Goal: Task Accomplishment & Management: Use online tool/utility

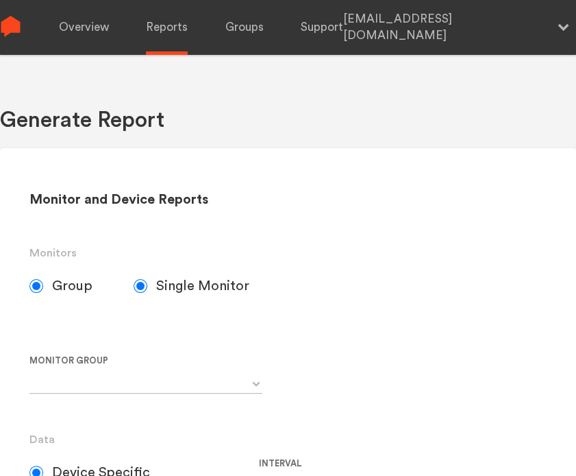
radio input "false"
radio input "true"
select select "Chugoku Electrical Instruments Default Group"
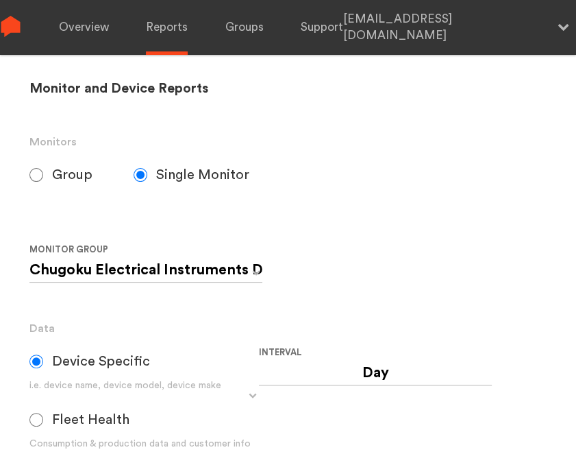
scroll to position [115, 0]
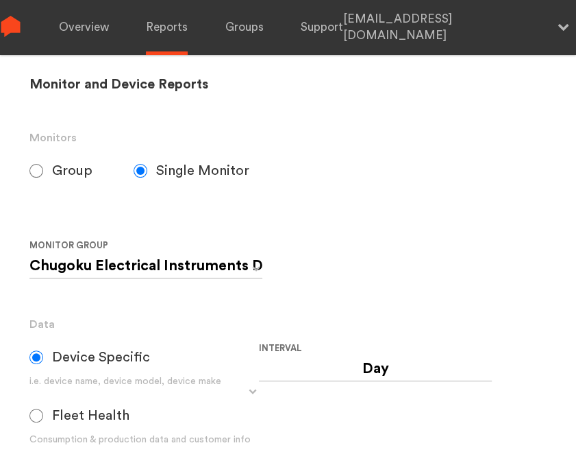
click at [25, 165] on div "Monitor and Device Reports Monitors Group Single Monitor Monitor Group Chugoku …" at bounding box center [288, 382] width 576 height 699
click at [42, 171] on input "Group" at bounding box center [36, 171] width 14 height 14
radio input "true"
radio input "false"
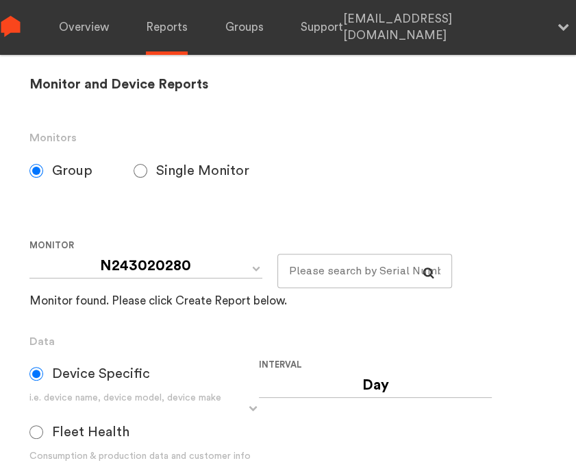
click at [42, 171] on input "Group" at bounding box center [36, 171] width 14 height 14
click at [83, 34] on link "Overview" at bounding box center [84, 27] width 50 height 55
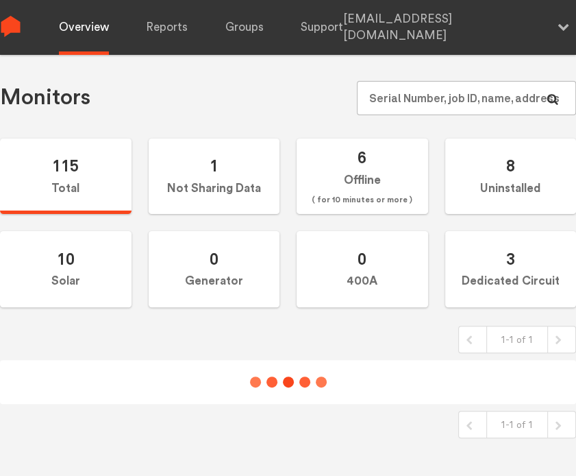
scroll to position [55, 0]
click at [164, 27] on link "Reports" at bounding box center [167, 27] width 42 height 55
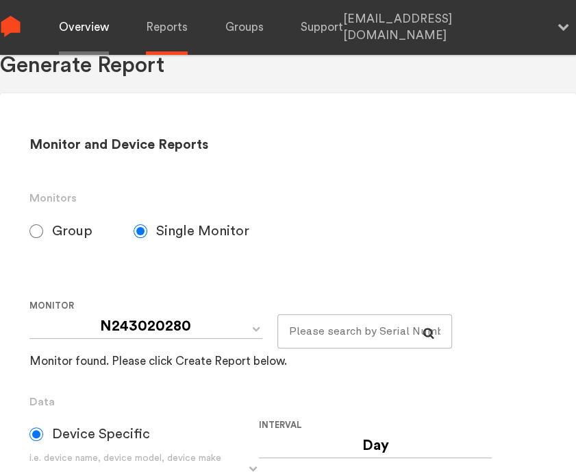
select select "E450000003"
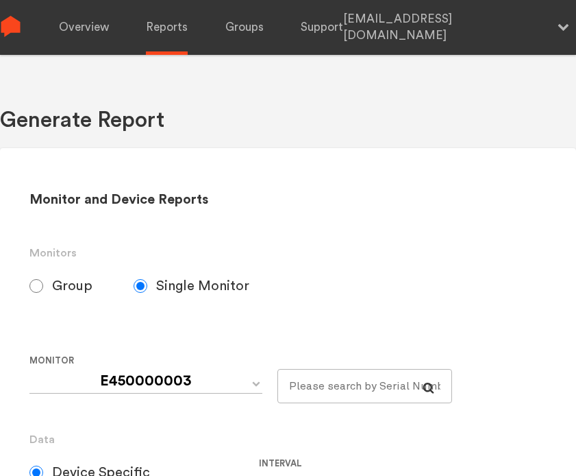
scroll to position [55, 0]
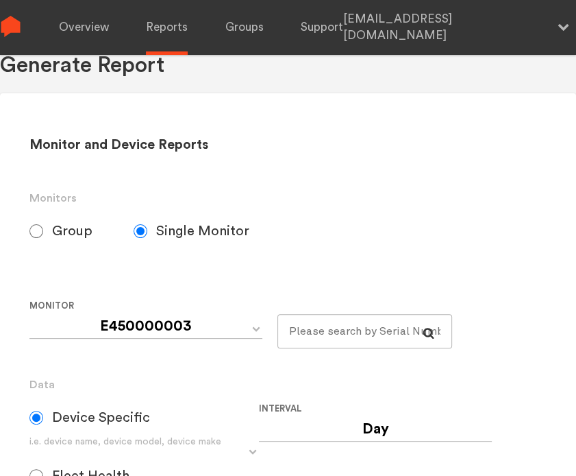
click at [37, 228] on input "Group" at bounding box center [36, 231] width 14 height 14
radio input "true"
radio input "false"
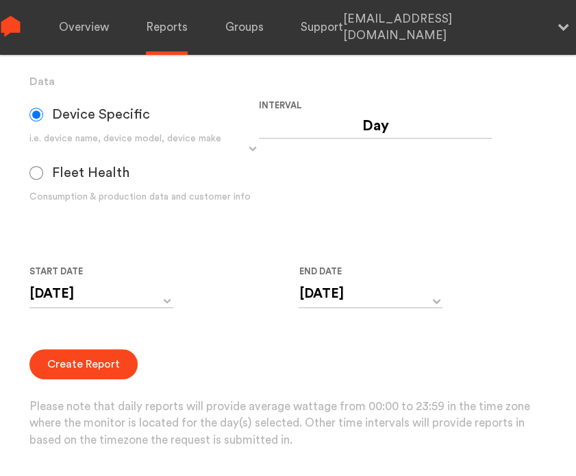
scroll to position [0, 0]
click at [484, 180] on div "Interval Day Year Month Week Hour 30 Minute 15 Minute 5 Minute Minute" at bounding box center [374, 161] width 230 height 128
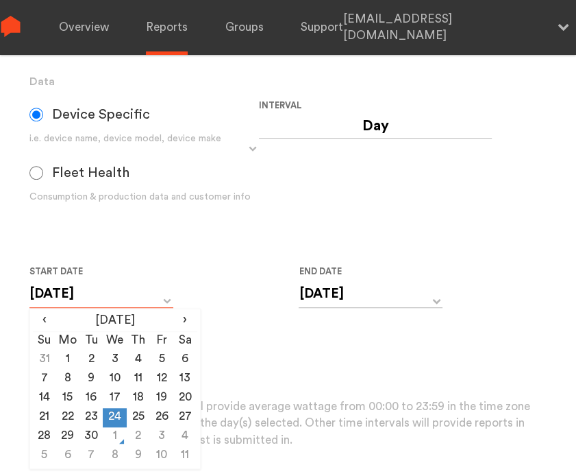
click at [129, 295] on input "[DATE]" at bounding box center [101, 294] width 144 height 28
click at [121, 323] on th "[DATE]" at bounding box center [114, 321] width 117 height 19
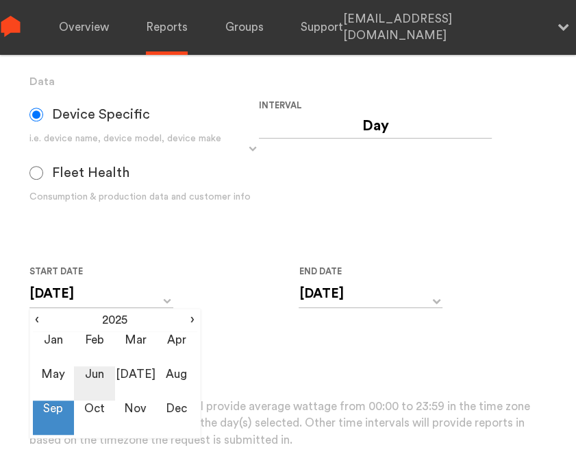
click at [88, 375] on td "Jun" at bounding box center [94, 383] width 41 height 34
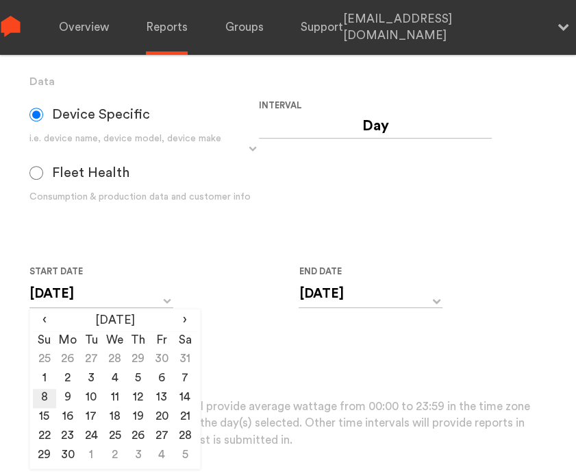
click at [45, 391] on td "8" at bounding box center [44, 398] width 23 height 19
type input "[DATE]"
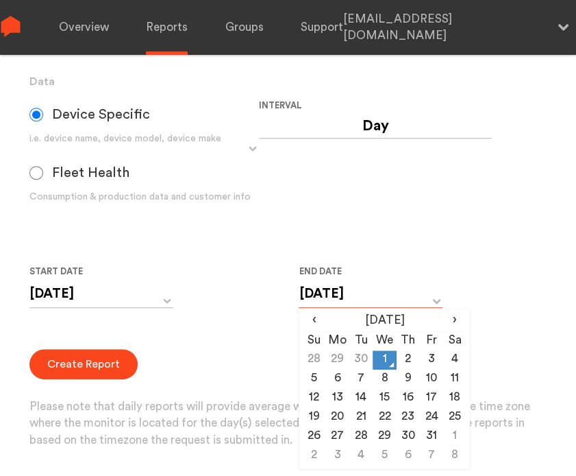
click at [369, 301] on input "[DATE]" at bounding box center [371, 294] width 144 height 28
click at [371, 320] on th "[DATE]" at bounding box center [384, 321] width 117 height 19
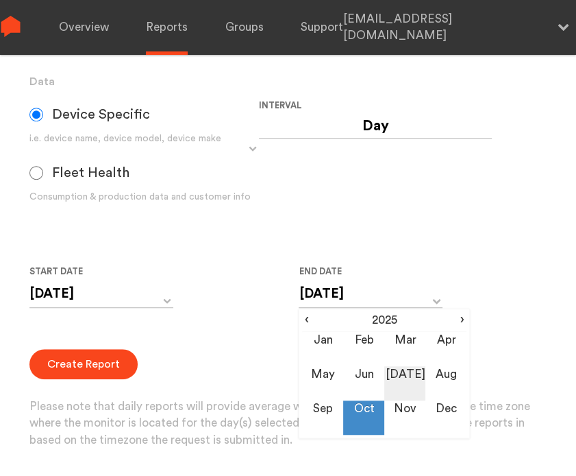
click at [404, 374] on td "[DATE]" at bounding box center [405, 383] width 41 height 34
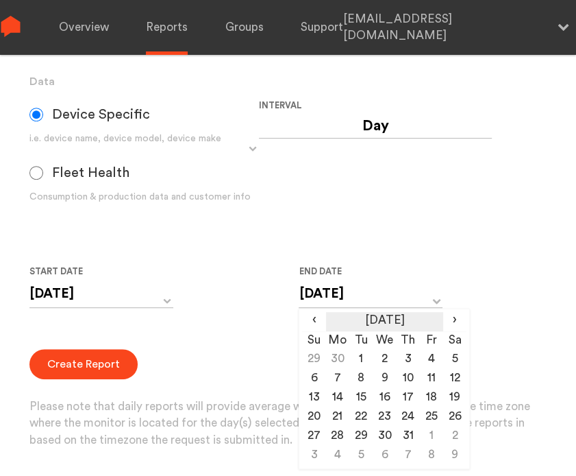
click at [406, 322] on th "[DATE]" at bounding box center [384, 321] width 117 height 19
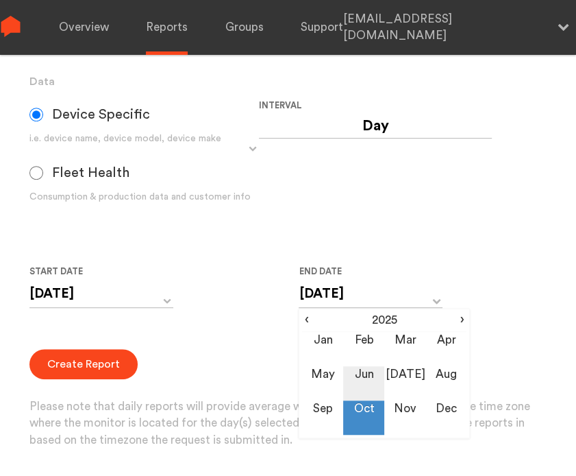
click at [362, 382] on td "Jun" at bounding box center [363, 383] width 41 height 34
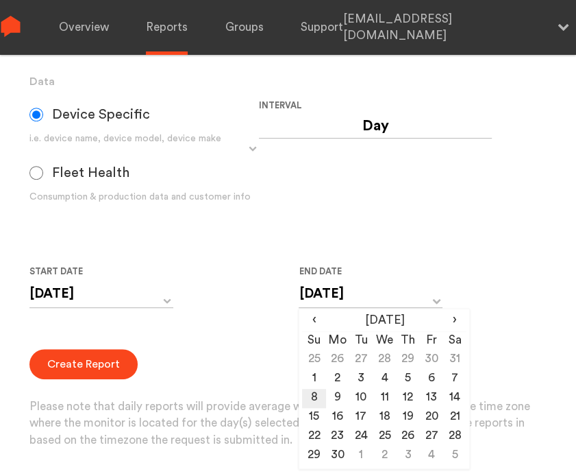
click at [313, 395] on td "8" at bounding box center [313, 398] width 23 height 19
type input "[DATE]"
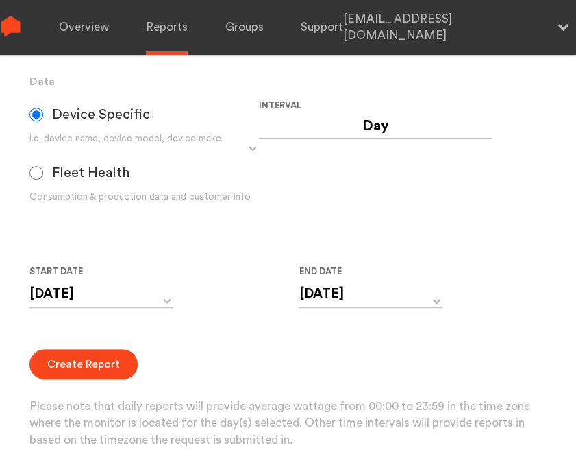
click at [255, 332] on form "Group Single Monitor Monitor Group Chugoku Electrical Instruments Default Group…" at bounding box center [288, 180] width 518 height 538
click at [90, 358] on button "Create Report" at bounding box center [83, 364] width 108 height 30
click at [66, 387] on div "Create Report Please note that daily reports will provide average wattage from …" at bounding box center [288, 399] width 518 height 100
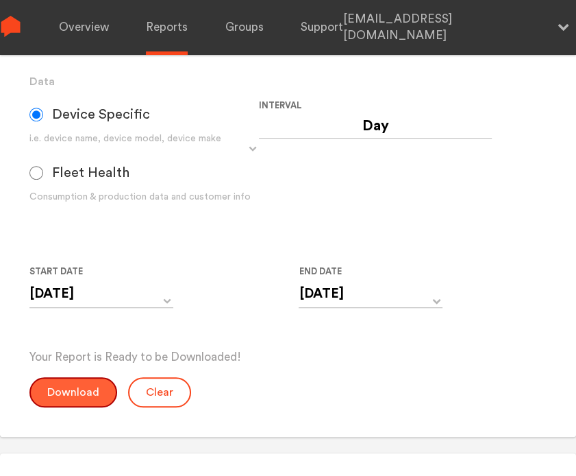
click at [66, 387] on button "Download" at bounding box center [73, 392] width 88 height 30
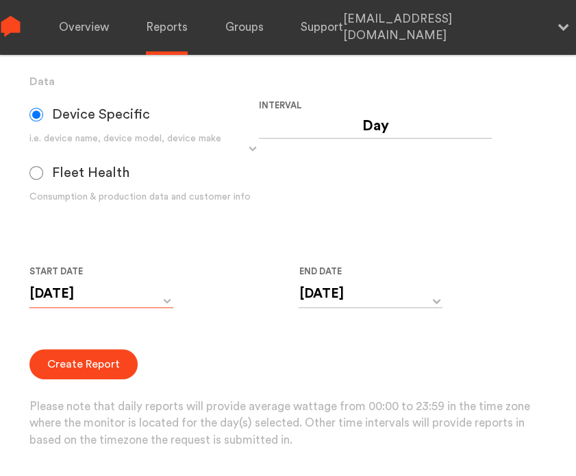
click at [116, 297] on input "[DATE]" at bounding box center [101, 294] width 144 height 28
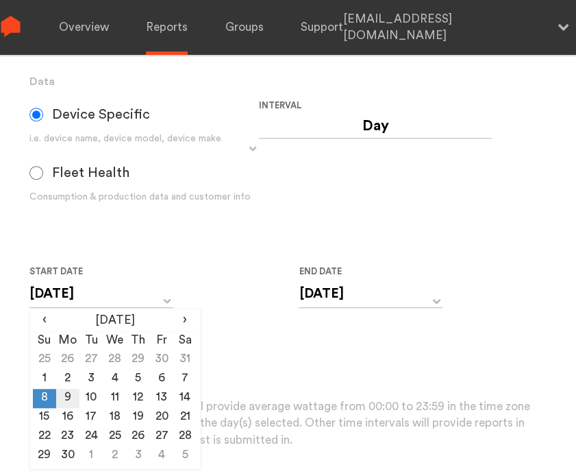
click at [71, 397] on td "9" at bounding box center [67, 398] width 23 height 19
type input "[DATE]"
click at [337, 306] on input "[DATE]" at bounding box center [371, 294] width 144 height 28
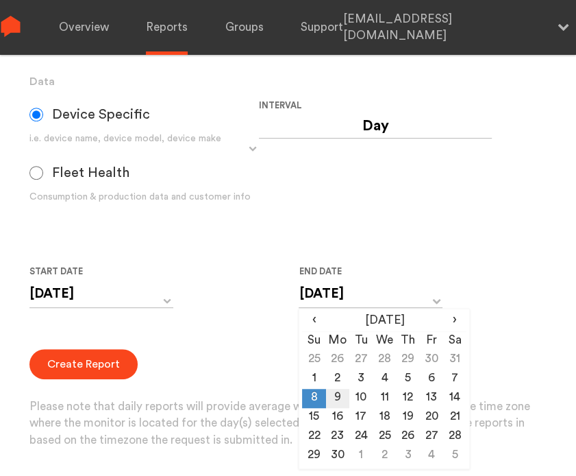
click at [334, 393] on td "9" at bounding box center [337, 398] width 23 height 19
type input "[DATE]"
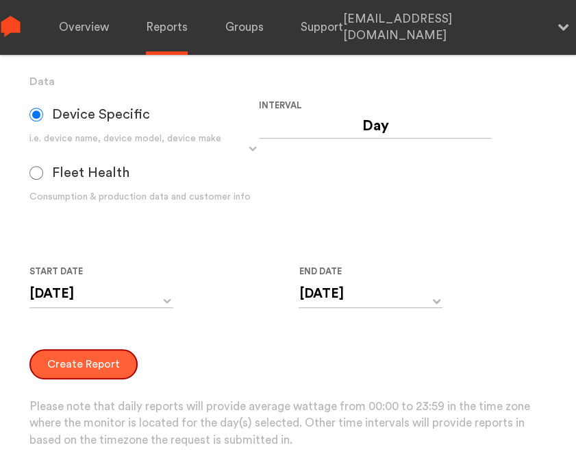
click at [80, 370] on button "Create Report" at bounding box center [83, 364] width 108 height 30
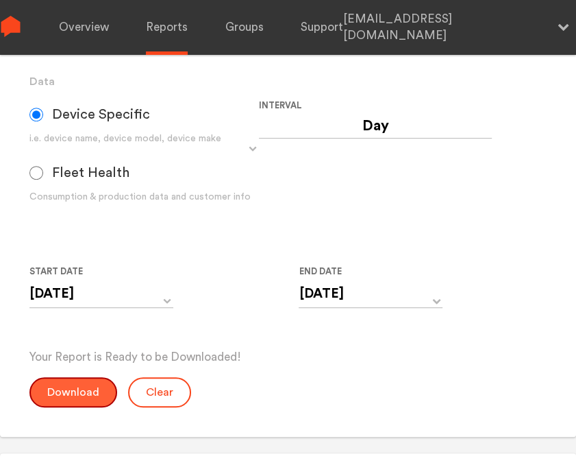
click at [79, 394] on button "Download" at bounding box center [73, 392] width 88 height 30
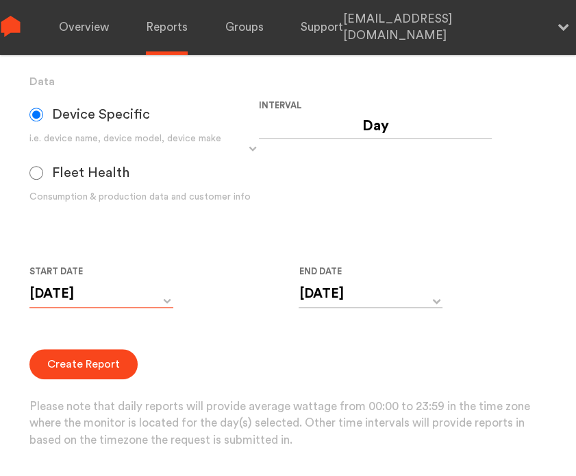
click at [113, 297] on input "[DATE]" at bounding box center [101, 294] width 144 height 28
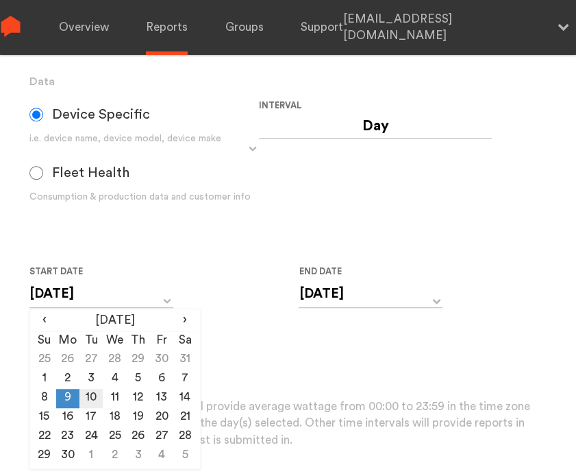
click at [92, 391] on td "10" at bounding box center [91, 398] width 23 height 19
type input "[DATE]"
click at [352, 301] on input "[DATE]" at bounding box center [371, 294] width 144 height 28
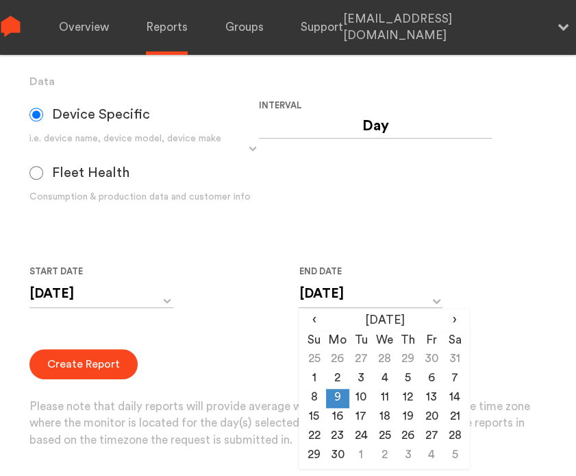
drag, startPoint x: 359, startPoint y: 390, endPoint x: 347, endPoint y: 390, distance: 11.7
click at [359, 390] on td "10" at bounding box center [361, 398] width 23 height 19
type input "[DATE]"
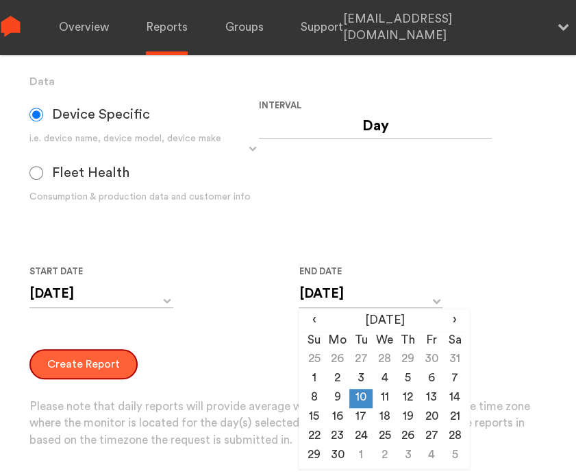
click at [112, 363] on button "Create Report" at bounding box center [83, 364] width 108 height 30
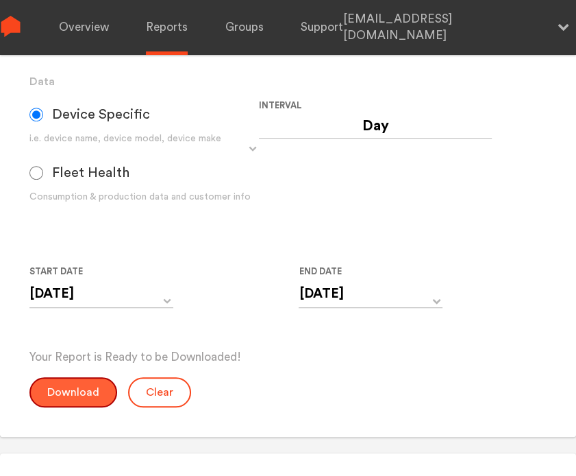
click at [60, 381] on button "Download" at bounding box center [73, 392] width 88 height 30
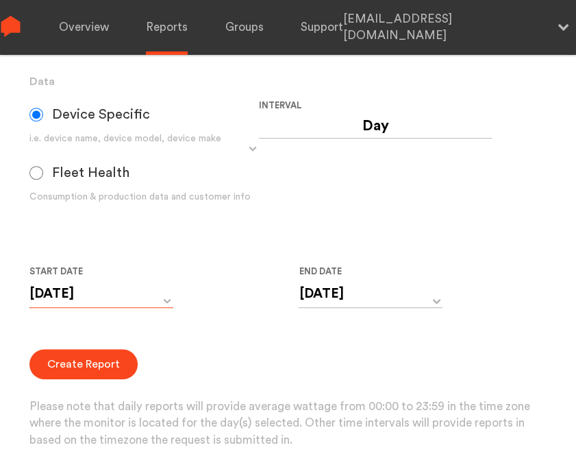
click at [111, 296] on input "[DATE]" at bounding box center [101, 294] width 144 height 28
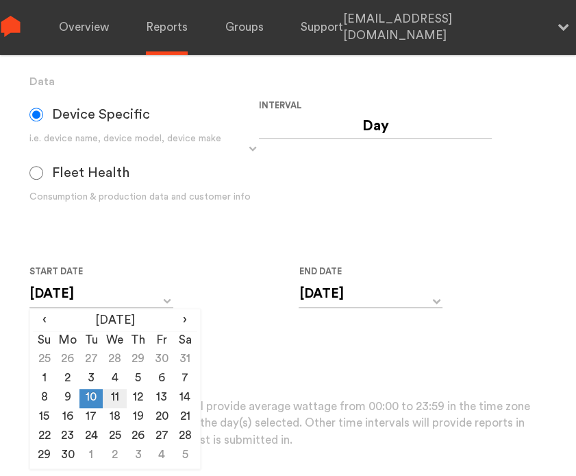
click at [116, 393] on td "11" at bounding box center [114, 398] width 23 height 19
type input "[DATE]"
click at [330, 294] on input "[DATE]" at bounding box center [371, 294] width 144 height 28
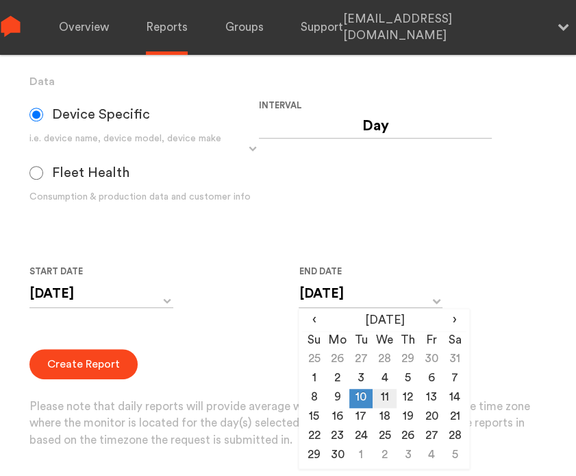
click at [385, 392] on td "11" at bounding box center [384, 398] width 23 height 19
type input "[DATE]"
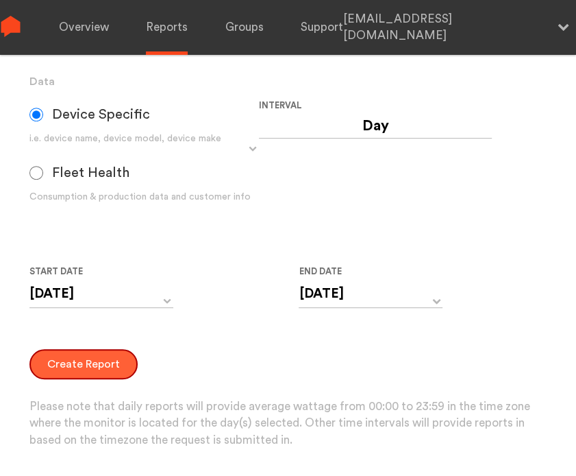
click at [98, 359] on button "Create Report" at bounding box center [83, 364] width 108 height 30
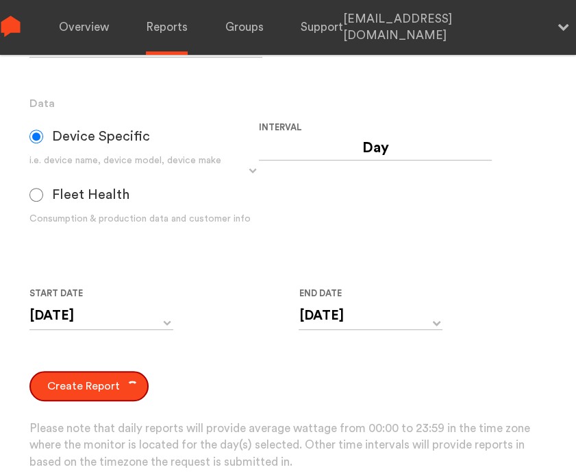
scroll to position [358, 0]
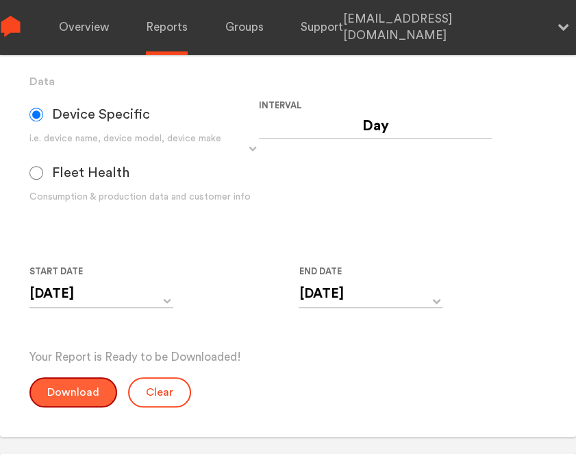
click at [95, 387] on button "Download" at bounding box center [73, 392] width 88 height 30
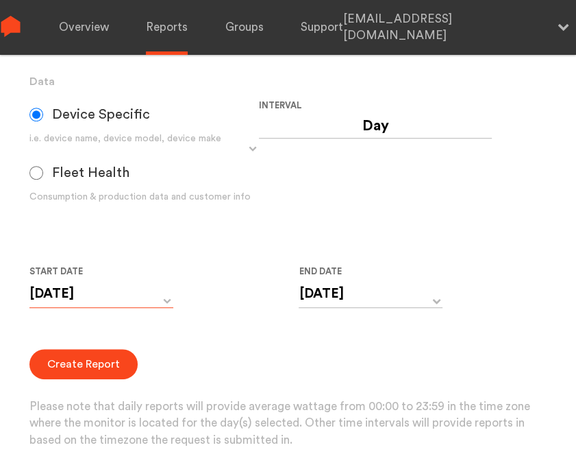
click at [123, 302] on input "[DATE]" at bounding box center [101, 294] width 144 height 28
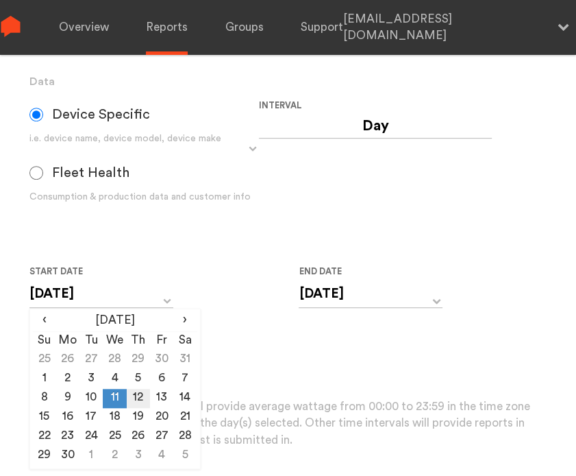
click at [131, 396] on td "12" at bounding box center [138, 398] width 23 height 19
type input "[DATE]"
click at [335, 302] on input "[DATE]" at bounding box center [371, 294] width 144 height 28
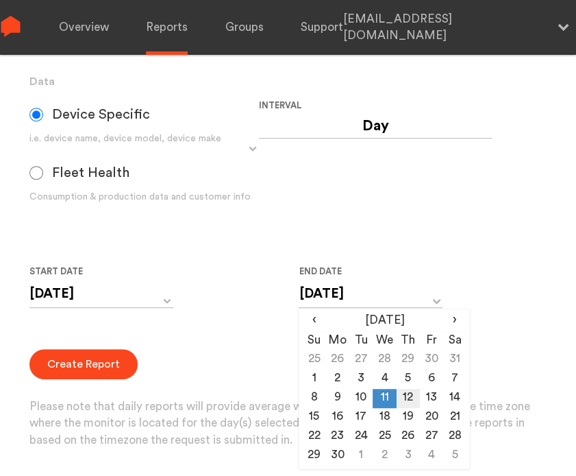
click at [406, 393] on td "12" at bounding box center [408, 398] width 23 height 19
type input "[DATE]"
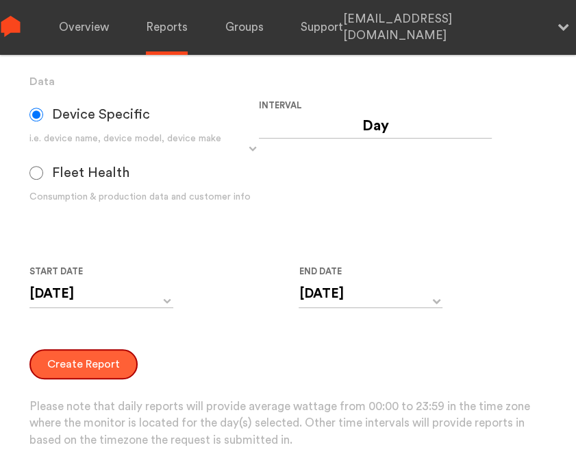
click at [63, 357] on button "Create Report" at bounding box center [83, 364] width 108 height 30
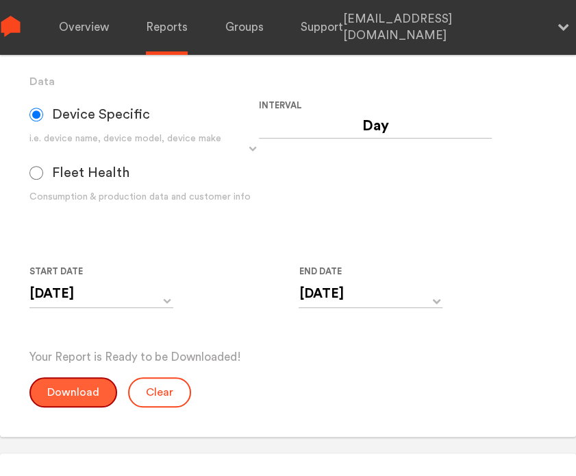
click at [67, 386] on button "Download" at bounding box center [73, 392] width 88 height 30
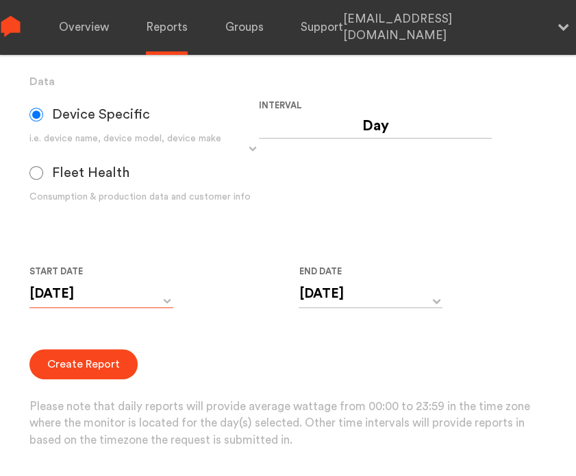
click at [90, 302] on input "[DATE]" at bounding box center [101, 294] width 144 height 28
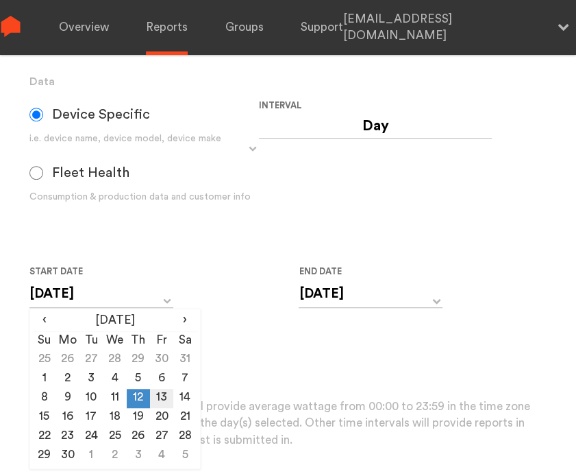
click at [160, 395] on td "13" at bounding box center [161, 398] width 23 height 19
type input "[DATE]"
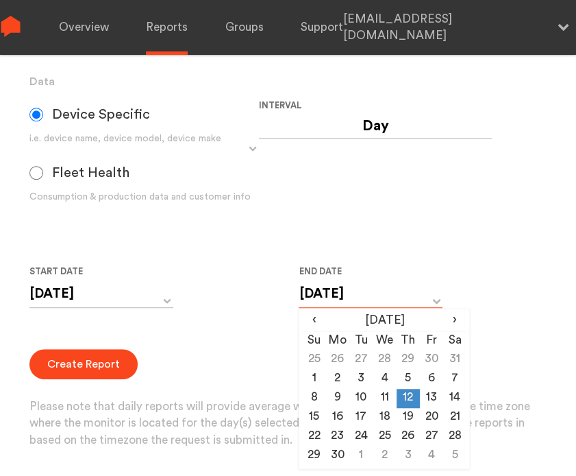
click at [350, 290] on input "[DATE]" at bounding box center [371, 294] width 144 height 28
click at [437, 393] on td "13" at bounding box center [431, 398] width 23 height 19
type input "[DATE]"
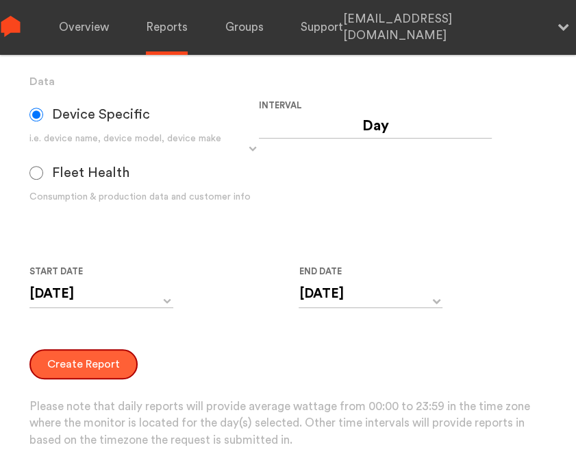
click at [63, 361] on button "Create Report" at bounding box center [83, 364] width 108 height 30
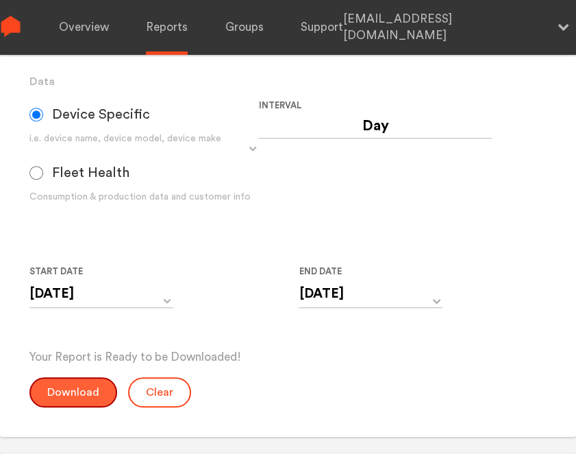
click at [66, 382] on button "Download" at bounding box center [73, 392] width 88 height 30
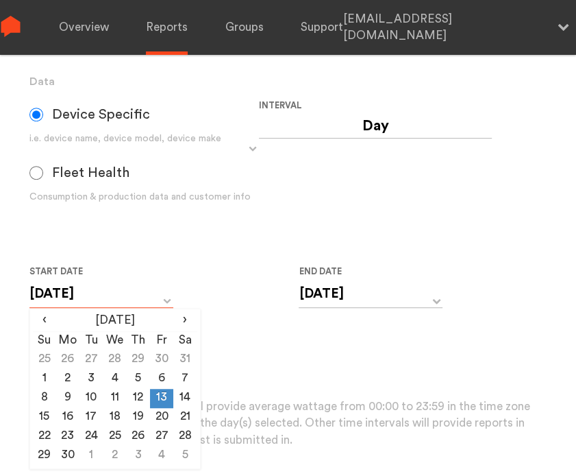
click at [93, 294] on input "[DATE]" at bounding box center [101, 294] width 144 height 28
click at [182, 394] on td "14" at bounding box center [184, 398] width 23 height 19
type input "[DATE]"
click at [345, 296] on input "[DATE]" at bounding box center [371, 294] width 144 height 28
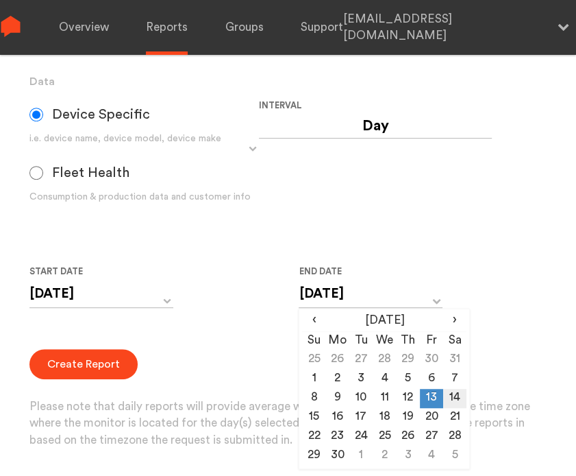
click at [461, 399] on td "14" at bounding box center [454, 398] width 23 height 19
type input "[DATE]"
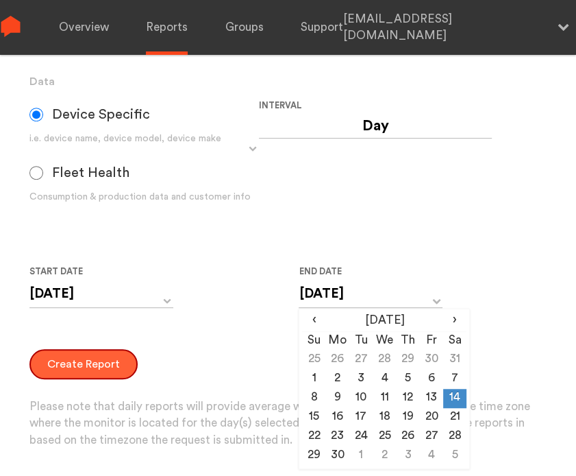
click at [85, 363] on button "Create Report" at bounding box center [83, 364] width 108 height 30
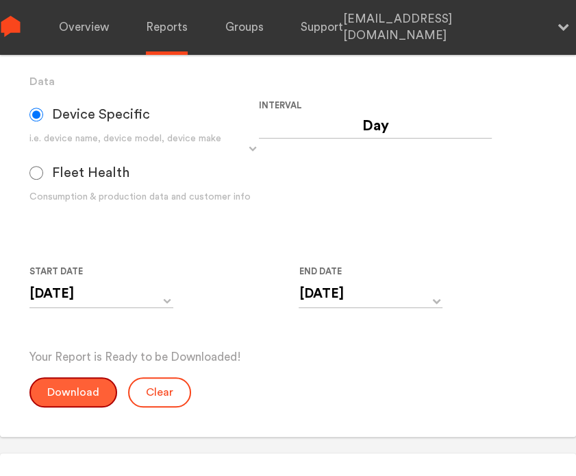
click at [83, 385] on button "Download" at bounding box center [73, 392] width 88 height 30
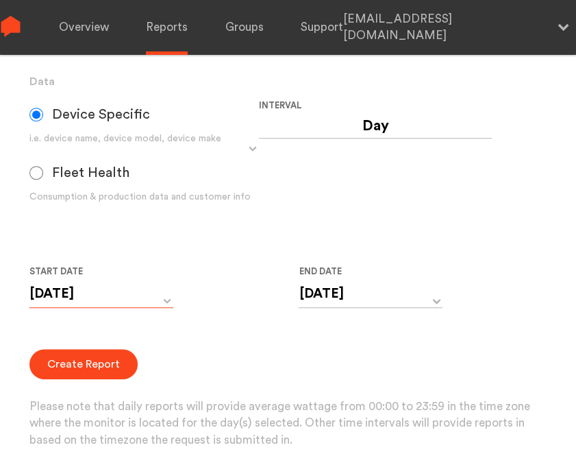
click at [114, 297] on input "[DATE]" at bounding box center [101, 294] width 144 height 28
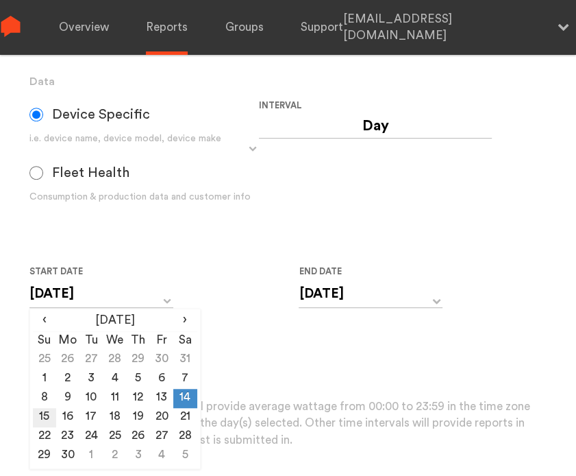
click at [47, 416] on td "15" at bounding box center [44, 417] width 23 height 19
type input "[DATE]"
drag, startPoint x: 320, startPoint y: 297, endPoint x: 310, endPoint y: 315, distance: 20.0
click at [321, 297] on input "[DATE]" at bounding box center [371, 294] width 144 height 28
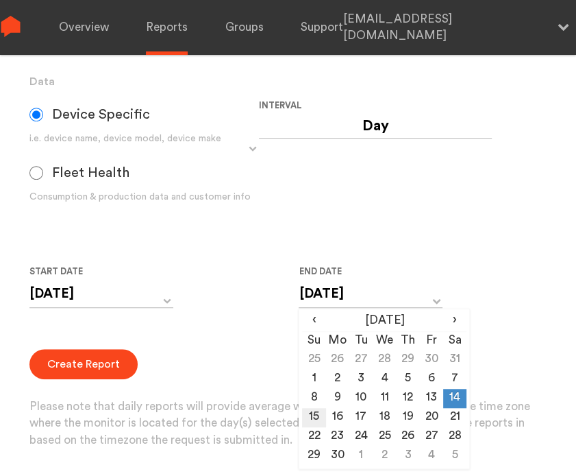
click at [313, 414] on td "15" at bounding box center [313, 417] width 23 height 19
type input "[DATE]"
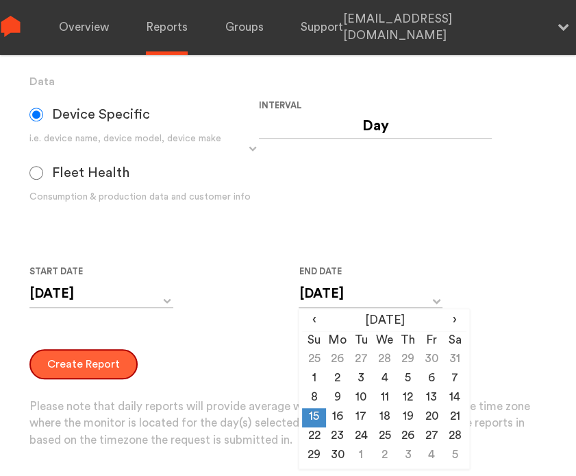
click at [106, 363] on button "Create Report" at bounding box center [83, 364] width 108 height 30
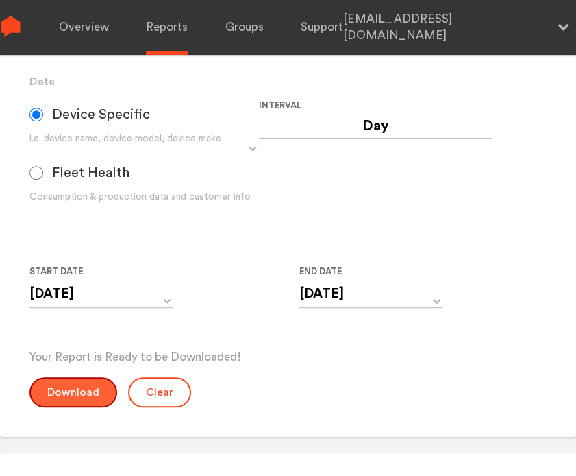
click at [60, 381] on button "Download" at bounding box center [73, 392] width 88 height 30
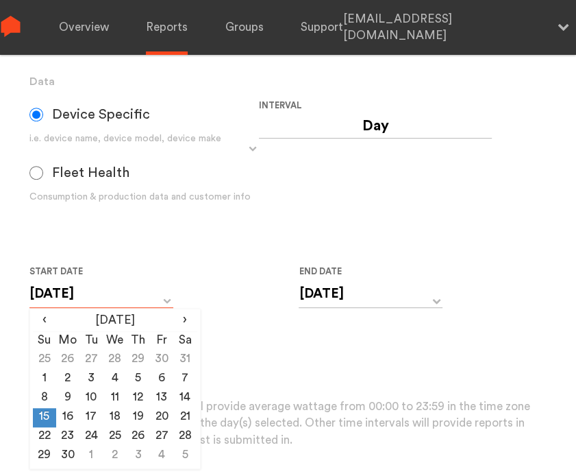
click at [135, 294] on input "[DATE]" at bounding box center [101, 294] width 144 height 28
click at [77, 413] on td "16" at bounding box center [67, 417] width 23 height 19
type input "[DATE]"
click at [330, 297] on input "[DATE]" at bounding box center [371, 294] width 144 height 28
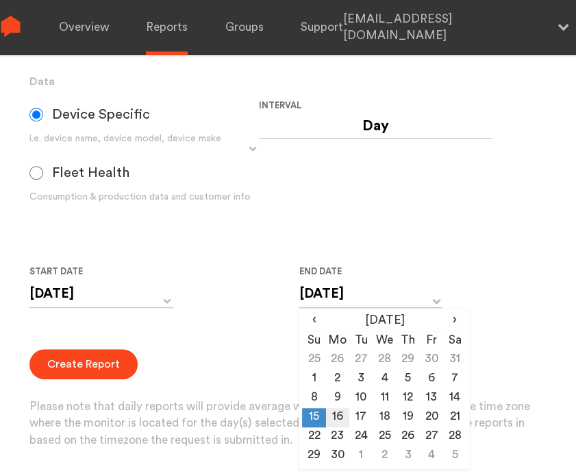
click at [341, 412] on td "16" at bounding box center [337, 417] width 23 height 19
type input "[DATE]"
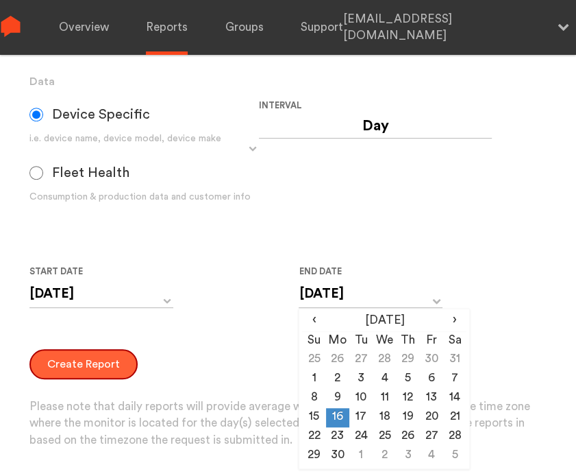
click at [109, 357] on button "Create Report" at bounding box center [83, 364] width 108 height 30
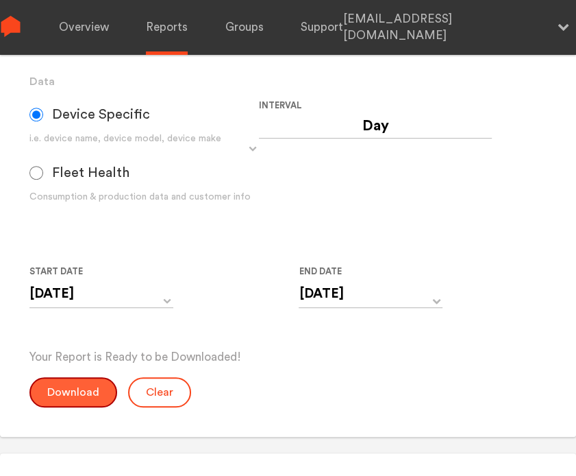
click at [62, 387] on button "Download" at bounding box center [73, 392] width 88 height 30
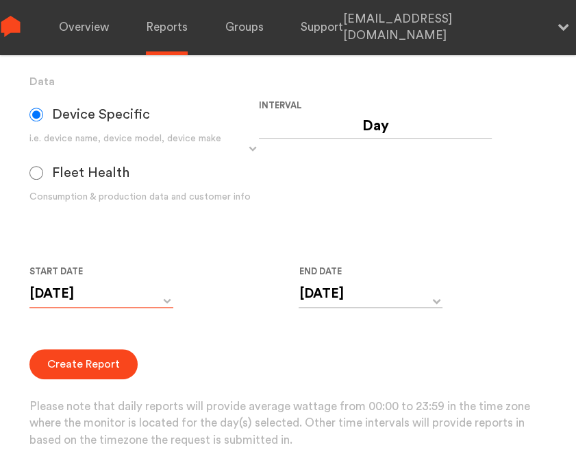
click at [123, 296] on input "[DATE]" at bounding box center [101, 294] width 144 height 28
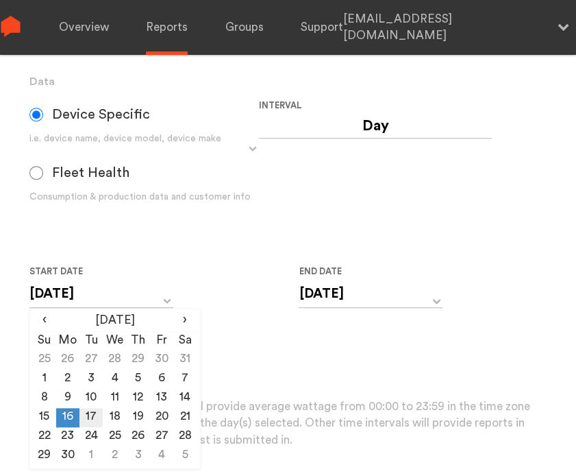
click at [90, 412] on td "17" at bounding box center [91, 417] width 23 height 19
type input "[DATE]"
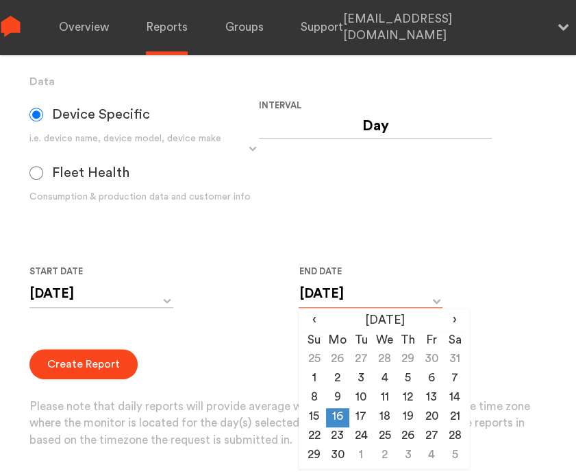
click at [339, 295] on input "[DATE]" at bounding box center [371, 294] width 144 height 28
click at [362, 414] on td "17" at bounding box center [361, 417] width 23 height 19
type input "[DATE]"
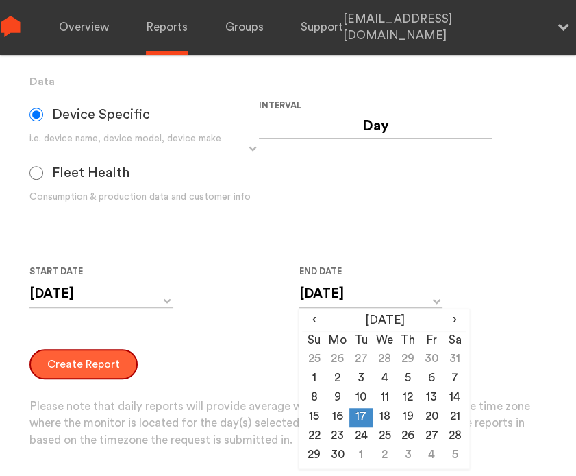
click at [66, 363] on button "Create Report" at bounding box center [83, 364] width 108 height 30
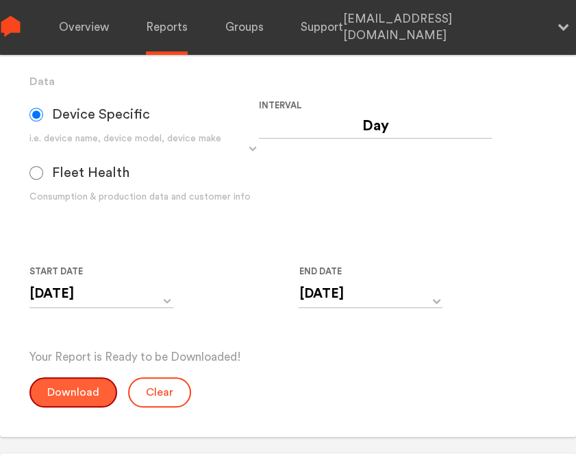
click at [61, 390] on button "Download" at bounding box center [73, 392] width 88 height 30
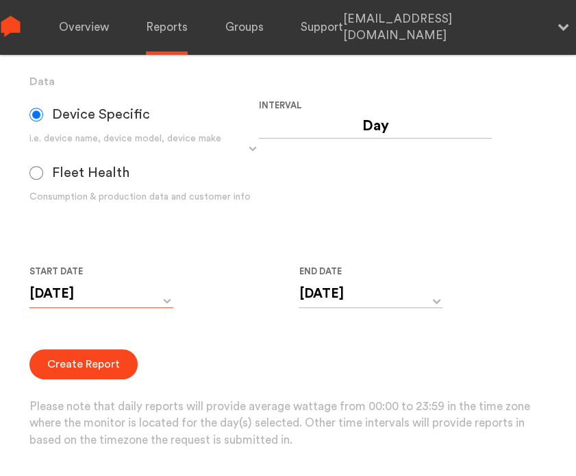
click at [149, 293] on input "[DATE]" at bounding box center [101, 294] width 144 height 28
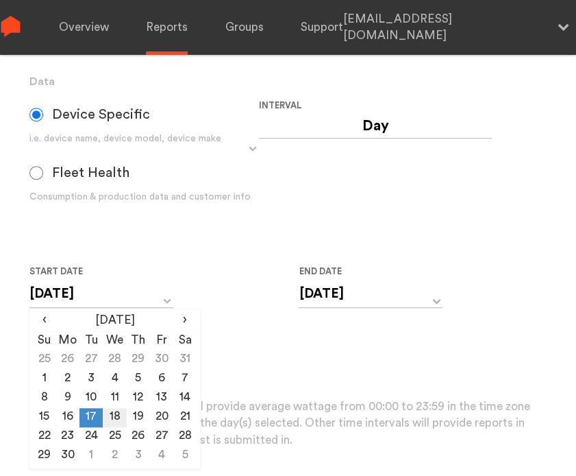
click at [117, 411] on td "18" at bounding box center [114, 417] width 23 height 19
type input "[DATE]"
click at [319, 286] on input "[DATE]" at bounding box center [371, 294] width 144 height 28
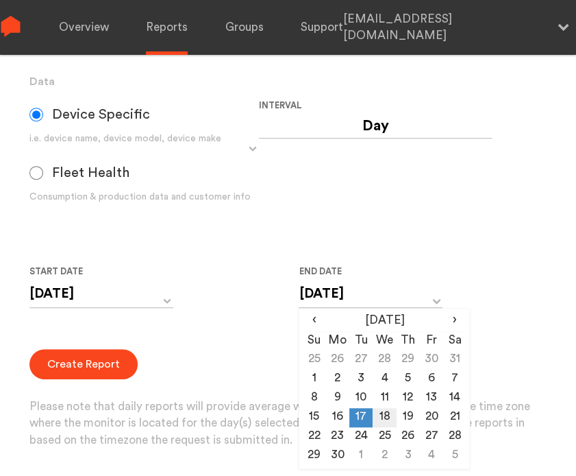
click at [387, 413] on td "18" at bounding box center [384, 417] width 23 height 19
type input "[DATE]"
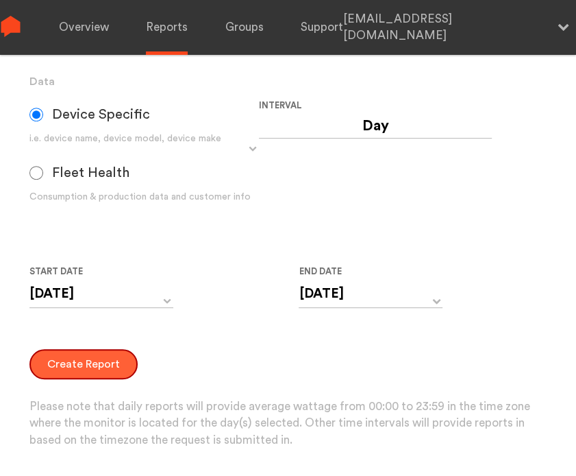
click at [61, 367] on button "Create Report" at bounding box center [83, 364] width 108 height 30
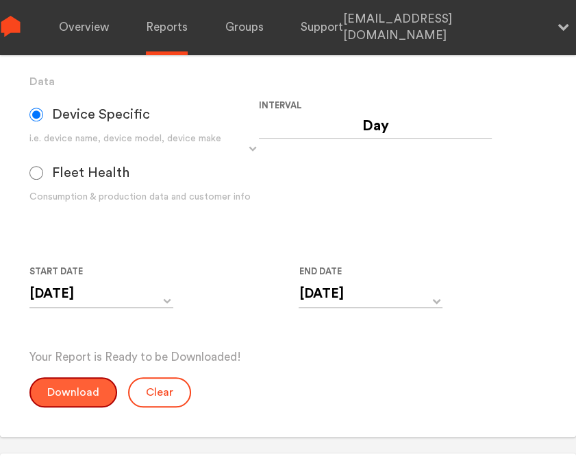
click at [83, 387] on button "Download" at bounding box center [73, 392] width 88 height 30
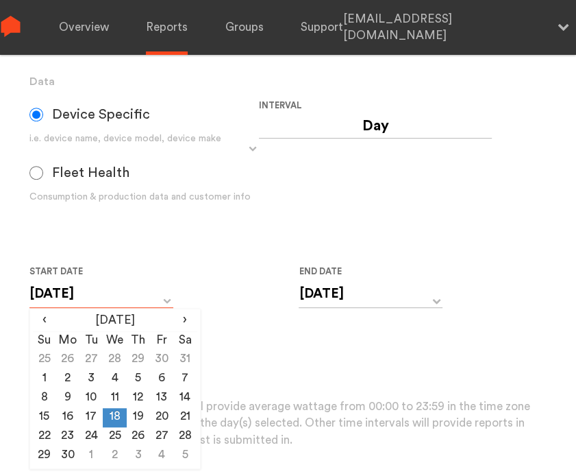
click at [141, 300] on input "[DATE]" at bounding box center [101, 294] width 144 height 28
click at [139, 414] on td "19" at bounding box center [138, 417] width 23 height 19
type input "[DATE]"
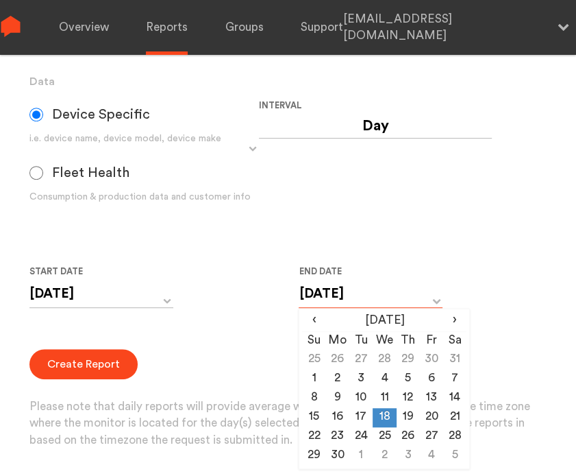
click at [371, 297] on input "[DATE]" at bounding box center [371, 294] width 144 height 28
drag, startPoint x: 414, startPoint y: 421, endPoint x: 403, endPoint y: 417, distance: 11.5
click at [411, 420] on td "19" at bounding box center [408, 417] width 23 height 19
type input "[DATE]"
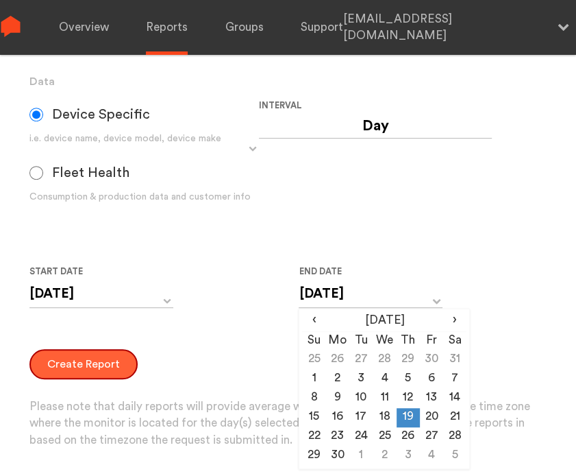
click at [84, 370] on button "Create Report" at bounding box center [83, 364] width 108 height 30
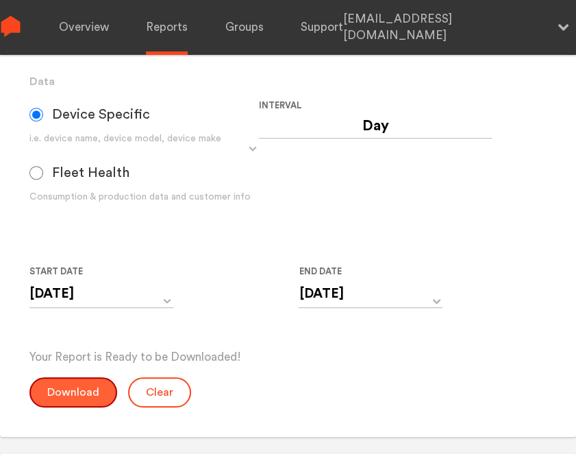
click at [76, 386] on button "Download" at bounding box center [73, 392] width 88 height 30
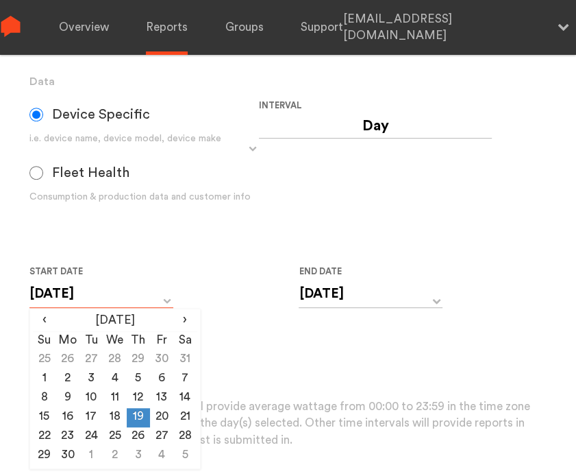
click at [119, 292] on input "[DATE]" at bounding box center [101, 294] width 144 height 28
click at [164, 415] on td "20" at bounding box center [161, 417] width 23 height 19
type input "[DATE]"
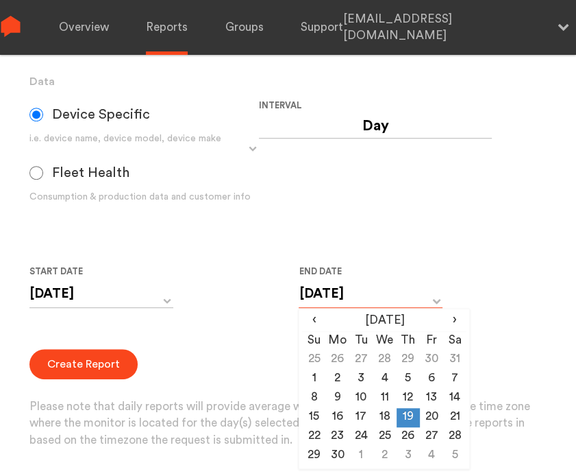
click at [389, 297] on input "[DATE]" at bounding box center [371, 294] width 144 height 28
drag, startPoint x: 434, startPoint y: 417, endPoint x: 350, endPoint y: 387, distance: 88.7
click at [433, 417] on td "20" at bounding box center [431, 417] width 23 height 19
type input "[DATE]"
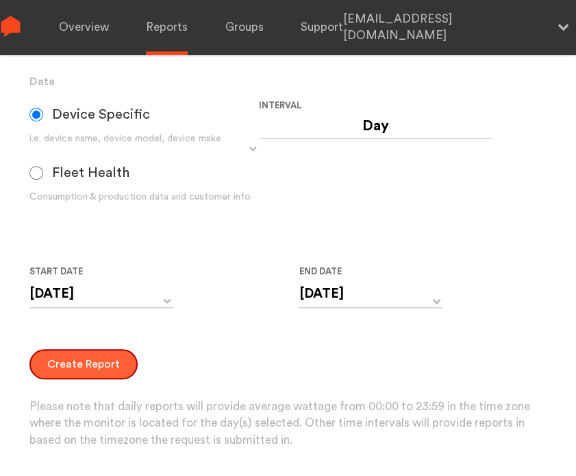
click at [108, 368] on button "Create Report" at bounding box center [83, 364] width 108 height 30
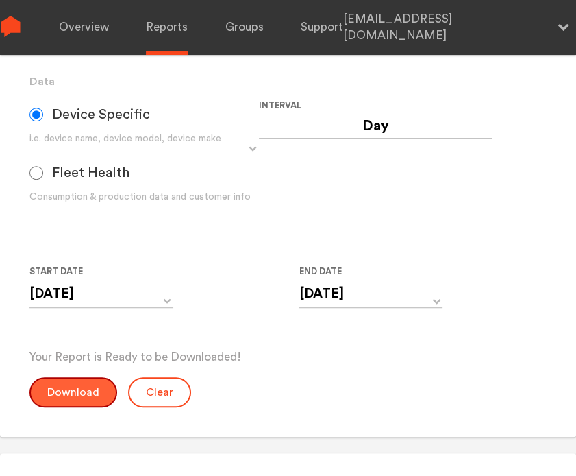
click at [62, 387] on button "Download" at bounding box center [73, 392] width 88 height 30
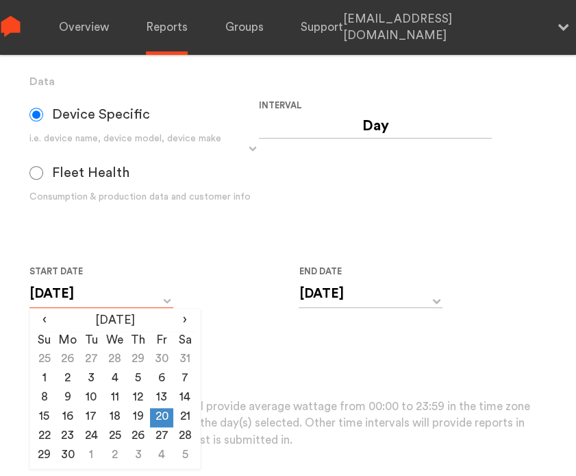
click at [119, 295] on input "[DATE]" at bounding box center [101, 294] width 144 height 28
click at [178, 414] on td "21" at bounding box center [184, 417] width 23 height 19
type input "[DATE]"
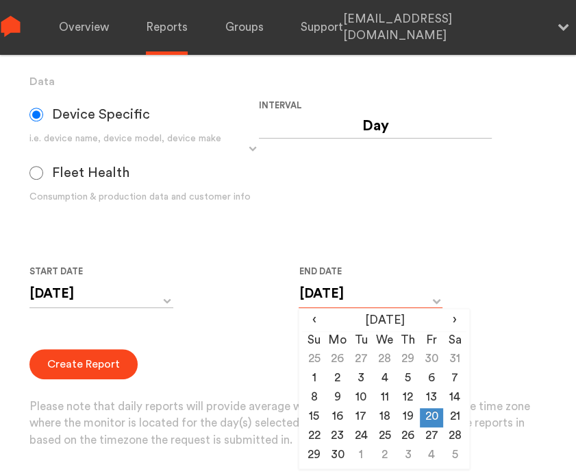
click at [343, 299] on input "[DATE]" at bounding box center [371, 294] width 144 height 28
click at [454, 411] on td "21" at bounding box center [454, 417] width 23 height 19
type input "[DATE]"
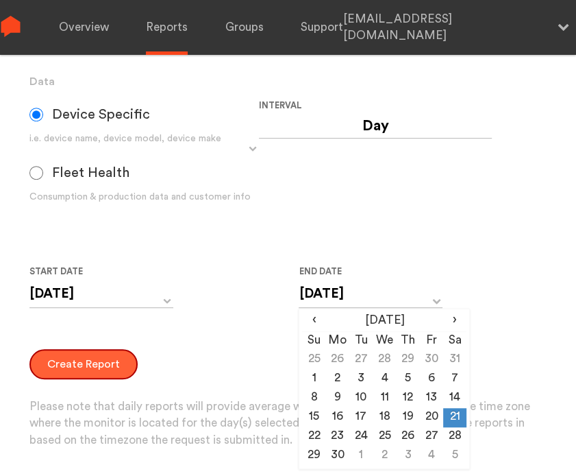
click at [84, 374] on button "Create Report" at bounding box center [83, 364] width 108 height 30
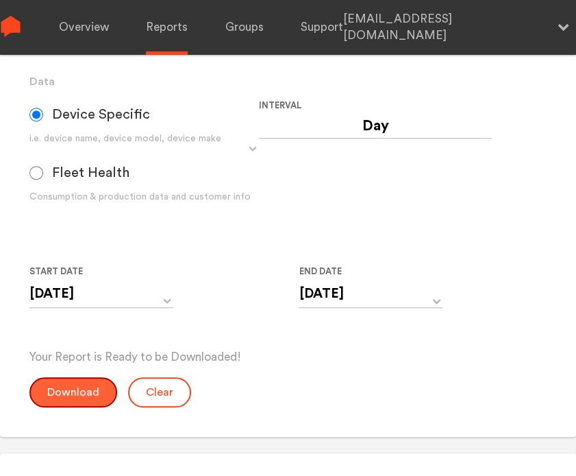
click at [75, 401] on button "Download" at bounding box center [73, 392] width 88 height 30
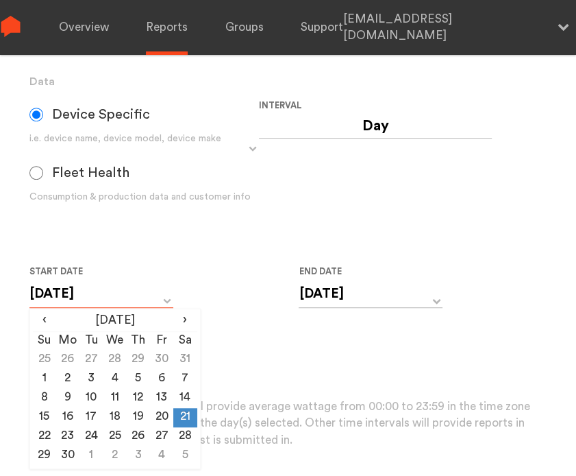
click at [81, 302] on input "[DATE]" at bounding box center [101, 294] width 144 height 28
click at [46, 432] on td "22" at bounding box center [44, 436] width 23 height 19
type input "[DATE]"
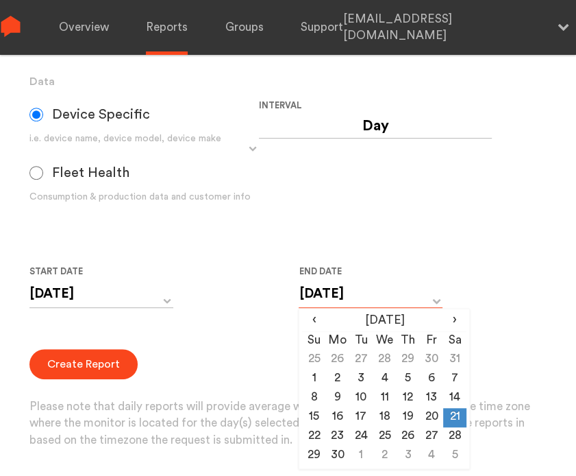
click at [333, 297] on input "[DATE]" at bounding box center [371, 294] width 144 height 28
drag, startPoint x: 314, startPoint y: 437, endPoint x: 259, endPoint y: 413, distance: 59.8
click at [313, 437] on td "22" at bounding box center [313, 436] width 23 height 19
type input "[DATE]"
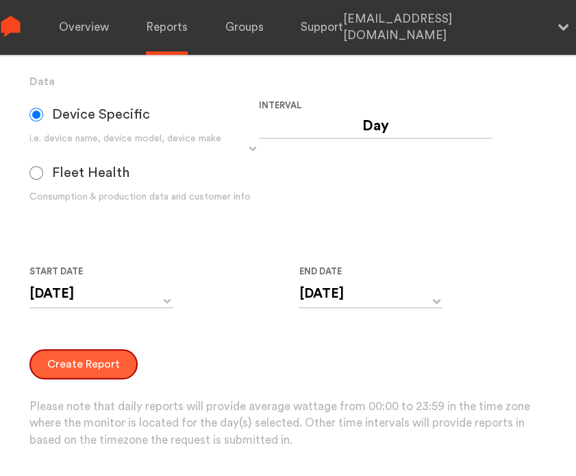
click at [71, 361] on button "Create Report" at bounding box center [83, 364] width 108 height 30
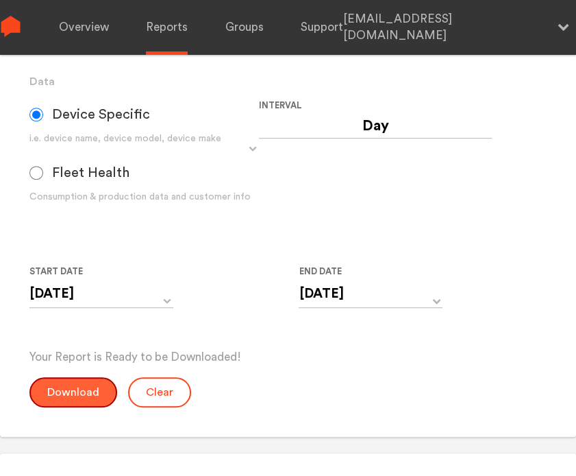
click at [77, 383] on button "Download" at bounding box center [73, 392] width 88 height 30
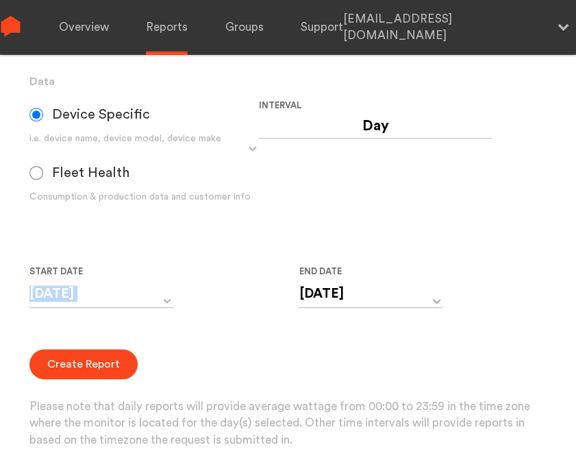
click at [127, 306] on div "[DATE] ‹ [DATE] › Su Mo Tu We Th Fr Sa 25 26 27 28 29 30 31 1 2 3 4 5 6 7 8 9 1…" at bounding box center [101, 303] width 144 height 46
click at [132, 291] on input "[DATE]" at bounding box center [101, 294] width 144 height 28
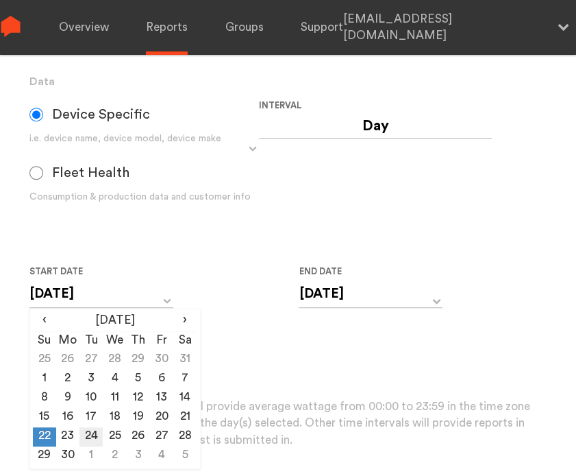
click at [80, 437] on td "24" at bounding box center [91, 436] width 23 height 19
click at [74, 437] on td "23" at bounding box center [67, 436] width 23 height 19
type input "[DATE]"
click at [354, 302] on input "[DATE]" at bounding box center [371, 294] width 144 height 28
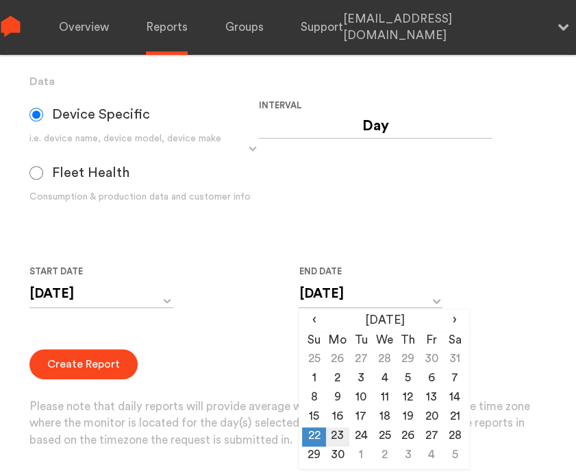
click at [337, 435] on td "23" at bounding box center [337, 436] width 23 height 19
type input "[DATE]"
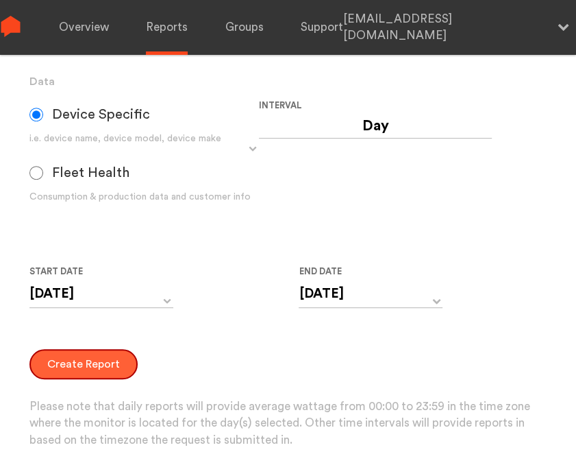
drag, startPoint x: 70, startPoint y: 366, endPoint x: 77, endPoint y: 369, distance: 7.7
click at [69, 366] on button "Create Report" at bounding box center [83, 364] width 108 height 30
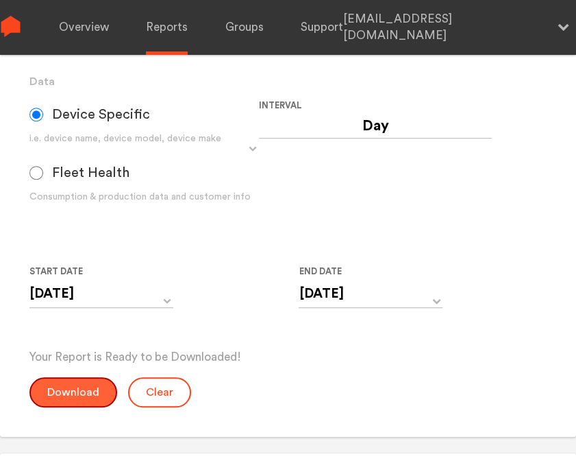
click at [71, 387] on button "Download" at bounding box center [73, 392] width 88 height 30
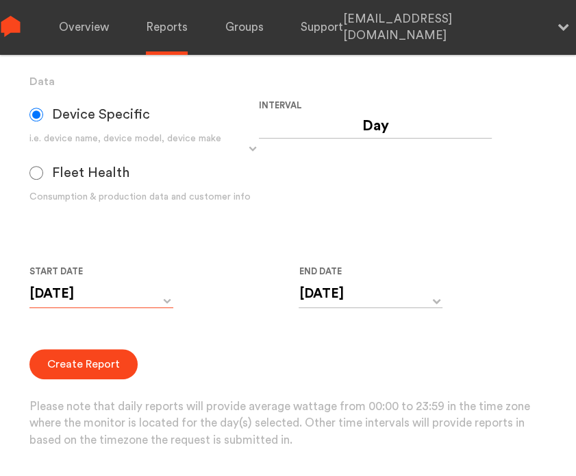
click at [89, 293] on input "[DATE]" at bounding box center [101, 294] width 144 height 28
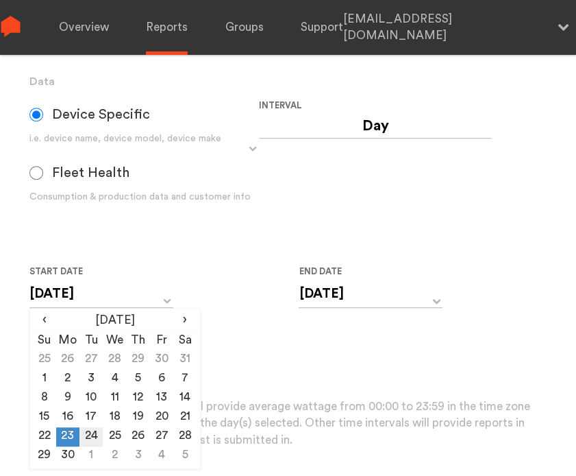
click at [89, 434] on td "24" at bounding box center [91, 436] width 23 height 19
type input "[DATE]"
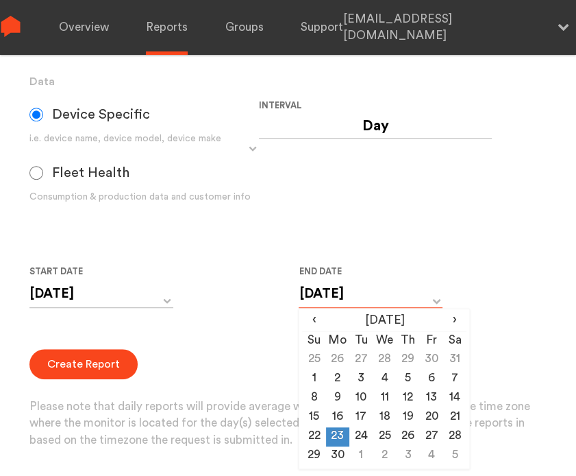
click at [335, 300] on input "[DATE]" at bounding box center [371, 294] width 144 height 28
click at [353, 433] on td "24" at bounding box center [361, 436] width 23 height 19
type input "[DATE]"
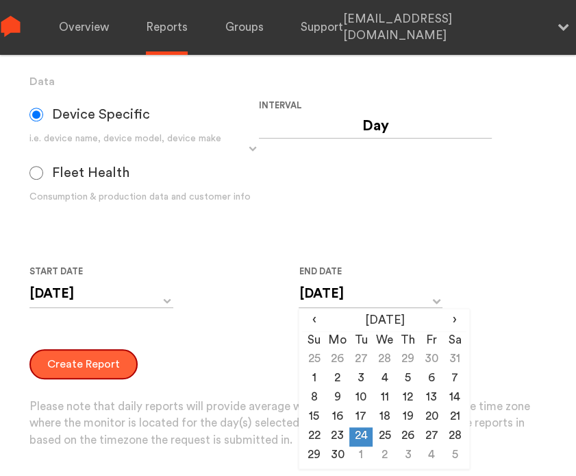
click at [64, 354] on button "Create Report" at bounding box center [83, 364] width 108 height 30
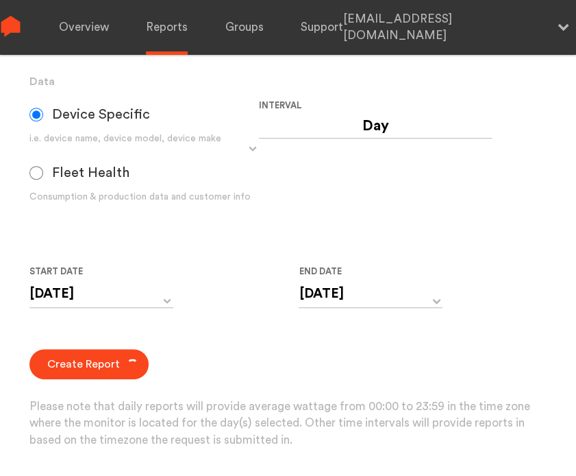
click at [66, 383] on div "Create Report Please note that daily reports will provide average wattage from …" at bounding box center [288, 399] width 518 height 100
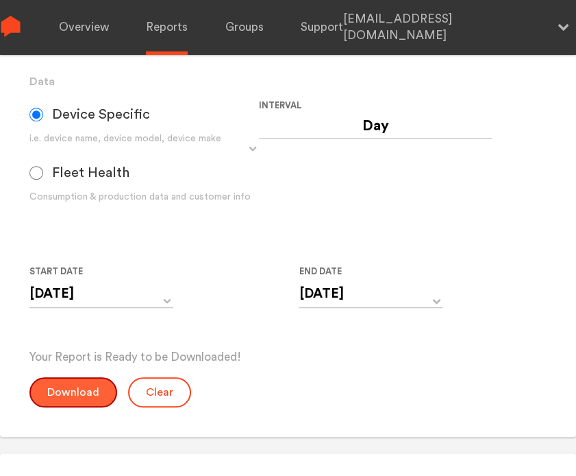
click at [64, 379] on button "Download" at bounding box center [73, 392] width 88 height 30
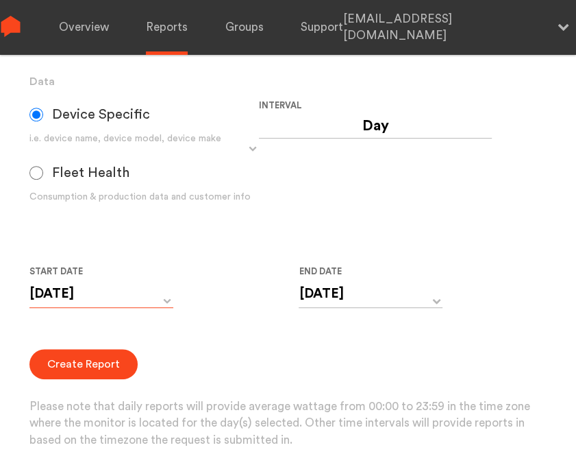
click at [93, 300] on input "[DATE]" at bounding box center [101, 294] width 144 height 28
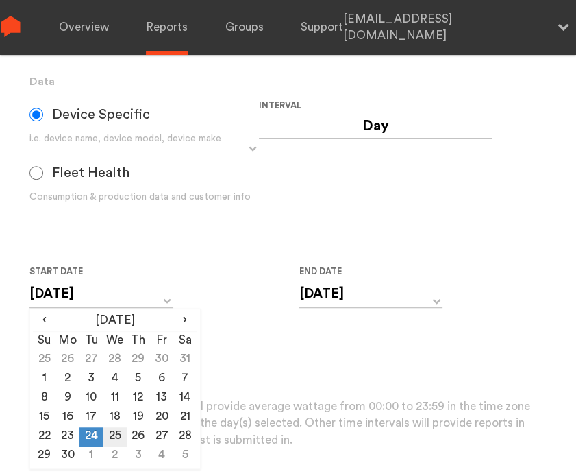
click at [118, 434] on td "25" at bounding box center [114, 436] width 23 height 19
type input "[DATE]"
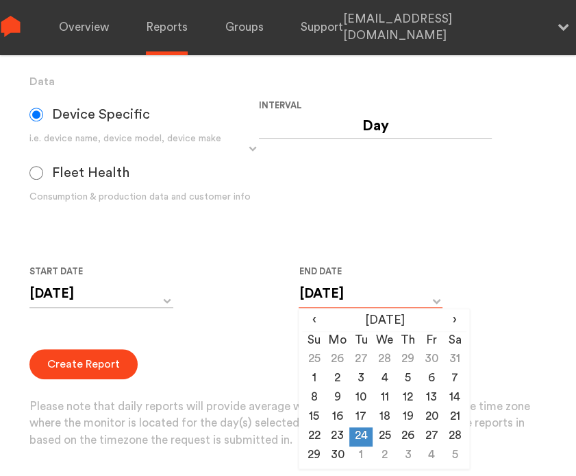
click at [353, 302] on input "[DATE]" at bounding box center [371, 294] width 144 height 28
click at [381, 434] on td "25" at bounding box center [384, 436] width 23 height 19
type input "[DATE]"
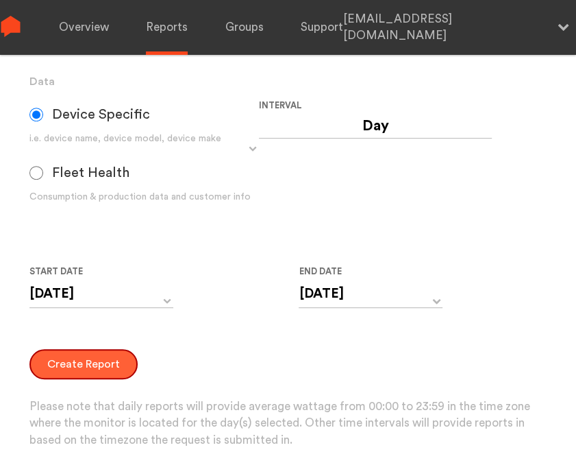
click at [88, 367] on button "Create Report" at bounding box center [83, 364] width 108 height 30
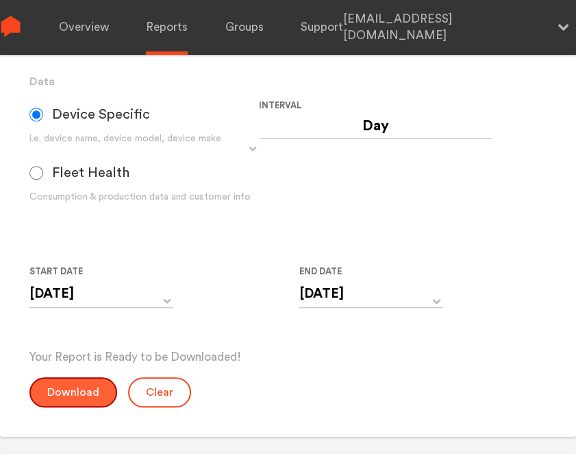
click at [81, 385] on button "Download" at bounding box center [73, 392] width 88 height 30
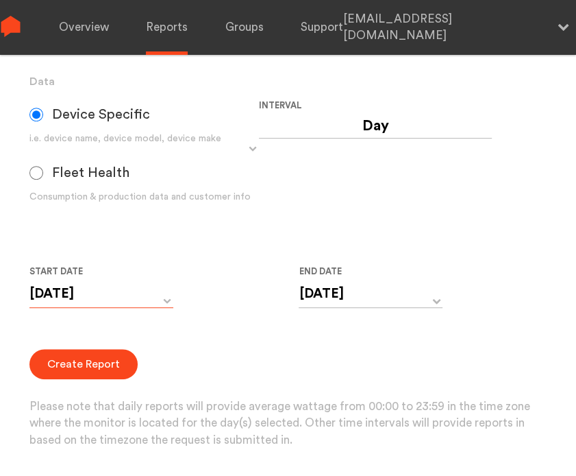
click at [90, 297] on input "[DATE]" at bounding box center [101, 294] width 144 height 28
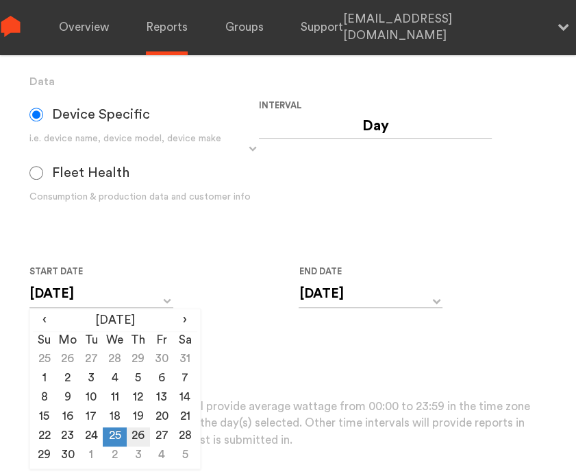
click at [136, 428] on td "26" at bounding box center [138, 436] width 23 height 19
type input "[DATE]"
click at [343, 291] on input "[DATE]" at bounding box center [371, 294] width 144 height 28
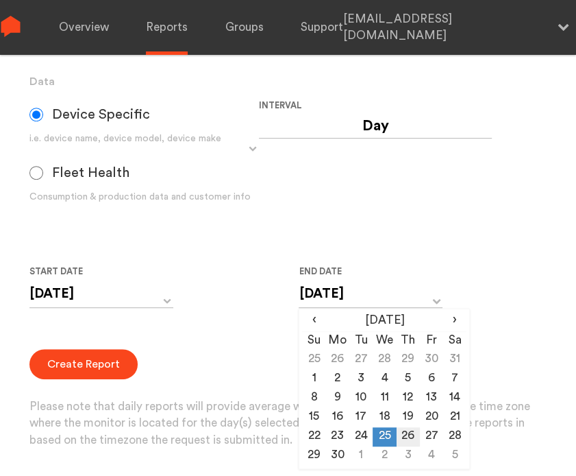
click at [403, 431] on td "26" at bounding box center [408, 436] width 23 height 19
type input "[DATE]"
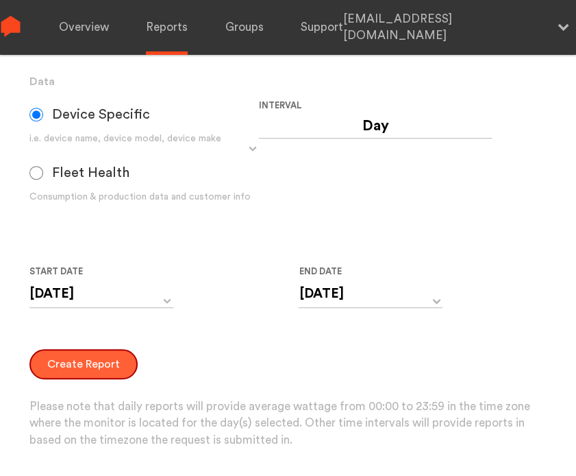
click at [69, 363] on button "Create Report" at bounding box center [83, 364] width 108 height 30
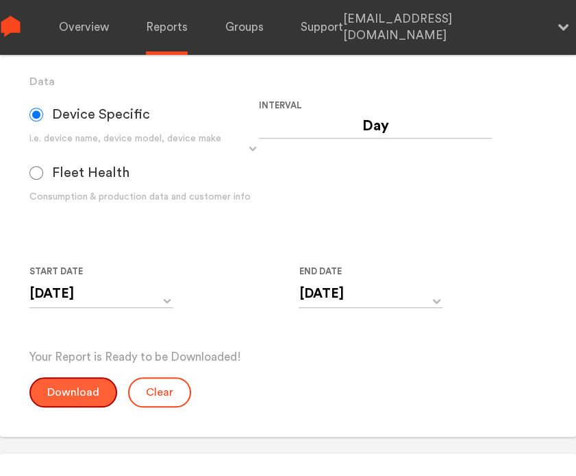
click at [68, 386] on button "Download" at bounding box center [73, 392] width 88 height 30
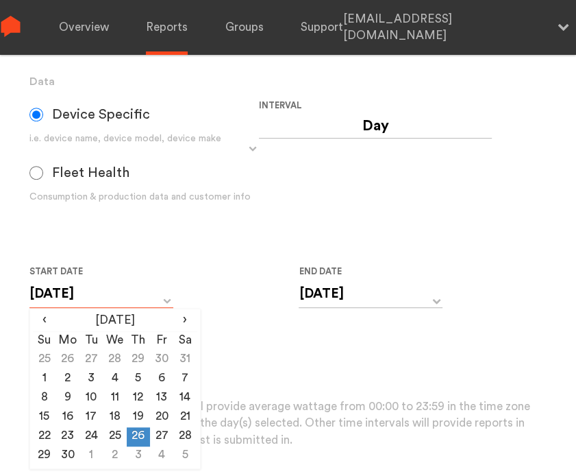
click at [109, 300] on input "[DATE]" at bounding box center [101, 294] width 144 height 28
click at [160, 436] on td "27" at bounding box center [161, 436] width 23 height 19
type input "[DATE]"
click at [389, 294] on input "[DATE]" at bounding box center [371, 294] width 144 height 28
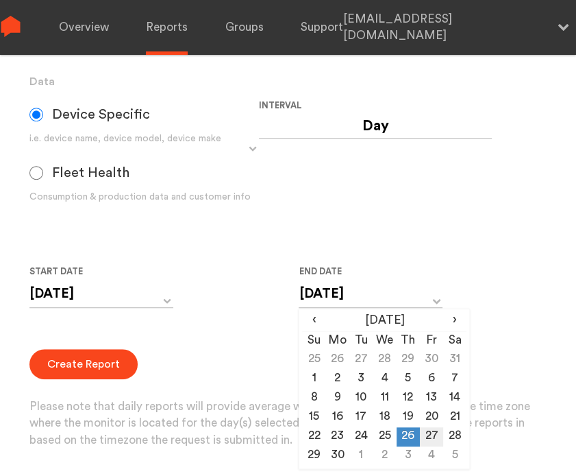
click at [429, 434] on td "27" at bounding box center [431, 436] width 23 height 19
type input "[DATE]"
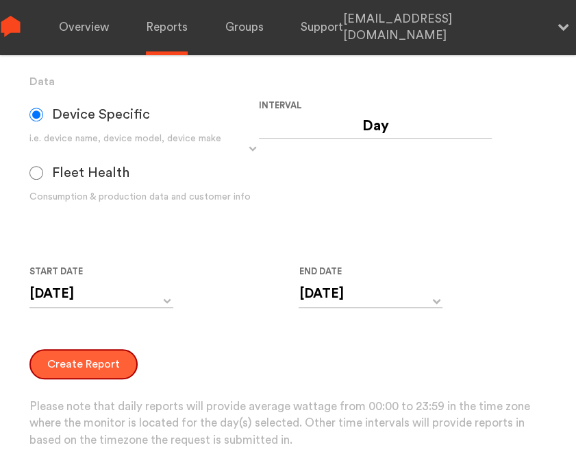
click at [69, 358] on button "Create Report" at bounding box center [83, 364] width 108 height 30
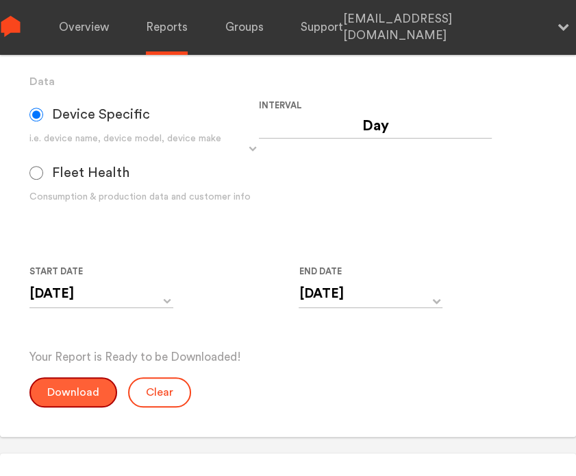
click at [73, 387] on button "Download" at bounding box center [73, 392] width 88 height 30
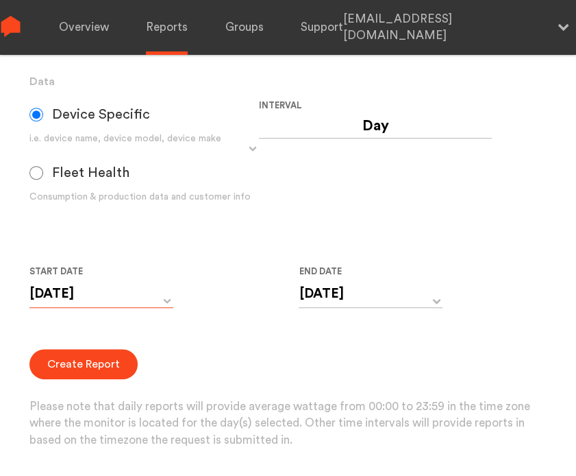
click at [112, 287] on input "[DATE]" at bounding box center [101, 294] width 144 height 28
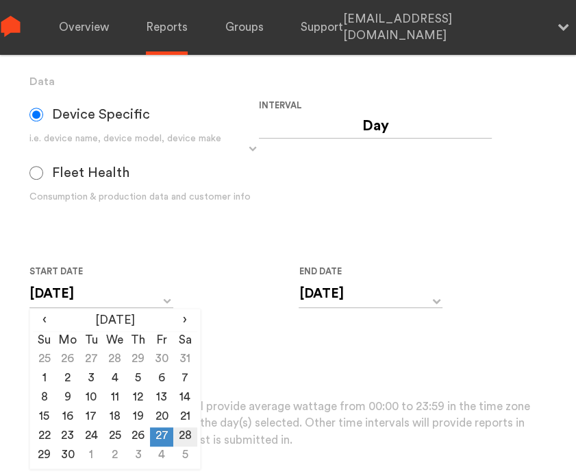
click at [184, 427] on td "28" at bounding box center [184, 436] width 23 height 19
type input "[DATE]"
click at [420, 304] on input "[DATE]" at bounding box center [371, 294] width 144 height 28
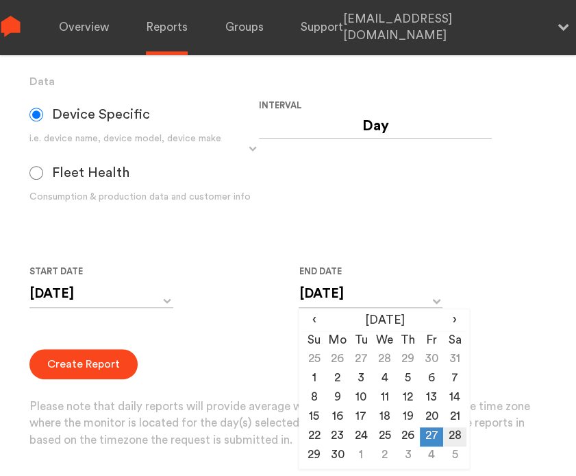
click at [462, 439] on td "28" at bounding box center [454, 436] width 23 height 19
type input "[DATE]"
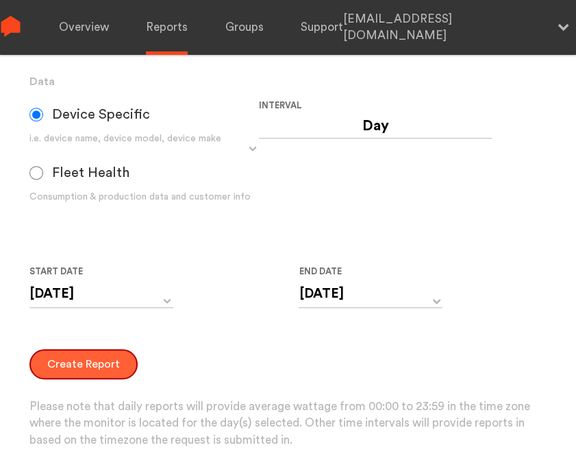
click at [74, 367] on button "Create Report" at bounding box center [83, 364] width 108 height 30
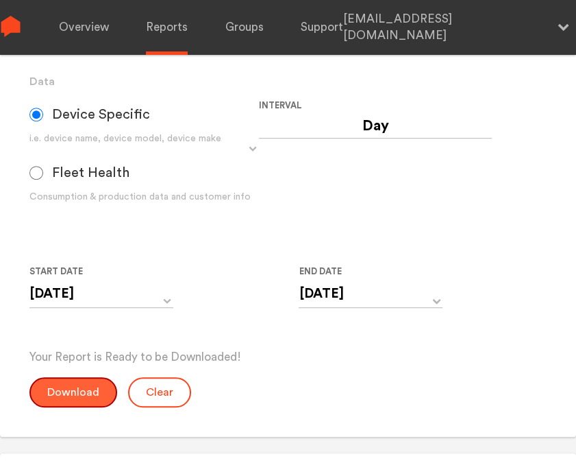
click at [69, 387] on button "Download" at bounding box center [73, 392] width 88 height 30
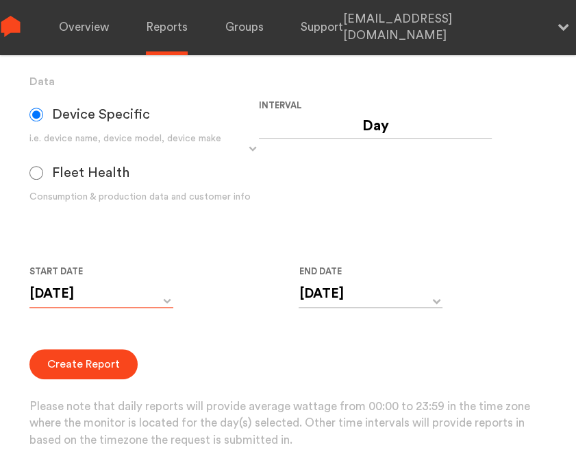
click at [106, 300] on input "[DATE]" at bounding box center [101, 294] width 144 height 28
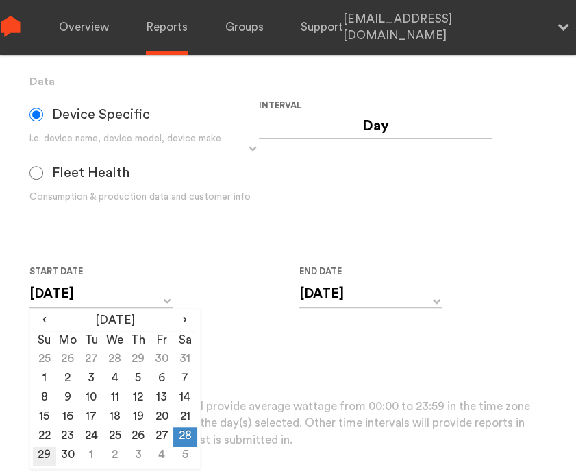
click at [44, 451] on td "29" at bounding box center [44, 455] width 23 height 19
type input "[DATE]"
click at [334, 294] on input "[DATE]" at bounding box center [371, 294] width 144 height 28
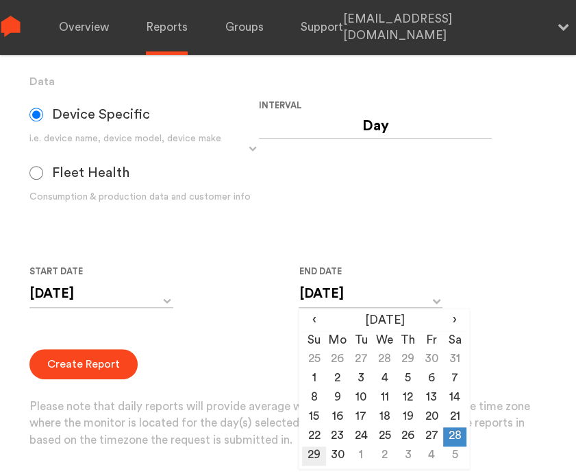
click at [318, 453] on td "29" at bounding box center [313, 455] width 23 height 19
type input "[DATE]"
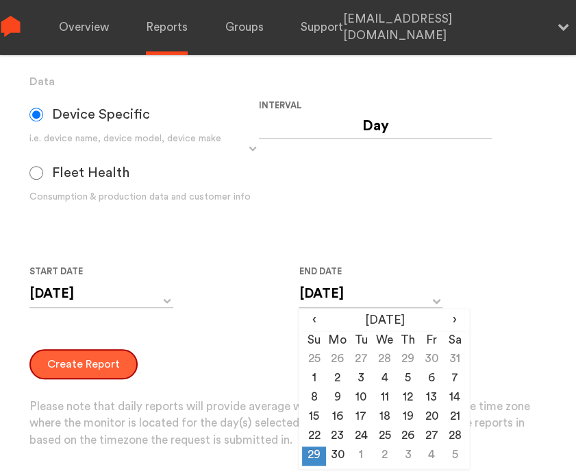
click at [74, 365] on button "Create Report" at bounding box center [83, 364] width 108 height 30
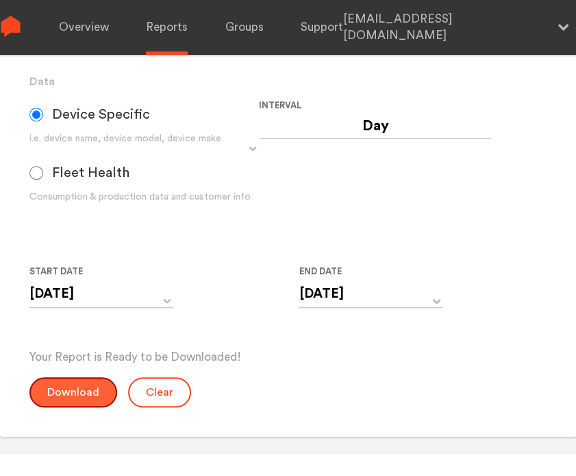
click at [67, 385] on button "Download" at bounding box center [73, 392] width 88 height 30
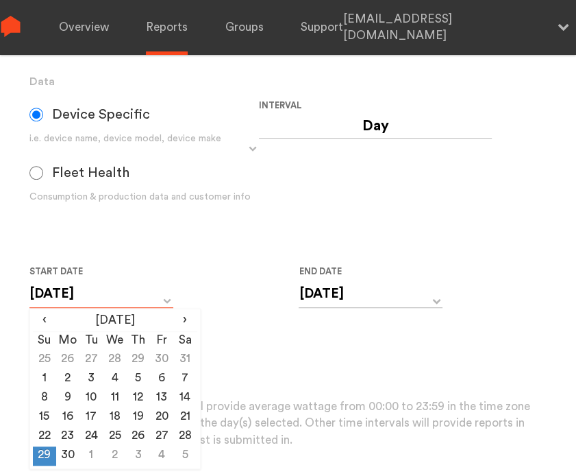
click at [118, 291] on input "[DATE]" at bounding box center [101, 294] width 144 height 28
click at [75, 454] on td "30" at bounding box center [67, 455] width 23 height 19
type input "[DATE]"
click at [340, 293] on input "[DATE]" at bounding box center [371, 294] width 144 height 28
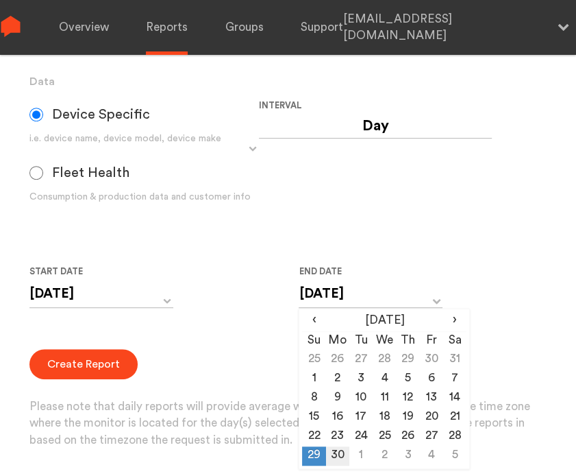
click at [334, 453] on td "30" at bounding box center [337, 455] width 23 height 19
type input "[DATE]"
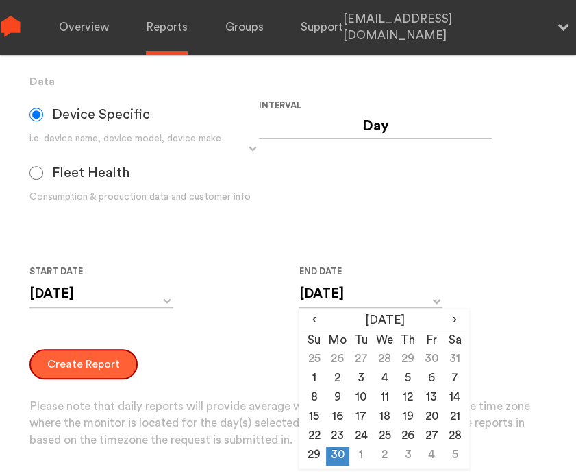
click at [66, 371] on button "Create Report" at bounding box center [83, 364] width 108 height 30
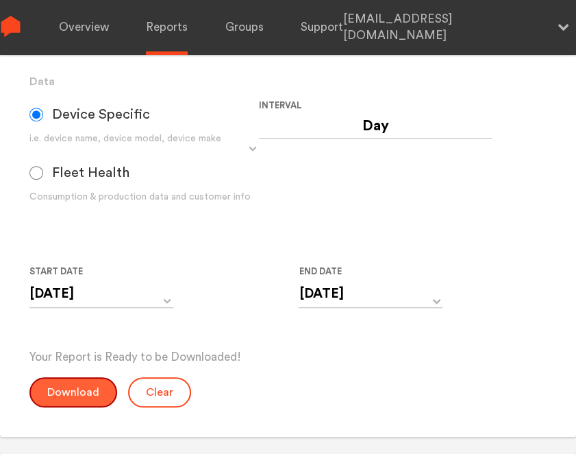
click at [72, 390] on button "Download" at bounding box center [73, 392] width 88 height 30
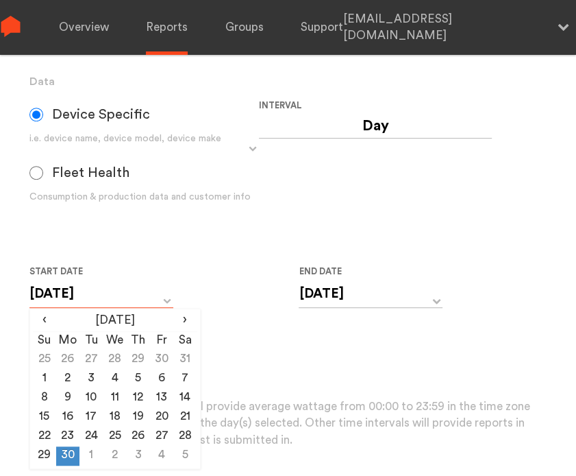
click at [130, 291] on input "[DATE]" at bounding box center [101, 294] width 144 height 28
click at [93, 452] on td "1" at bounding box center [91, 455] width 23 height 19
type input "[DATE]"
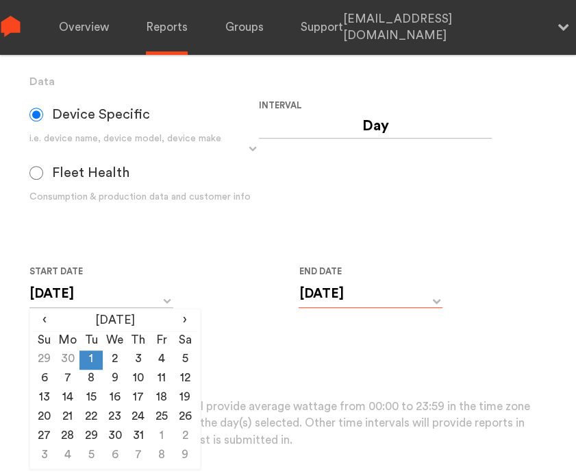
click at [367, 297] on input "[DATE]" at bounding box center [371, 294] width 144 height 28
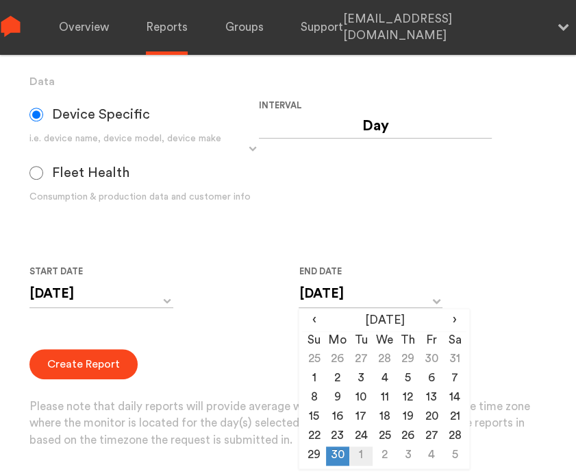
click at [356, 451] on td "1" at bounding box center [361, 455] width 23 height 19
type input "[DATE]"
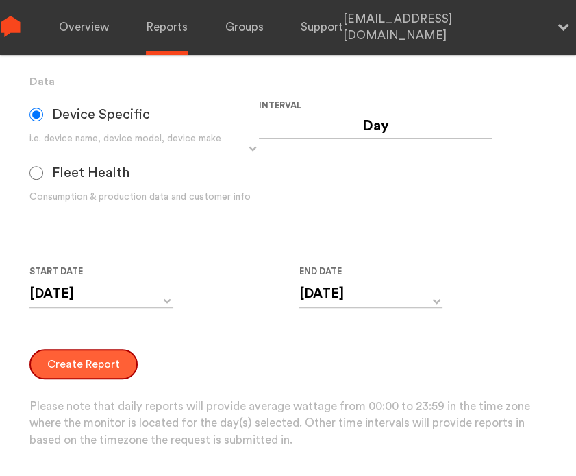
click at [82, 371] on button "Create Report" at bounding box center [83, 364] width 108 height 30
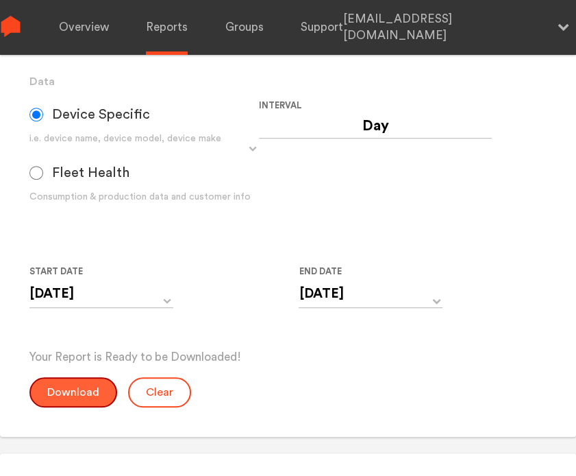
click at [71, 385] on button "Download" at bounding box center [73, 392] width 88 height 30
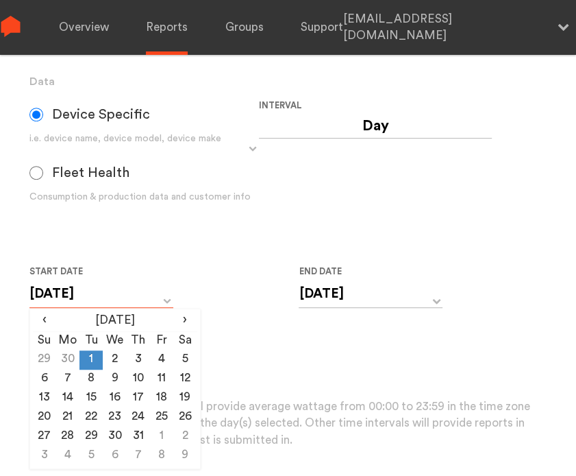
click at [109, 294] on input "[DATE]" at bounding box center [101, 294] width 144 height 28
click at [104, 365] on td "2" at bounding box center [114, 359] width 23 height 19
type input "[DATE]"
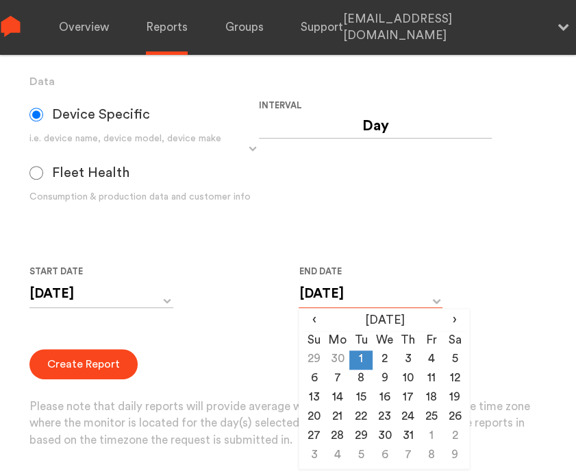
click at [335, 292] on input "[DATE]" at bounding box center [371, 294] width 144 height 28
drag, startPoint x: 335, startPoint y: 292, endPoint x: 387, endPoint y: 358, distance: 83.5
click at [387, 358] on td "2" at bounding box center [384, 359] width 23 height 19
type input "[DATE]"
click at [259, 339] on form "Group Single Monitor Monitor Group Chugoku Electrical Instruments Default Group…" at bounding box center [288, 180] width 518 height 538
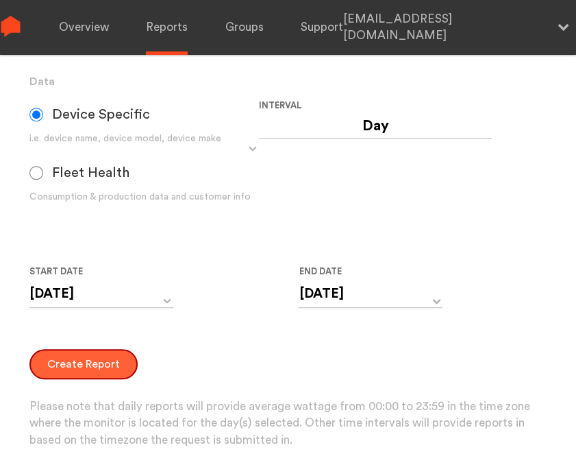
click at [114, 359] on button "Create Report" at bounding box center [83, 364] width 108 height 30
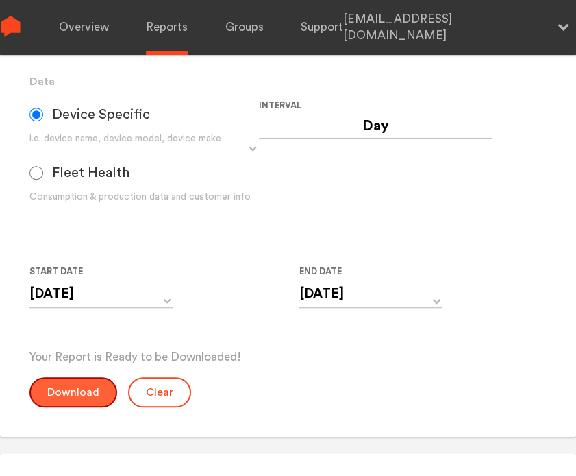
click at [75, 392] on button "Download" at bounding box center [73, 392] width 88 height 30
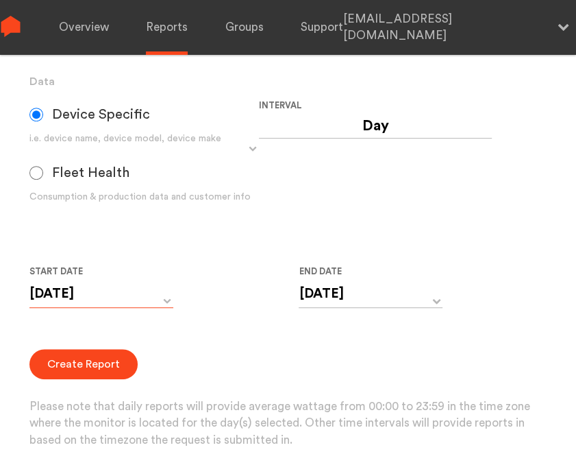
click at [104, 301] on input "[DATE]" at bounding box center [101, 294] width 144 height 28
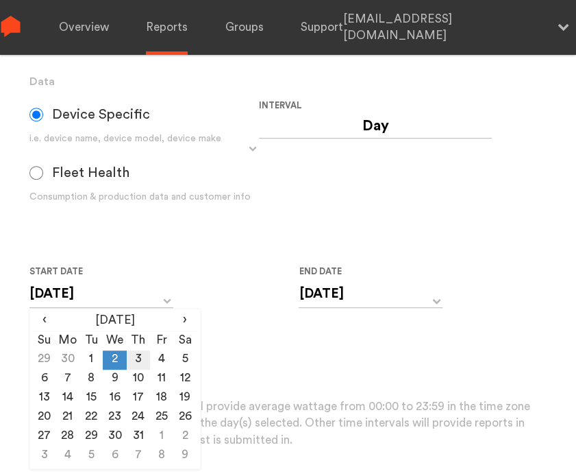
click at [130, 357] on td "3" at bounding box center [138, 359] width 23 height 19
type input "[DATE]"
click at [334, 300] on input "[DATE]" at bounding box center [371, 294] width 144 height 28
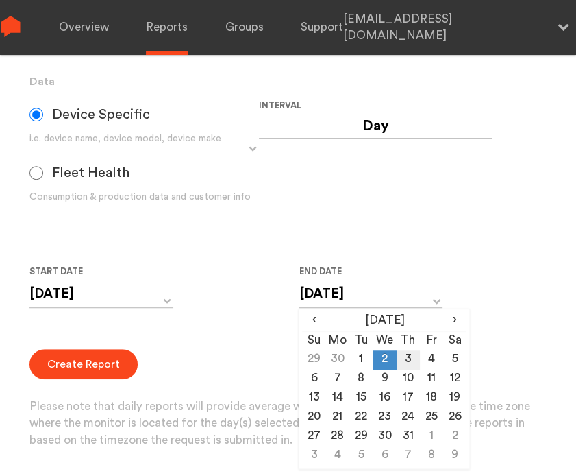
click at [410, 358] on td "3" at bounding box center [408, 359] width 23 height 19
type input "[DATE]"
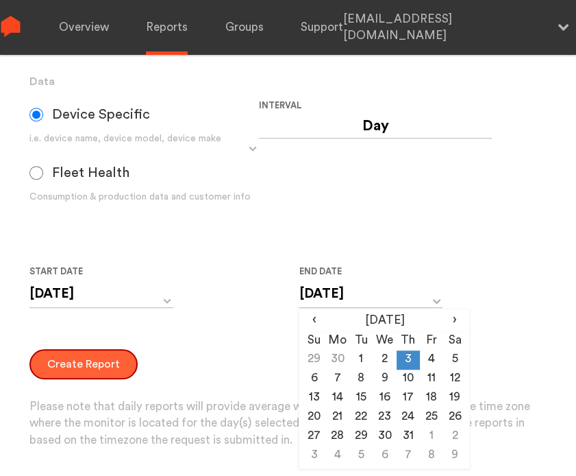
click at [85, 369] on button "Create Report" at bounding box center [83, 364] width 108 height 30
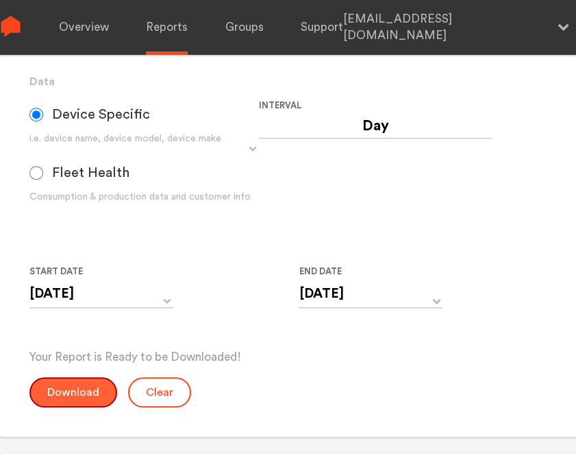
click at [67, 395] on button "Download" at bounding box center [73, 392] width 88 height 30
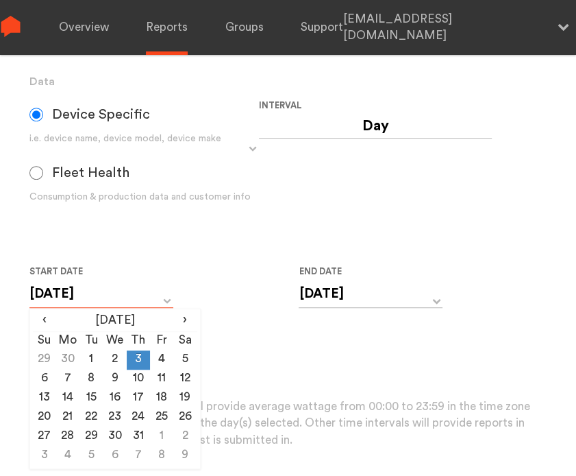
click at [131, 288] on input "[DATE]" at bounding box center [101, 294] width 144 height 28
click at [165, 363] on td "4" at bounding box center [161, 359] width 23 height 19
type input "[DATE]"
click at [364, 301] on input "[DATE]" at bounding box center [371, 294] width 144 height 28
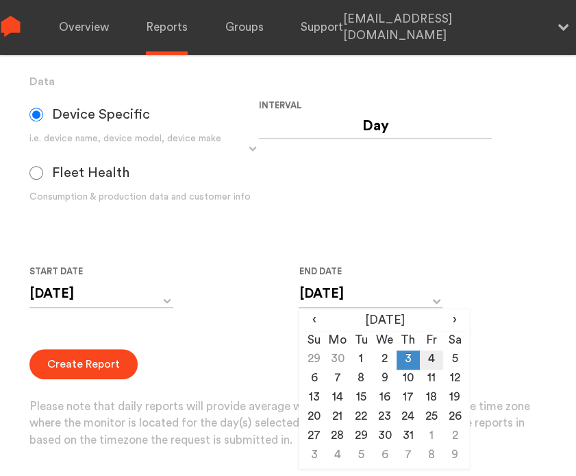
click at [430, 364] on td "4" at bounding box center [431, 359] width 23 height 19
type input "[DATE]"
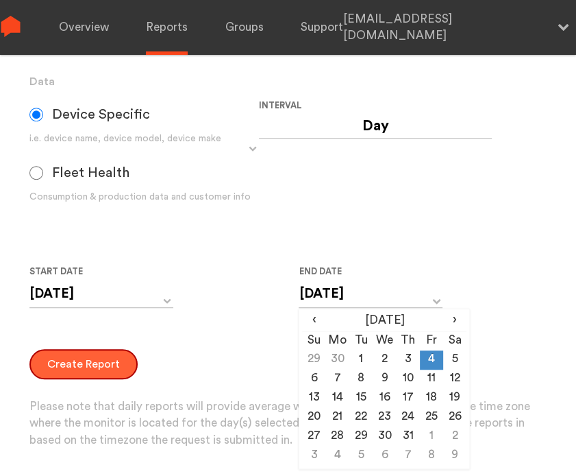
click at [71, 361] on button "Create Report" at bounding box center [83, 364] width 108 height 30
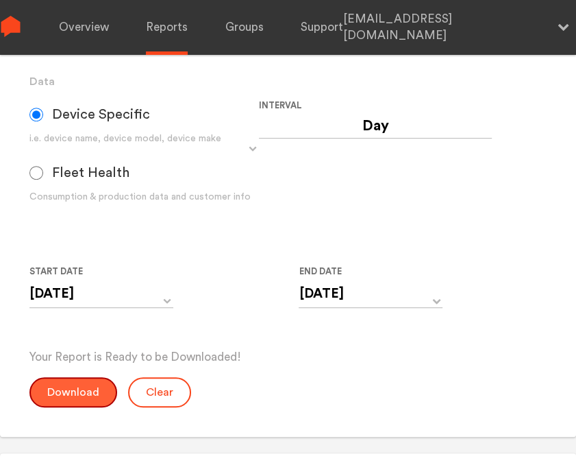
click at [70, 395] on button "Download" at bounding box center [73, 392] width 88 height 30
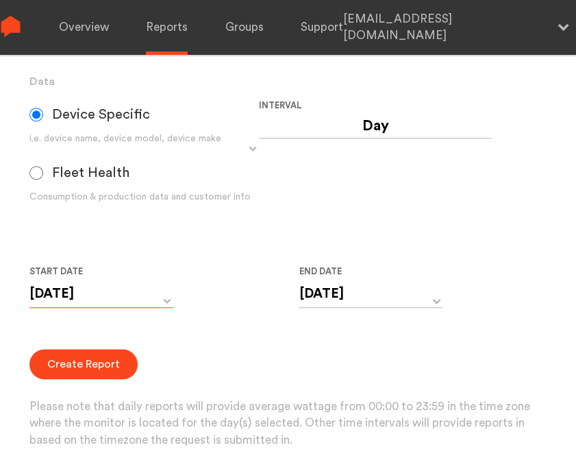
click at [98, 305] on input "[DATE]" at bounding box center [101, 294] width 144 height 28
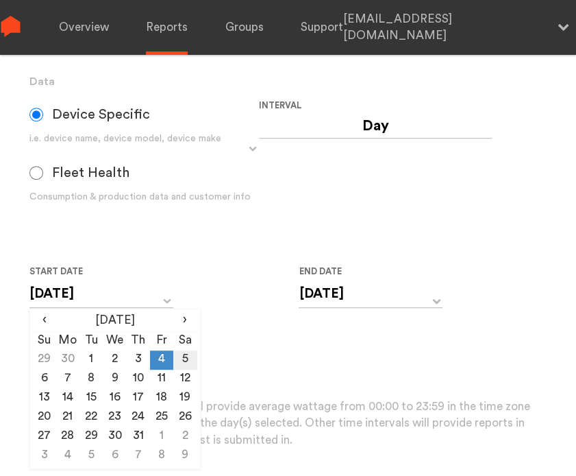
click at [184, 358] on td "5" at bounding box center [184, 359] width 23 height 19
type input "[DATE]"
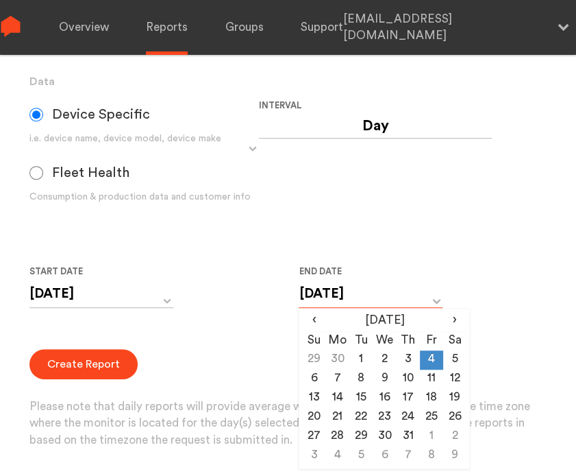
drag, startPoint x: 335, startPoint y: 299, endPoint x: 337, endPoint y: 308, distance: 9.8
click at [336, 299] on input "[DATE]" at bounding box center [371, 294] width 144 height 28
click at [455, 355] on td "5" at bounding box center [454, 359] width 23 height 19
type input "[DATE]"
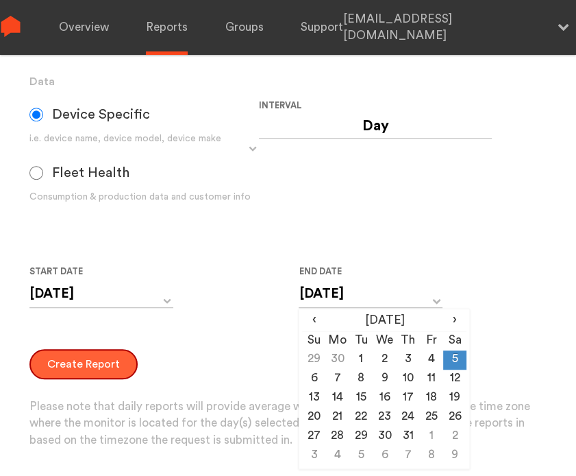
click at [62, 364] on button "Create Report" at bounding box center [83, 364] width 108 height 30
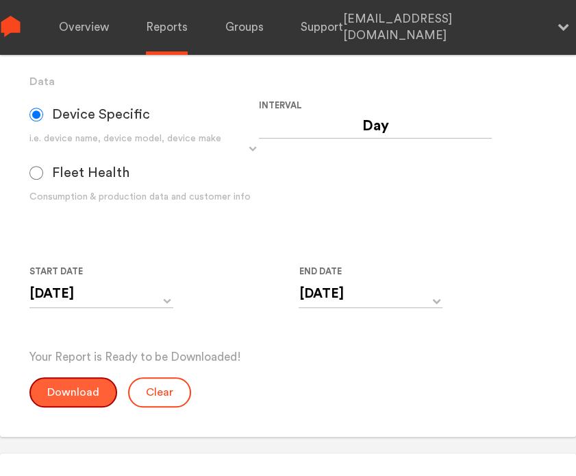
click at [69, 385] on button "Download" at bounding box center [73, 392] width 88 height 30
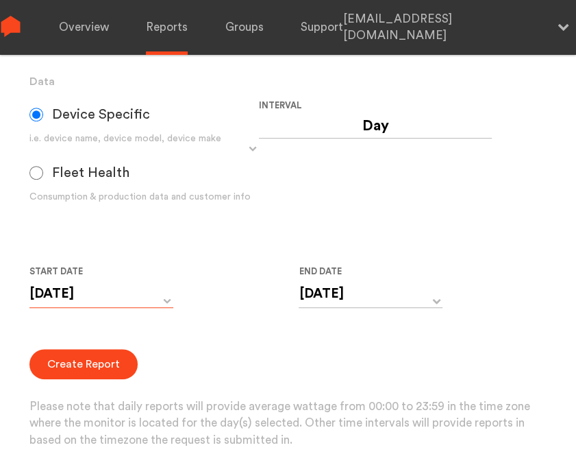
click at [152, 303] on input "[DATE]" at bounding box center [101, 294] width 144 height 28
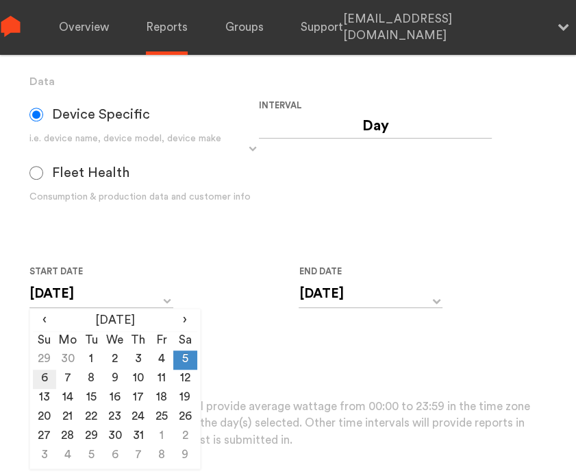
click at [43, 379] on td "6" at bounding box center [44, 378] width 23 height 19
type input "[DATE]"
click at [326, 297] on input "[DATE]" at bounding box center [371, 294] width 144 height 28
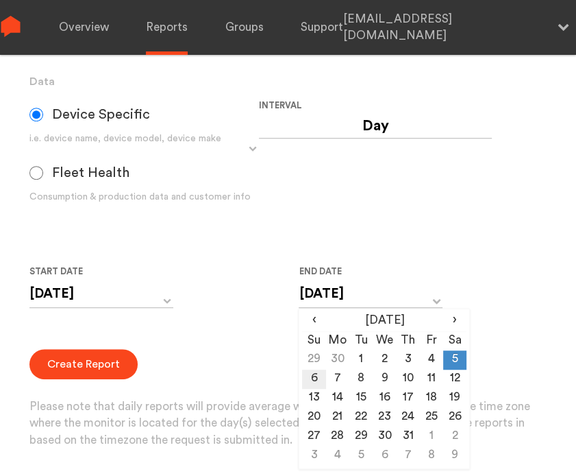
click at [313, 382] on td "6" at bounding box center [313, 378] width 23 height 19
type input "[DATE]"
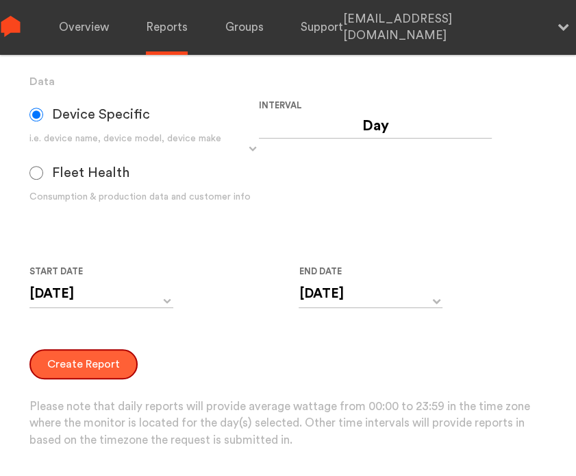
click at [60, 365] on button "Create Report" at bounding box center [83, 364] width 108 height 30
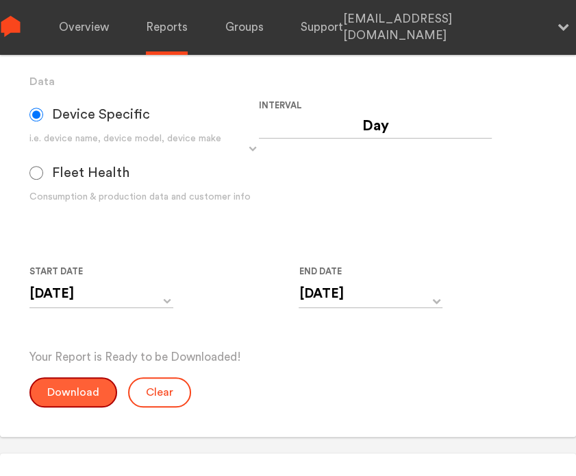
click at [60, 387] on button "Download" at bounding box center [73, 392] width 88 height 30
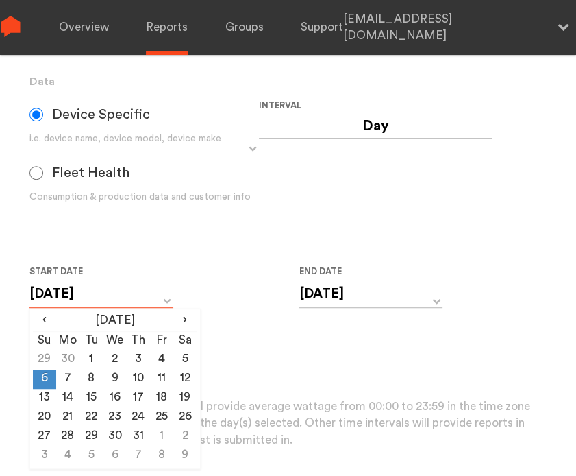
click at [93, 301] on input "[DATE]" at bounding box center [101, 294] width 144 height 28
click at [69, 376] on td "7" at bounding box center [67, 378] width 23 height 19
type input "[DATE]"
click at [312, 299] on input "[DATE]" at bounding box center [371, 294] width 144 height 28
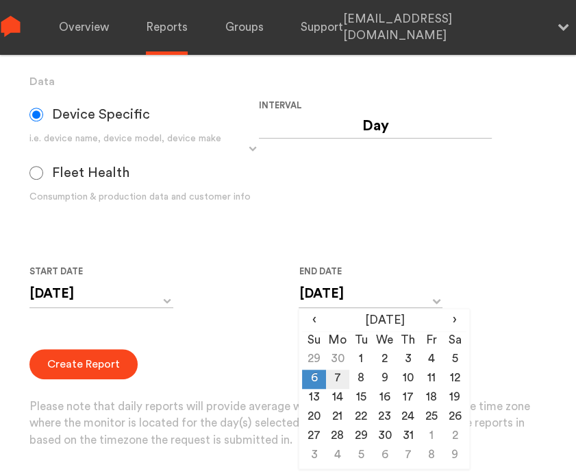
click at [340, 380] on td "7" at bounding box center [337, 378] width 23 height 19
type input "[DATE]"
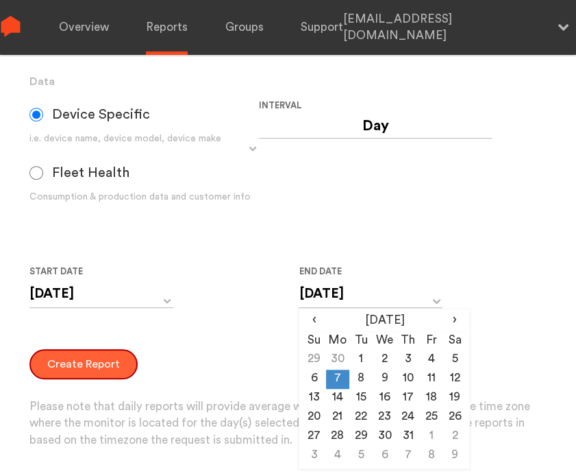
click at [112, 365] on button "Create Report" at bounding box center [83, 364] width 108 height 30
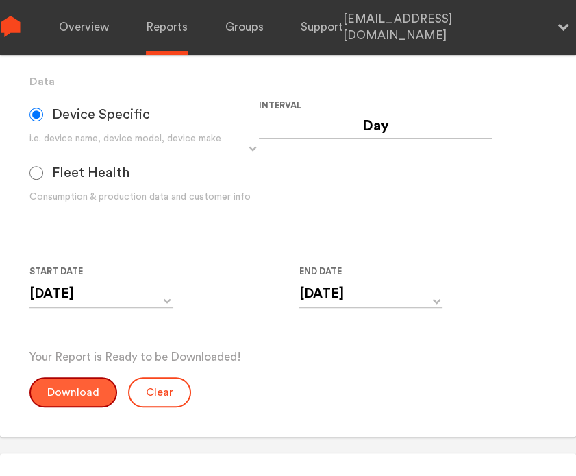
click at [62, 389] on button "Download" at bounding box center [73, 392] width 88 height 30
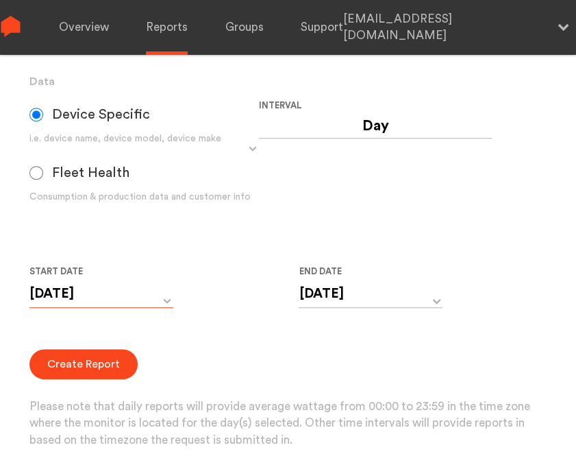
click at [105, 295] on input "[DATE]" at bounding box center [101, 294] width 144 height 28
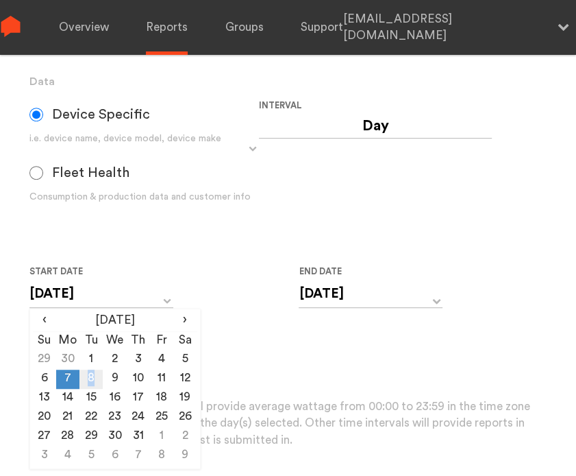
click at [93, 380] on td "8" at bounding box center [91, 378] width 23 height 19
type input "[DATE]"
drag, startPoint x: 93, startPoint y: 380, endPoint x: 317, endPoint y: 300, distance: 237.4
click at [317, 300] on input "[DATE]" at bounding box center [371, 294] width 144 height 28
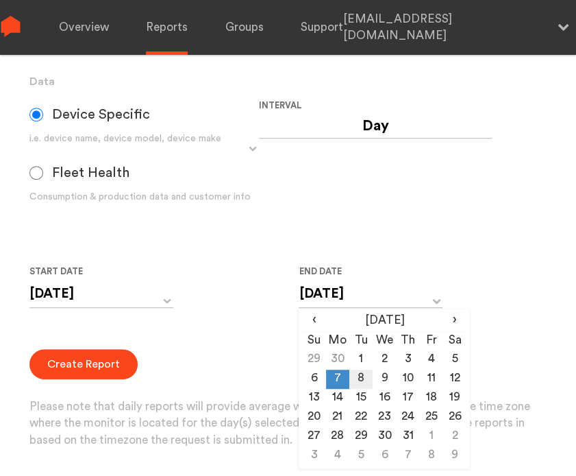
drag, startPoint x: 317, startPoint y: 300, endPoint x: 362, endPoint y: 382, distance: 93.9
click at [362, 382] on td "8" at bounding box center [361, 378] width 23 height 19
type input "[DATE]"
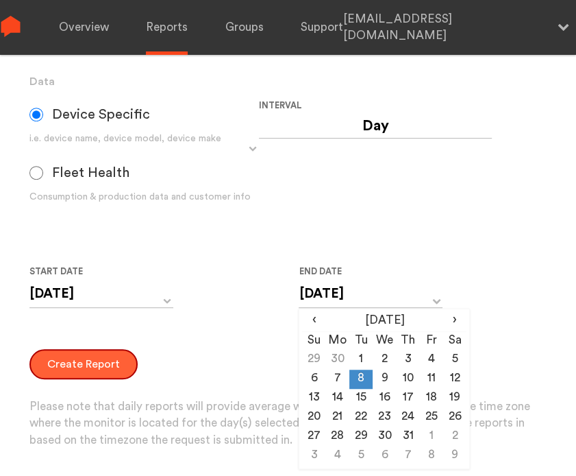
click at [88, 368] on button "Create Report" at bounding box center [83, 364] width 108 height 30
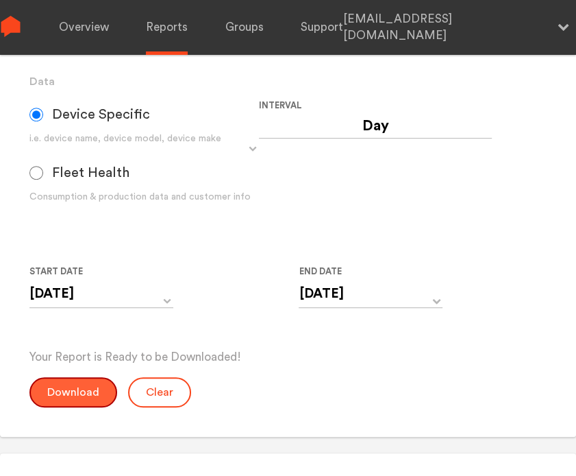
click at [71, 391] on button "Download" at bounding box center [73, 392] width 88 height 30
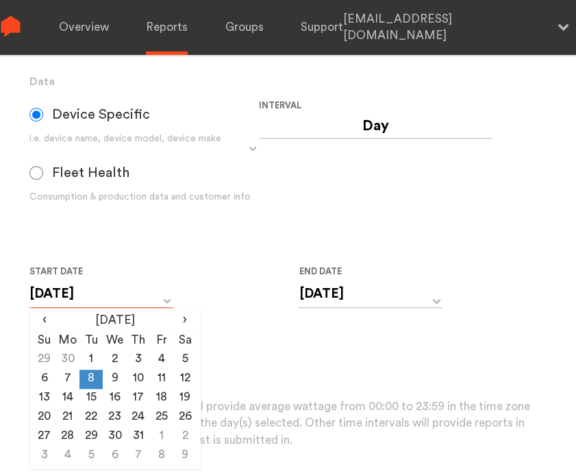
drag, startPoint x: 103, startPoint y: 291, endPoint x: 96, endPoint y: 306, distance: 16.9
click at [103, 291] on input "[DATE]" at bounding box center [101, 294] width 144 height 28
click at [112, 376] on td "9" at bounding box center [114, 378] width 23 height 19
type input "[DATE]"
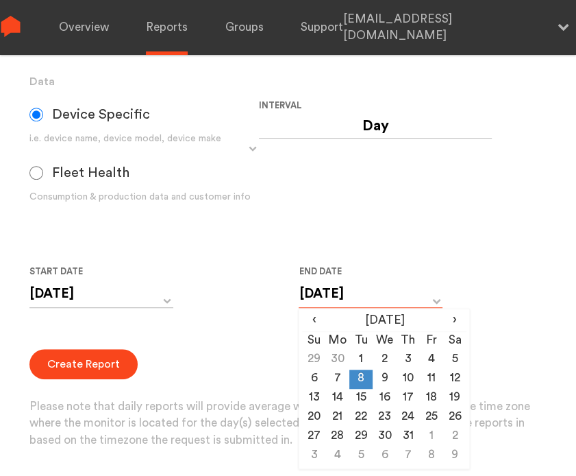
click at [329, 301] on input "[DATE]" at bounding box center [371, 294] width 144 height 28
click at [383, 378] on td "9" at bounding box center [384, 378] width 23 height 19
type input "[DATE]"
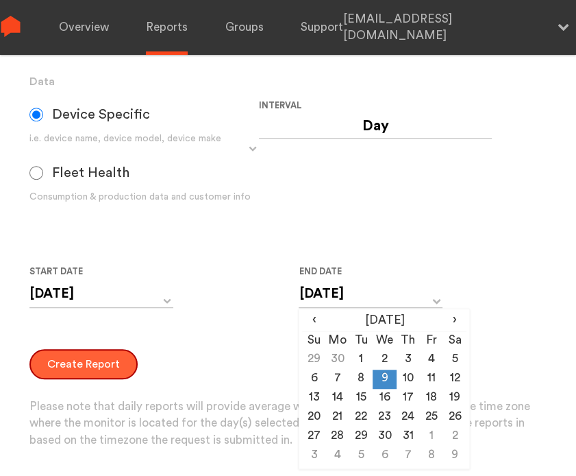
click at [77, 372] on button "Create Report" at bounding box center [83, 364] width 108 height 30
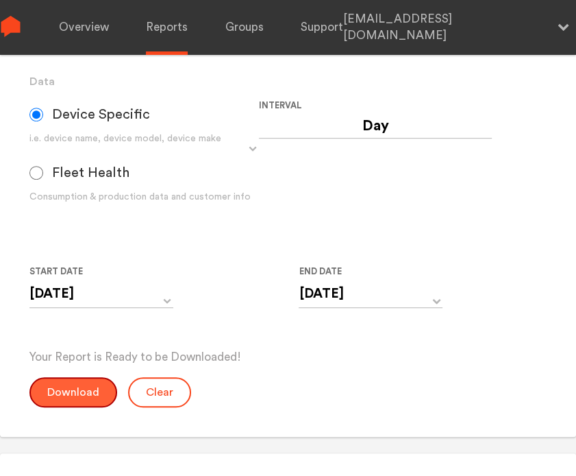
click at [61, 387] on button "Download" at bounding box center [73, 392] width 88 height 30
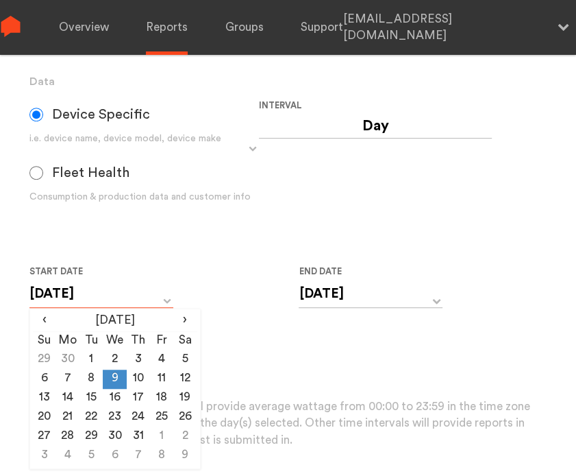
click at [146, 304] on input "[DATE]" at bounding box center [101, 294] width 144 height 28
click at [140, 376] on td "10" at bounding box center [138, 378] width 23 height 19
type input "[DATE]"
click at [356, 302] on input "[DATE]" at bounding box center [371, 294] width 144 height 28
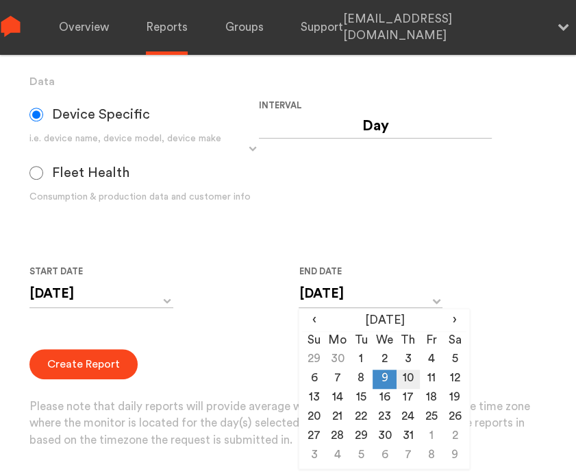
click at [402, 376] on td "10" at bounding box center [408, 378] width 23 height 19
type input "[DATE]"
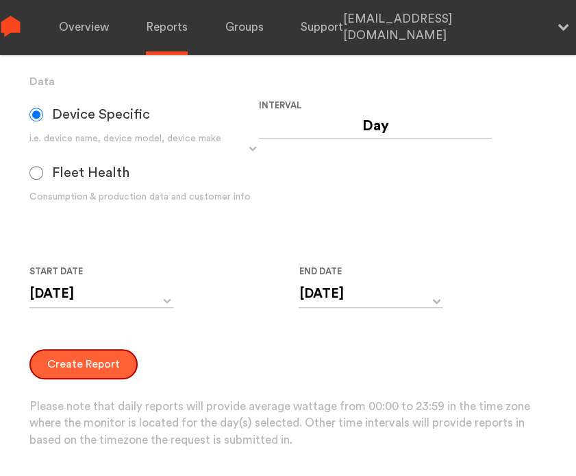
click at [56, 371] on button "Create Report" at bounding box center [83, 364] width 108 height 30
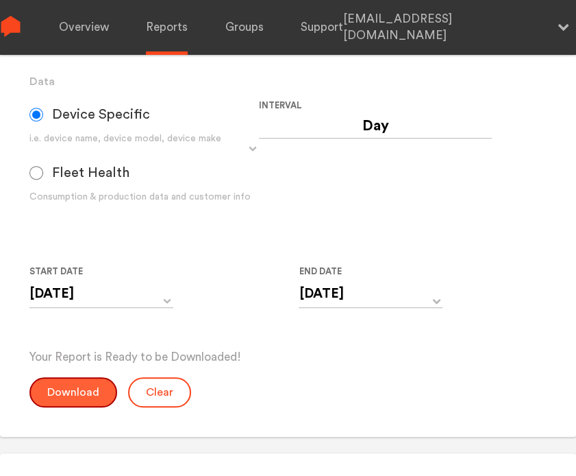
click at [73, 389] on button "Download" at bounding box center [73, 392] width 88 height 30
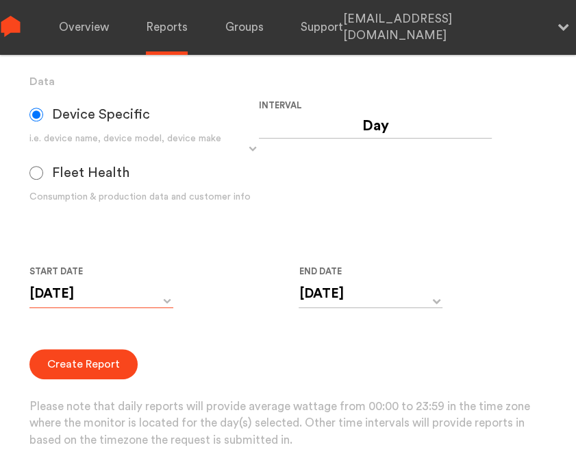
click at [143, 299] on input "[DATE]" at bounding box center [101, 294] width 144 height 28
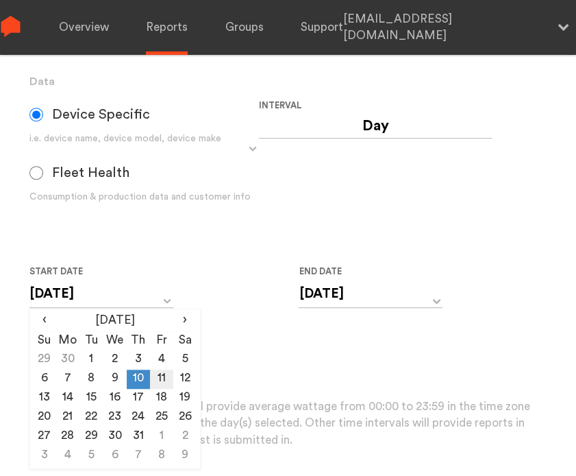
click at [153, 374] on td "11" at bounding box center [161, 378] width 23 height 19
type input "[DATE]"
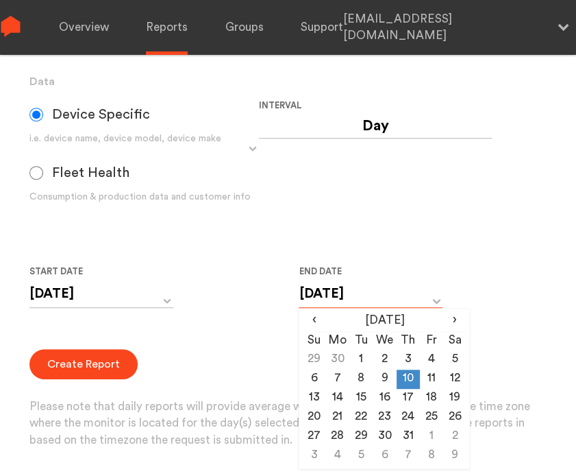
drag, startPoint x: 387, startPoint y: 292, endPoint x: 384, endPoint y: 303, distance: 11.5
click at [387, 293] on input "[DATE]" at bounding box center [371, 294] width 144 height 28
click at [434, 381] on td "11" at bounding box center [431, 378] width 23 height 19
type input "[DATE]"
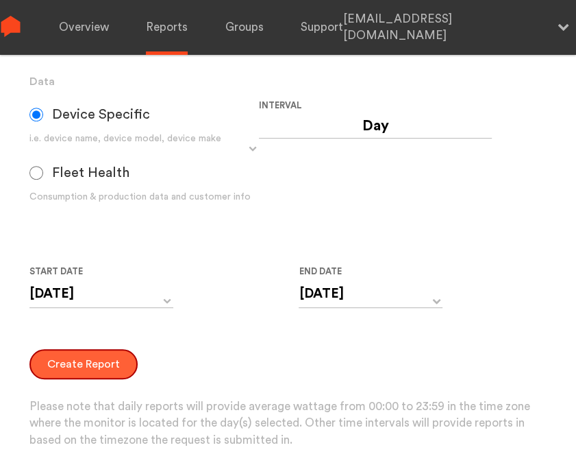
click at [73, 369] on button "Create Report" at bounding box center [83, 364] width 108 height 30
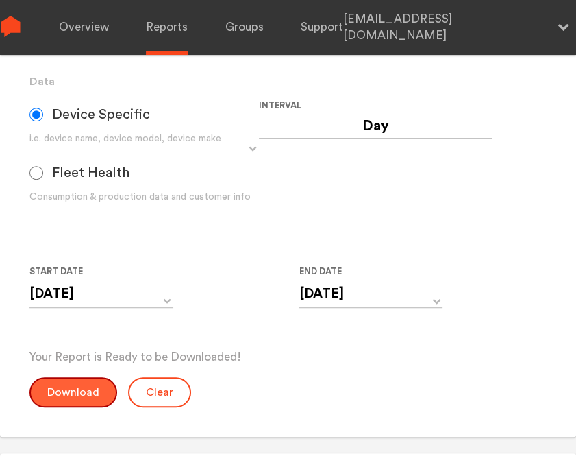
click at [69, 386] on button "Download" at bounding box center [73, 392] width 88 height 30
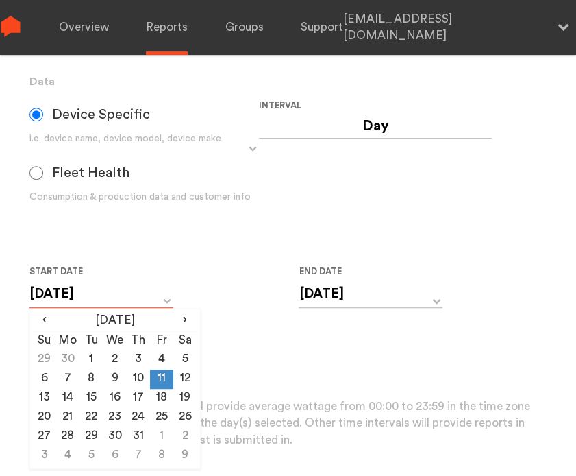
click at [134, 299] on input "[DATE]" at bounding box center [101, 294] width 144 height 28
click at [184, 376] on td "12" at bounding box center [184, 378] width 23 height 19
type input "[DATE]"
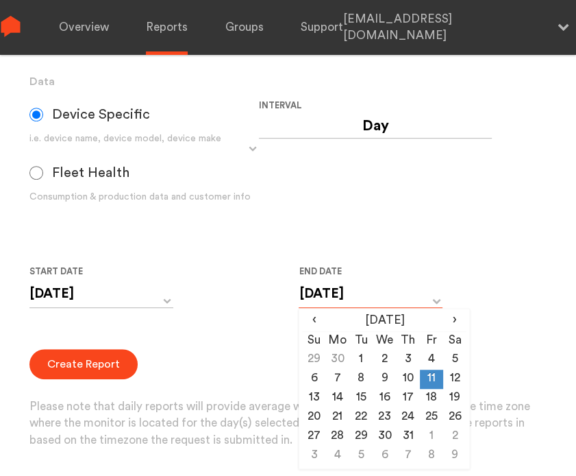
drag, startPoint x: 338, startPoint y: 295, endPoint x: 354, endPoint y: 341, distance: 48.6
click at [337, 295] on input "[DATE]" at bounding box center [371, 294] width 144 height 28
click at [451, 374] on td "12" at bounding box center [454, 378] width 23 height 19
type input "[DATE]"
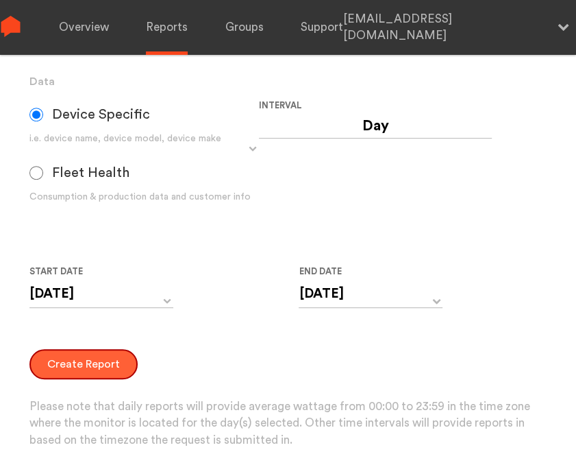
click at [58, 363] on button "Create Report" at bounding box center [83, 364] width 108 height 30
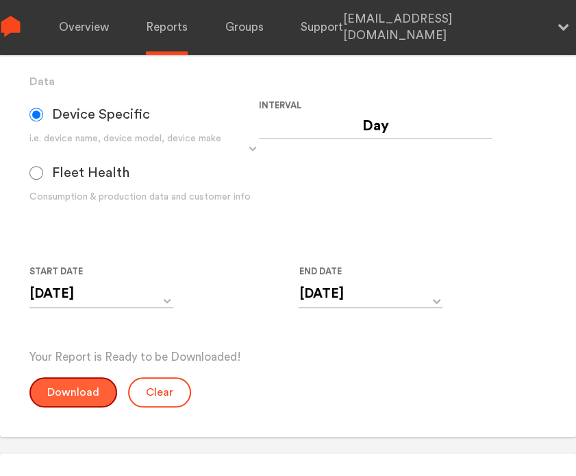
click at [73, 400] on button "Download" at bounding box center [73, 392] width 88 height 30
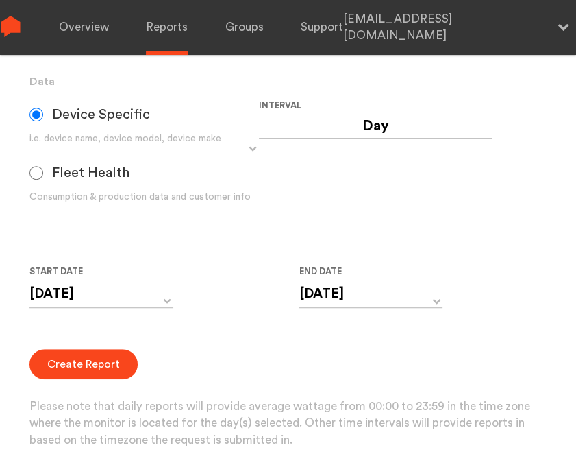
click at [173, 369] on div "Create Report Please note that daily reports will provide average wattage from …" at bounding box center [288, 399] width 518 height 100
drag, startPoint x: 127, startPoint y: 294, endPoint x: 126, endPoint y: 305, distance: 11.0
click at [125, 295] on input "[DATE]" at bounding box center [101, 294] width 144 height 28
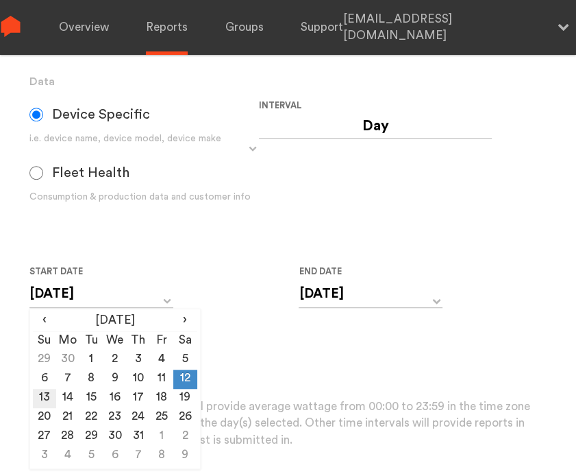
click at [52, 395] on td "13" at bounding box center [44, 398] width 23 height 19
type input "[DATE]"
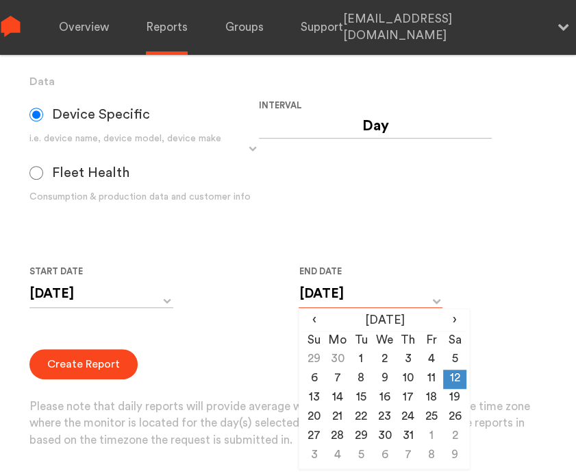
drag, startPoint x: 363, startPoint y: 291, endPoint x: 327, endPoint y: 343, distance: 62.9
click at [363, 293] on input "[DATE]" at bounding box center [371, 294] width 144 height 28
click at [309, 398] on td "13" at bounding box center [313, 398] width 23 height 19
type input "[DATE]"
click at [238, 341] on form "Group Single Monitor Monitor Group Chugoku Electrical Instruments Default Group…" at bounding box center [288, 180] width 518 height 538
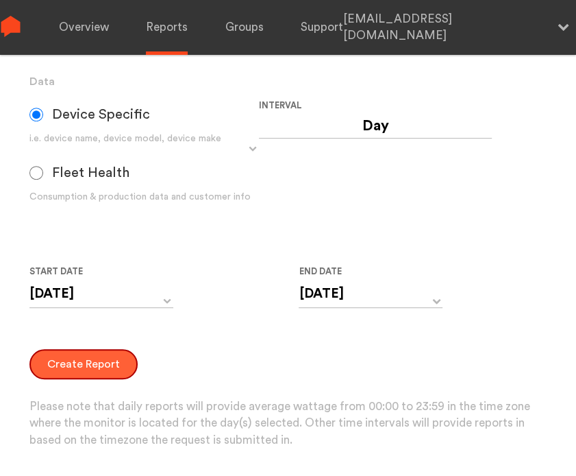
click at [121, 368] on button "Create Report" at bounding box center [83, 364] width 108 height 30
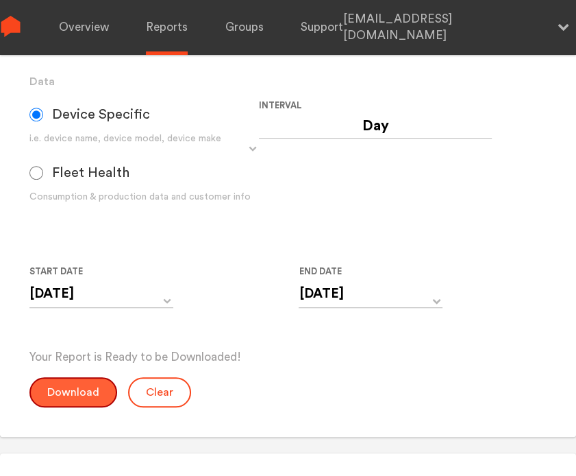
click at [80, 388] on button "Download" at bounding box center [73, 392] width 88 height 30
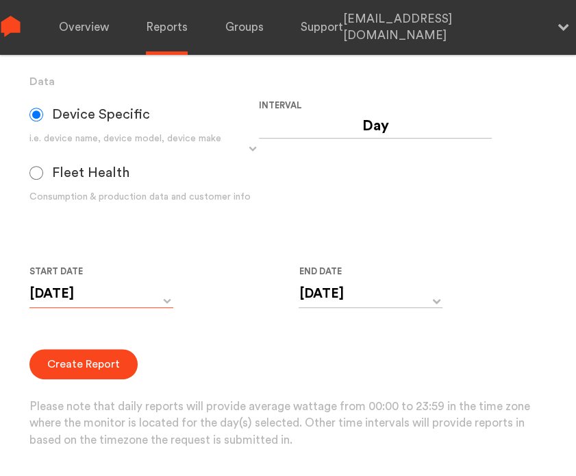
click at [110, 306] on input "[DATE]" at bounding box center [101, 294] width 144 height 28
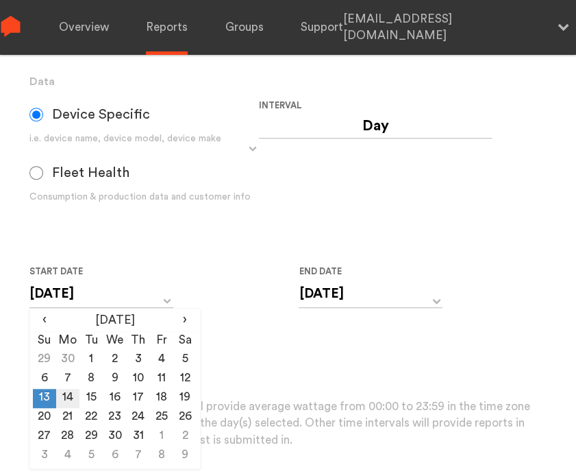
click at [66, 396] on td "14" at bounding box center [67, 398] width 23 height 19
type input "[DATE]"
click at [343, 308] on div "[DATE] ‹ [DATE] › Su Mo Tu We Th Fr Sa 29 30 1 2 3 4 5 6 7 8 9 10 11 12 13 14 1…" at bounding box center [371, 303] width 144 height 46
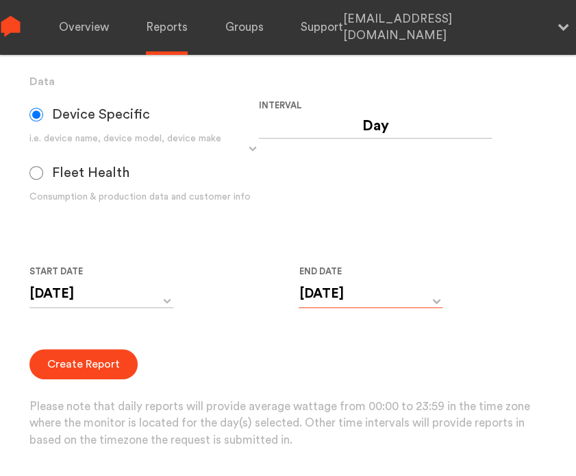
click at [347, 297] on input "[DATE]" at bounding box center [371, 294] width 144 height 28
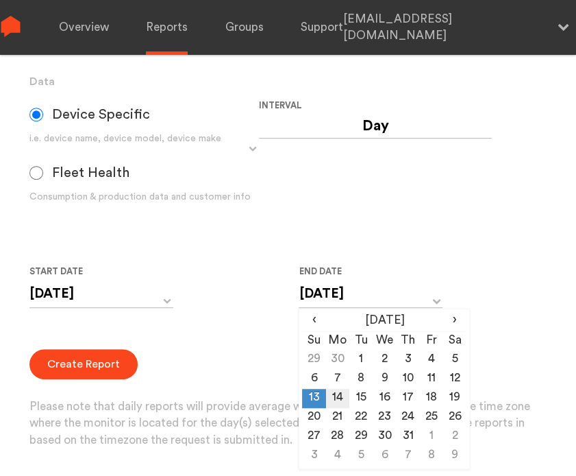
click at [334, 395] on td "14" at bounding box center [337, 398] width 23 height 19
type input "[DATE]"
click at [217, 343] on form "Group Single Monitor Monitor Group Chugoku Electrical Instruments Default Group…" at bounding box center [288, 180] width 518 height 538
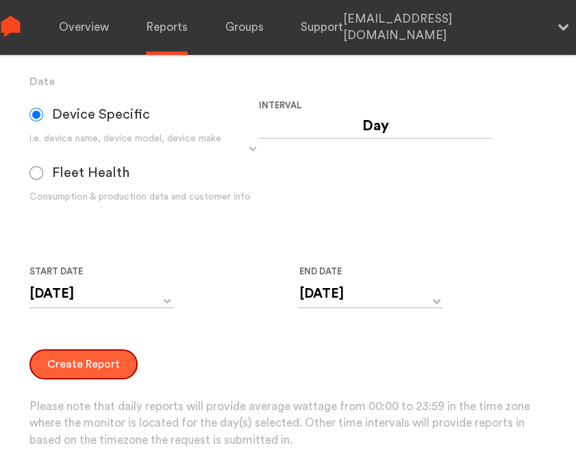
click at [103, 352] on button "Create Report" at bounding box center [83, 364] width 108 height 30
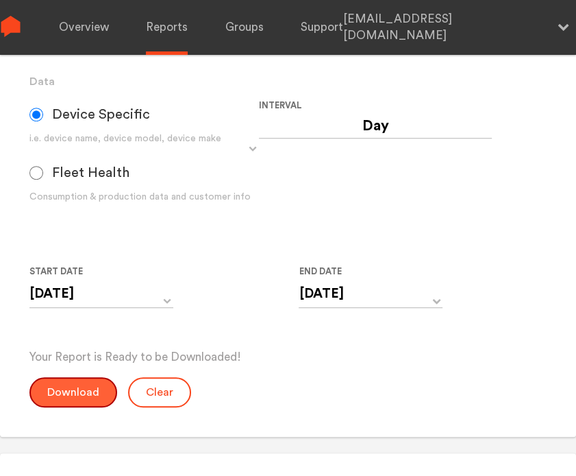
click at [84, 391] on button "Download" at bounding box center [73, 392] width 88 height 30
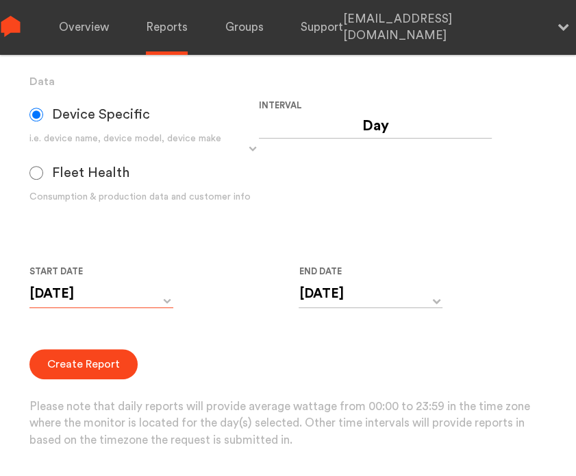
click at [123, 298] on input "[DATE]" at bounding box center [101, 294] width 144 height 28
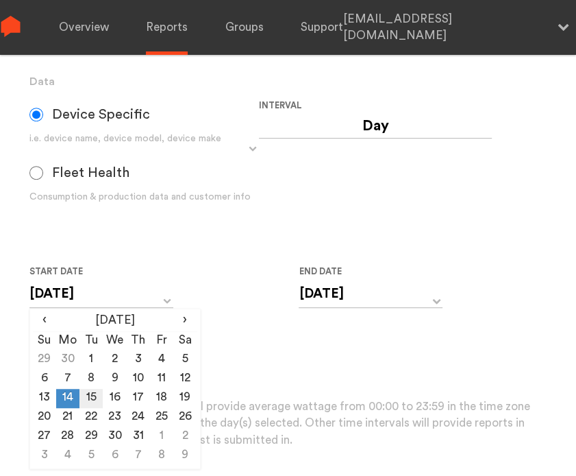
click at [90, 393] on td "15" at bounding box center [91, 398] width 23 height 19
type input "[DATE]"
click at [363, 308] on div "[DATE] ‹ [DATE] › Su Mo Tu We Th Fr Sa 29 30 1 2 3 4 5 6 7 8 9 10 11 12 13 14 1…" at bounding box center [371, 303] width 144 height 46
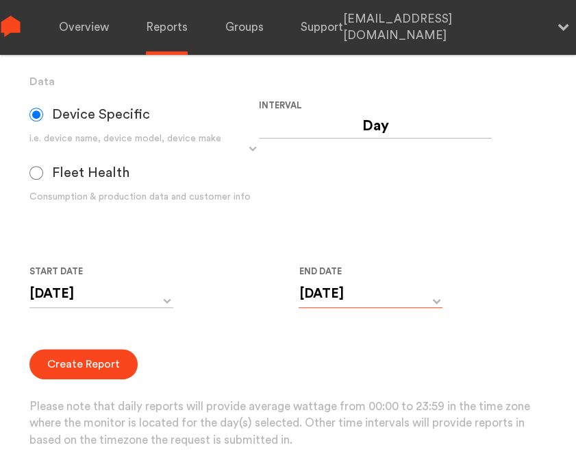
click at [363, 306] on input "[DATE]" at bounding box center [371, 294] width 144 height 28
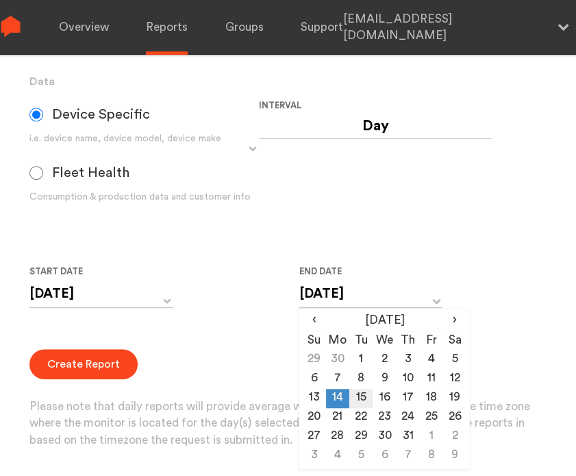
click at [355, 401] on td "15" at bounding box center [361, 398] width 23 height 19
type input "[DATE]"
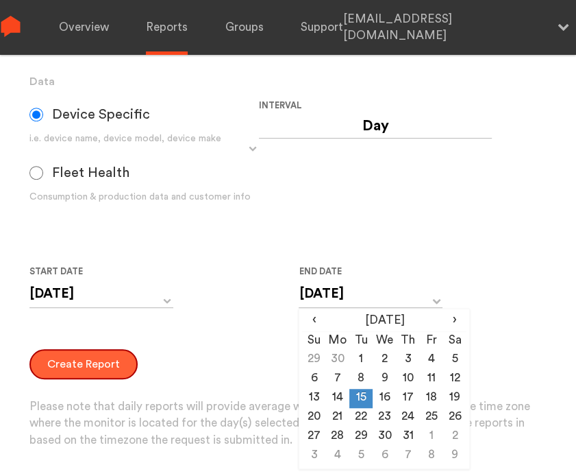
click at [87, 369] on button "Create Report" at bounding box center [83, 364] width 108 height 30
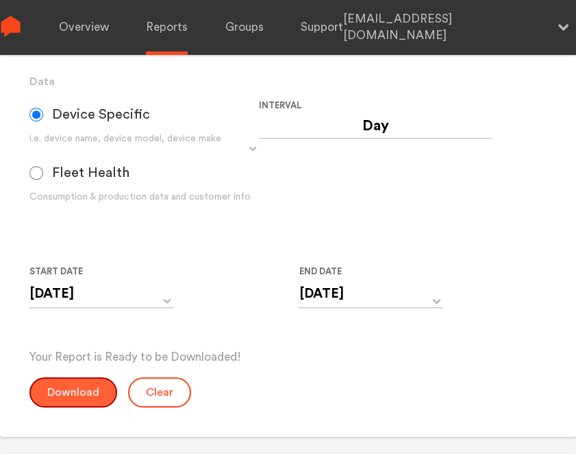
click at [95, 389] on button "Download" at bounding box center [73, 392] width 88 height 30
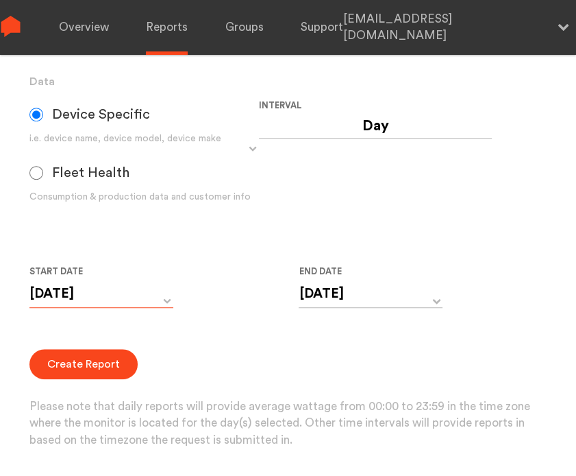
click at [122, 299] on input "[DATE]" at bounding box center [101, 294] width 144 height 28
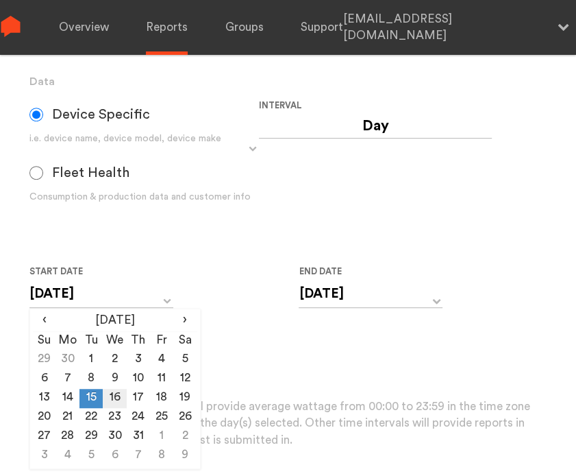
click at [115, 398] on td "16" at bounding box center [114, 398] width 23 height 19
type input "[DATE]"
click at [346, 287] on input "[DATE]" at bounding box center [371, 294] width 144 height 28
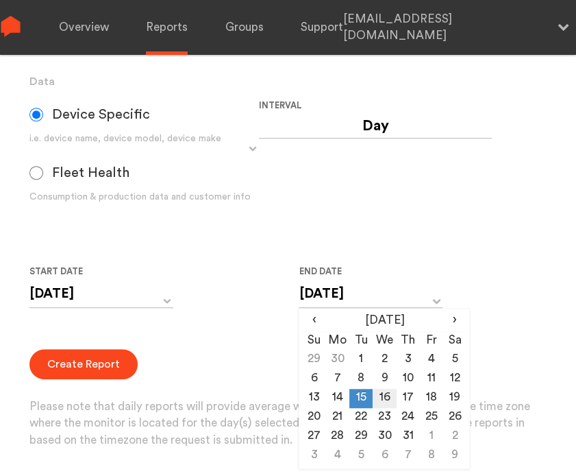
click at [389, 398] on td "16" at bounding box center [384, 398] width 23 height 19
type input "[DATE]"
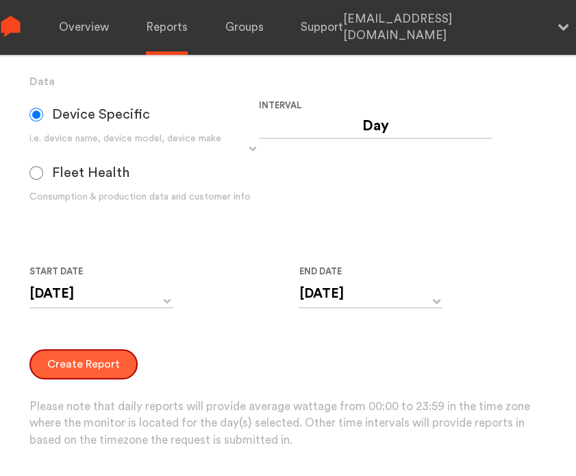
click at [105, 359] on button "Create Report" at bounding box center [83, 364] width 108 height 30
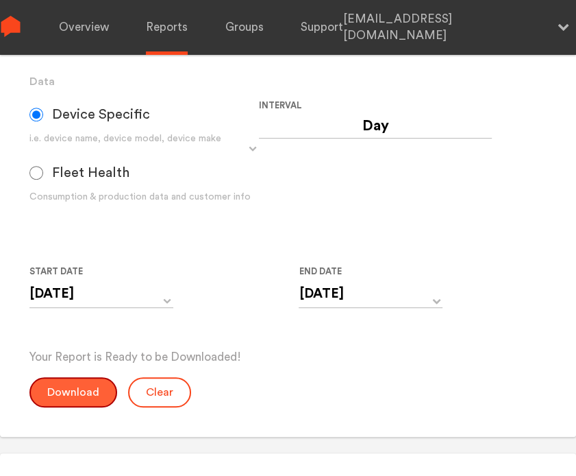
click at [74, 385] on button "Download" at bounding box center [73, 392] width 88 height 30
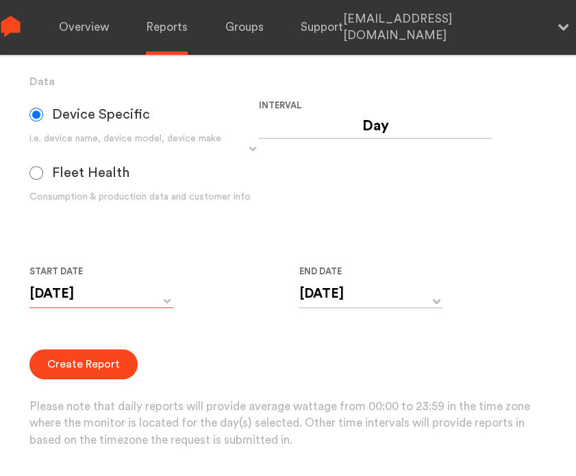
click at [92, 302] on input "[DATE]" at bounding box center [101, 294] width 144 height 28
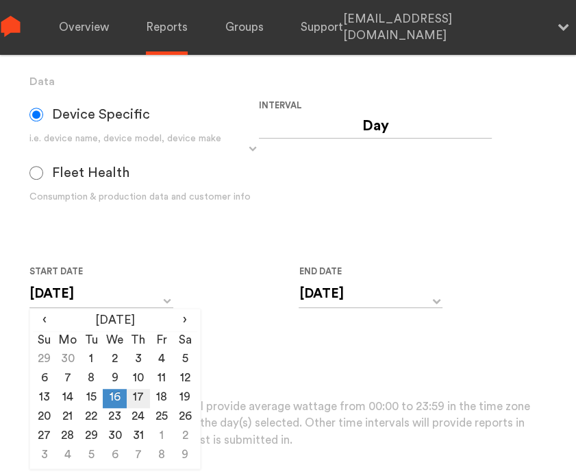
click at [132, 395] on td "17" at bounding box center [138, 398] width 23 height 19
type input "[DATE]"
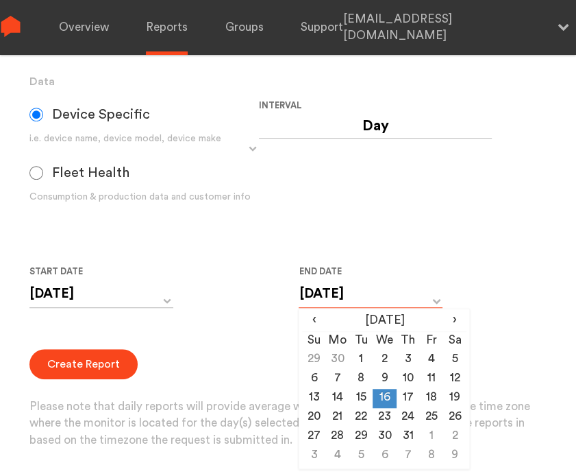
click at [392, 300] on input "[DATE]" at bounding box center [371, 294] width 144 height 28
click at [408, 395] on td "17" at bounding box center [408, 398] width 23 height 19
type input "[DATE]"
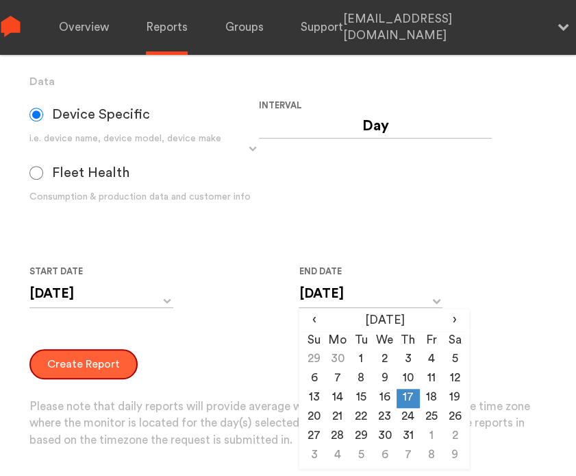
click at [67, 360] on button "Create Report" at bounding box center [83, 364] width 108 height 30
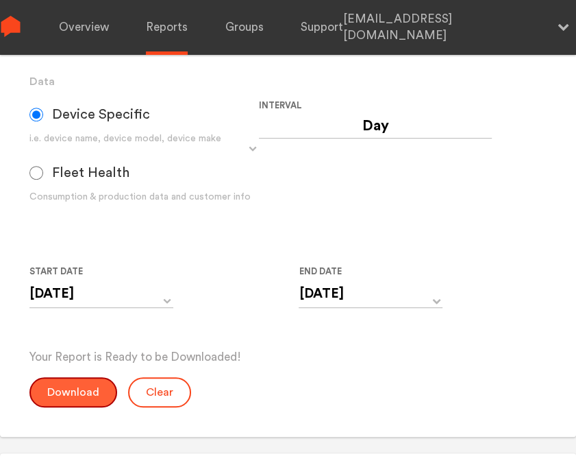
click at [76, 385] on button "Download" at bounding box center [73, 392] width 88 height 30
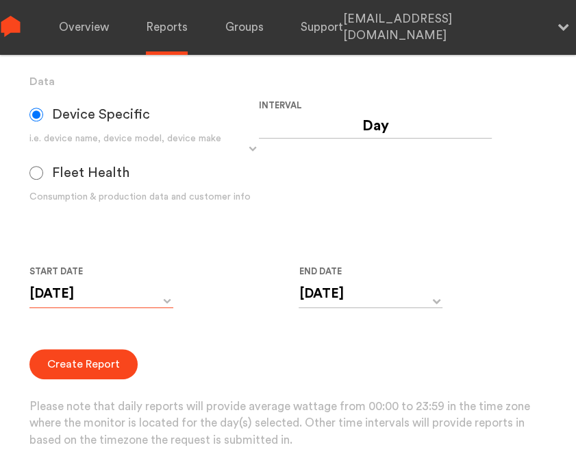
click at [101, 297] on input "[DATE]" at bounding box center [101, 294] width 144 height 28
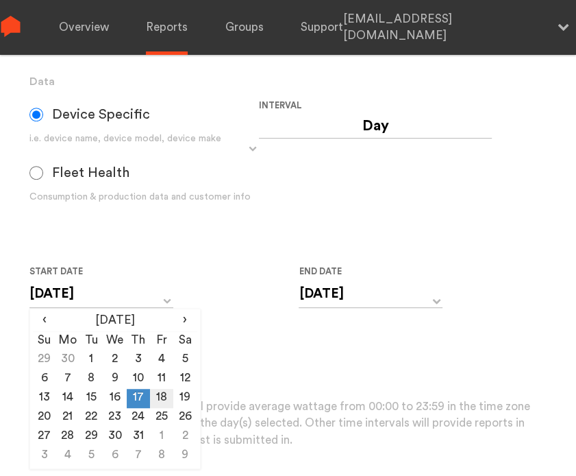
click at [156, 398] on td "18" at bounding box center [161, 398] width 23 height 19
type input "[DATE]"
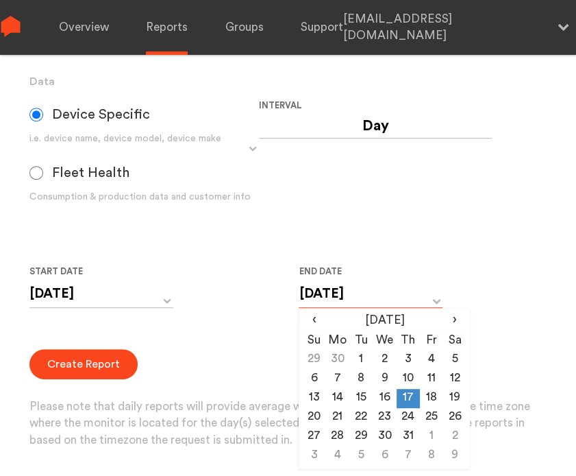
click at [371, 297] on input "[DATE]" at bounding box center [371, 294] width 144 height 28
click at [430, 400] on td "18" at bounding box center [431, 398] width 23 height 19
type input "[DATE]"
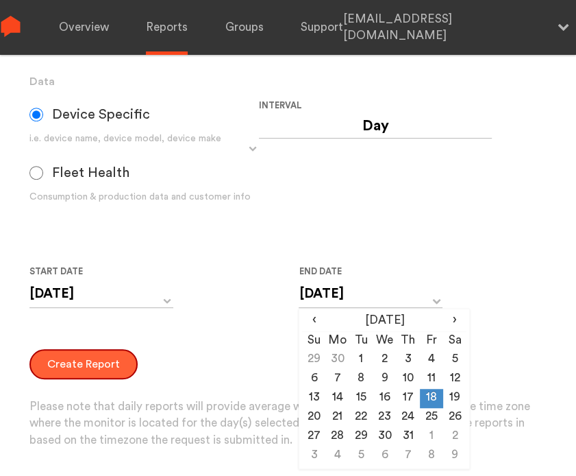
click at [51, 369] on button "Create Report" at bounding box center [83, 364] width 108 height 30
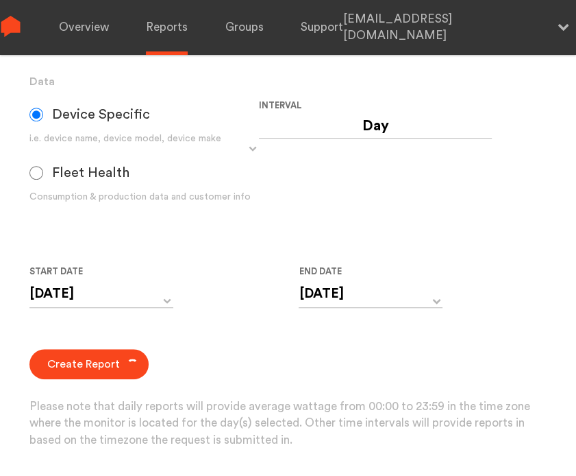
click at [66, 391] on div "Create Report Please note that daily reports will provide average wattage from …" at bounding box center [288, 399] width 518 height 100
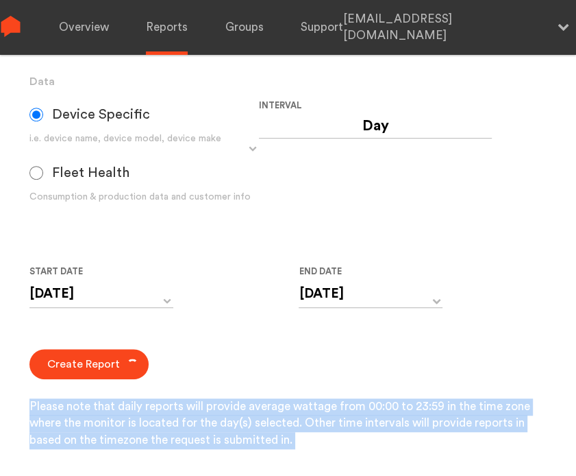
click at [66, 391] on div "Create Report Please note that daily reports will provide average wattage from …" at bounding box center [288, 399] width 518 height 100
click at [64, 387] on div "Create Report Please note that daily reports will provide average wattage from …" at bounding box center [288, 399] width 518 height 100
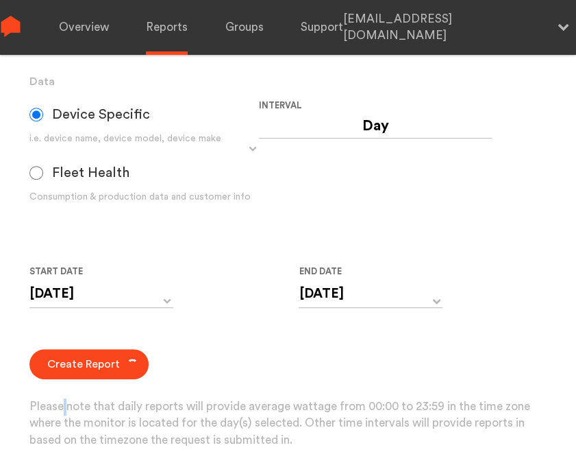
click at [64, 387] on div "Create Report Please note that daily reports will provide average wattage from …" at bounding box center [288, 399] width 518 height 100
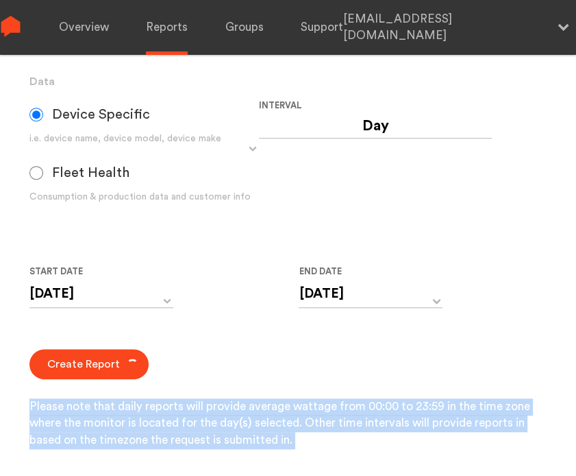
click at [64, 387] on div "Create Report Please note that daily reports will provide average wattage from …" at bounding box center [288, 399] width 518 height 100
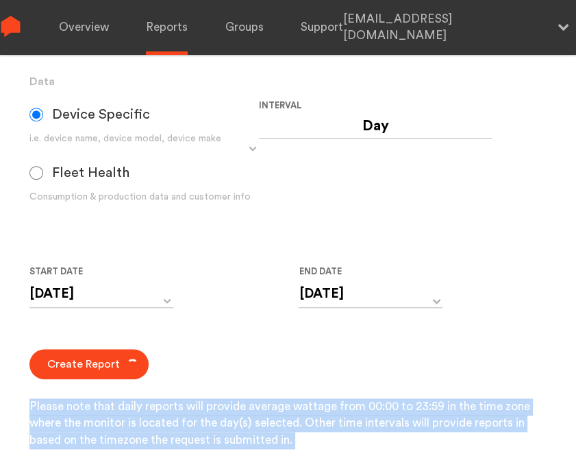
click at [64, 387] on div "Create Report Please note that daily reports will provide average wattage from …" at bounding box center [288, 399] width 518 height 100
drag, startPoint x: 64, startPoint y: 387, endPoint x: 29, endPoint y: 386, distance: 34.3
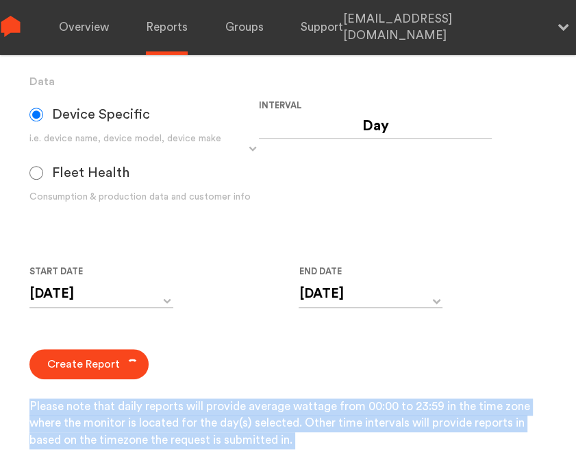
click at [32, 383] on div "Create Report Please note that daily reports will provide average wattage from …" at bounding box center [288, 399] width 518 height 100
click at [9, 396] on div "Monitor and Device Reports Monitors Group Single Monitor Monitor Group Chugoku …" at bounding box center [288, 139] width 576 height 699
click at [41, 415] on p "Please note that daily reports will provide average wattage from 00:00 to 23:59…" at bounding box center [288, 423] width 518 height 51
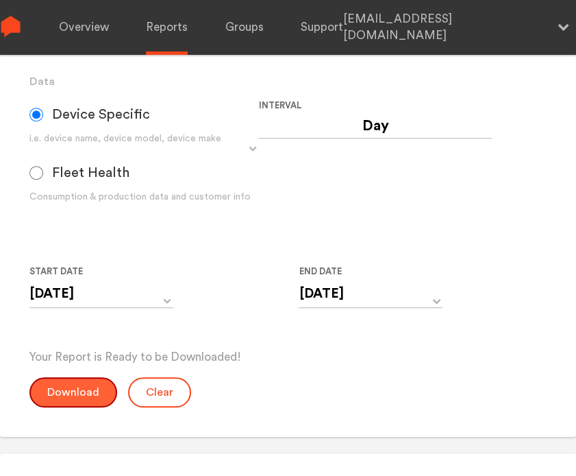
click at [56, 390] on button "Download" at bounding box center [73, 392] width 88 height 30
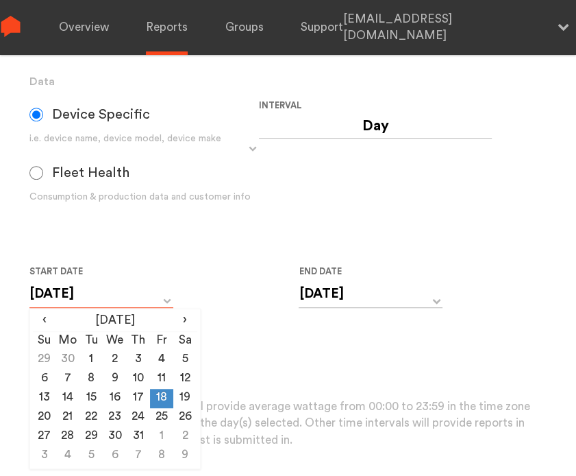
click at [99, 302] on input "[DATE]" at bounding box center [101, 294] width 144 height 28
click at [180, 398] on td "19" at bounding box center [184, 398] width 23 height 19
type input "[DATE]"
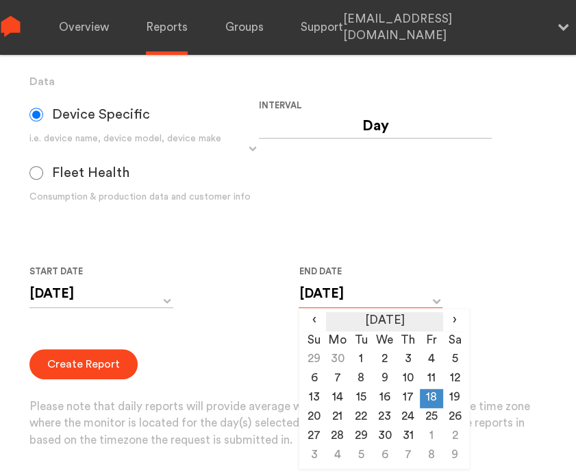
drag, startPoint x: 346, startPoint y: 300, endPoint x: 351, endPoint y: 311, distance: 12.6
click at [348, 297] on input "[DATE]" at bounding box center [371, 294] width 144 height 28
click at [460, 400] on td "19" at bounding box center [454, 398] width 23 height 19
type input "[DATE]"
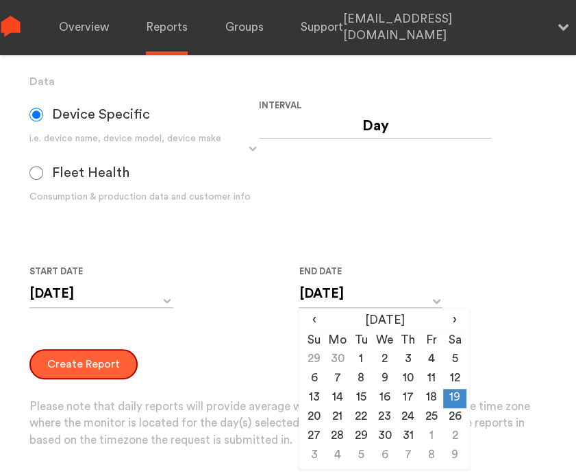
click at [58, 363] on button "Create Report" at bounding box center [83, 364] width 108 height 30
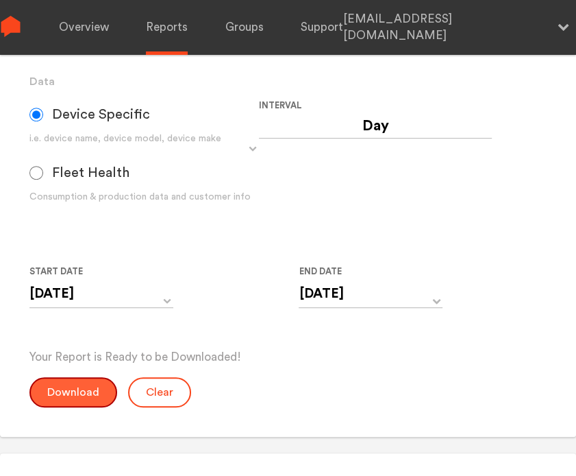
click at [52, 390] on button "Download" at bounding box center [73, 392] width 88 height 30
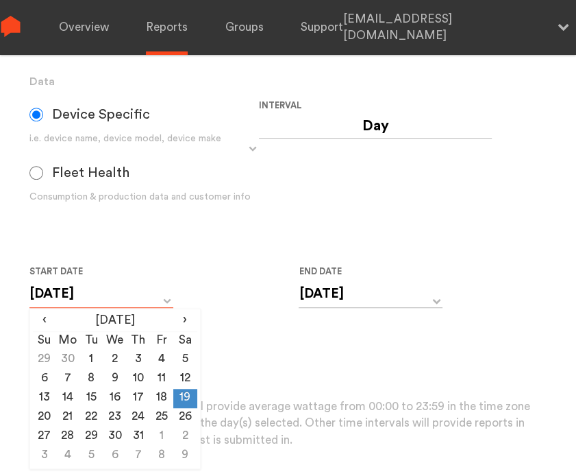
click at [80, 299] on input "[DATE]" at bounding box center [101, 294] width 144 height 28
click at [38, 415] on td "20" at bounding box center [44, 417] width 23 height 19
type input "[DATE]"
click at [350, 298] on input "[DATE]" at bounding box center [371, 294] width 144 height 28
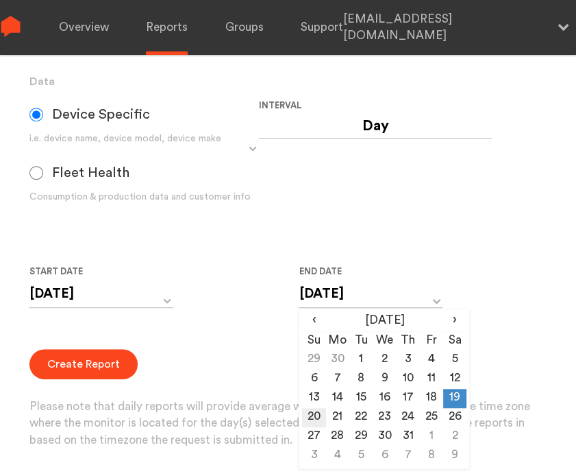
click at [320, 421] on td "20" at bounding box center [313, 417] width 23 height 19
type input "[DATE]"
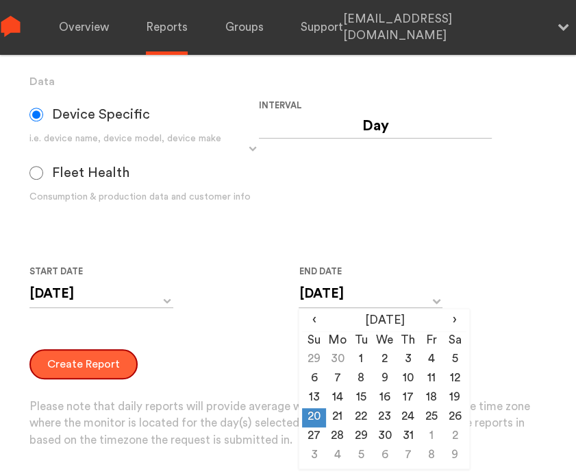
click at [103, 365] on button "Create Report" at bounding box center [83, 364] width 108 height 30
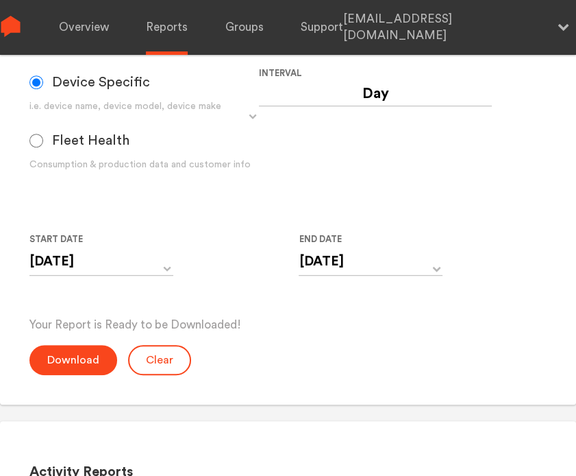
scroll to position [426, 0]
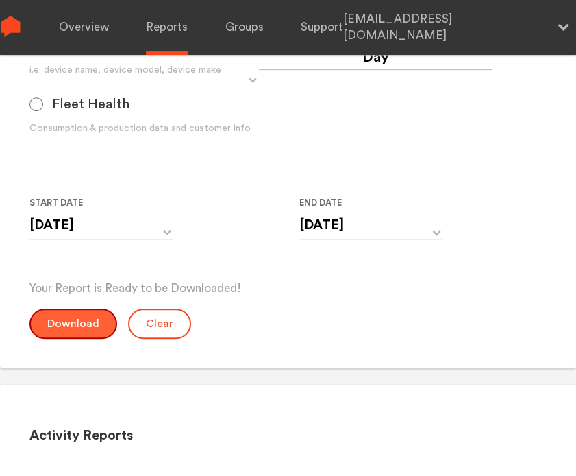
click at [86, 319] on button "Download" at bounding box center [73, 323] width 88 height 30
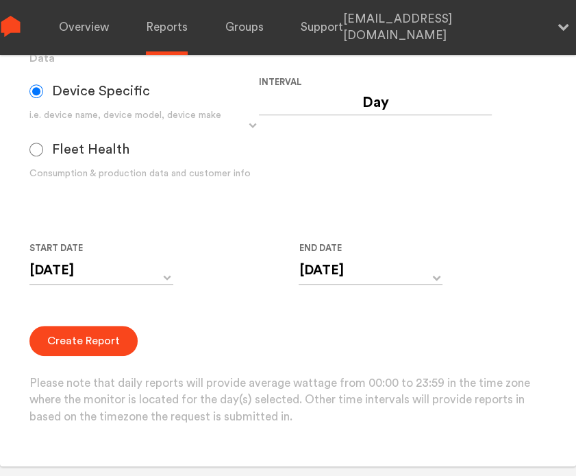
scroll to position [358, 0]
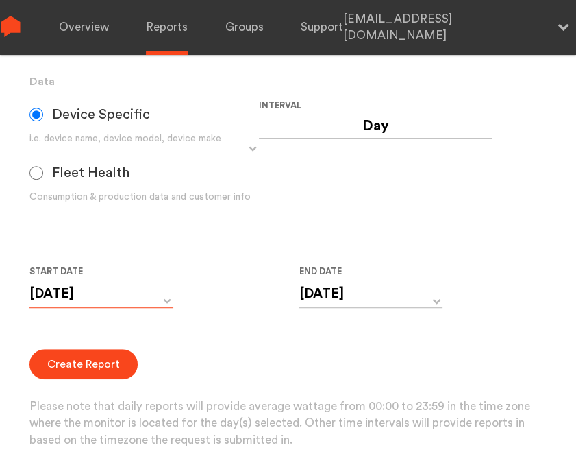
click at [148, 301] on input "[DATE]" at bounding box center [101, 294] width 144 height 28
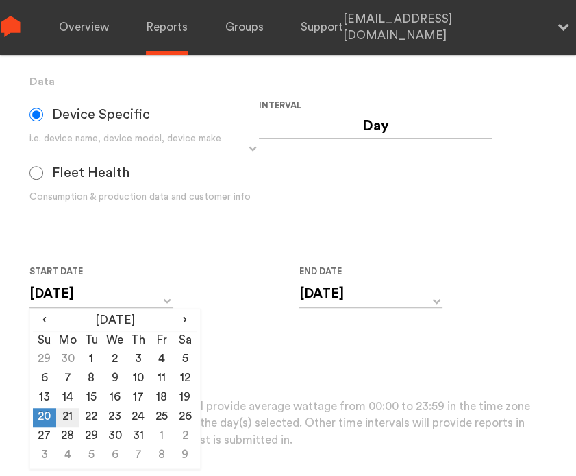
drag, startPoint x: 66, startPoint y: 424, endPoint x: 82, endPoint y: 413, distance: 18.8
click at [66, 424] on td "21" at bounding box center [67, 417] width 23 height 19
type input "[DATE]"
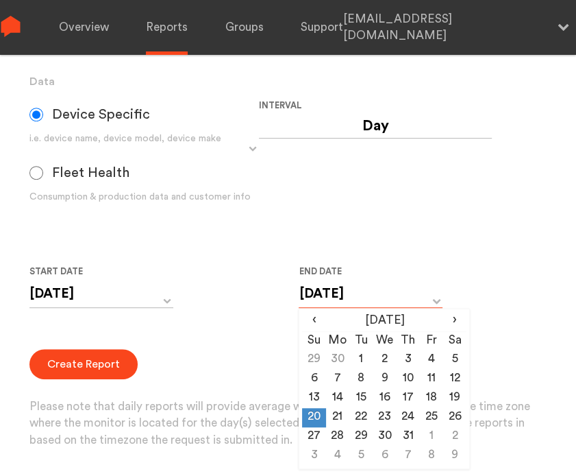
click at [356, 297] on input "[DATE]" at bounding box center [371, 294] width 144 height 28
click at [337, 419] on td "21" at bounding box center [337, 417] width 23 height 19
type input "[DATE]"
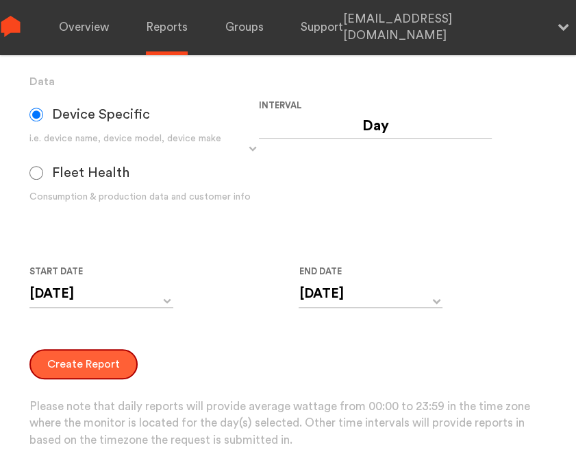
click at [92, 367] on button "Create Report" at bounding box center [83, 364] width 108 height 30
click at [77, 387] on div "Create Report Please note that daily reports will provide average wattage from …" at bounding box center [288, 399] width 518 height 100
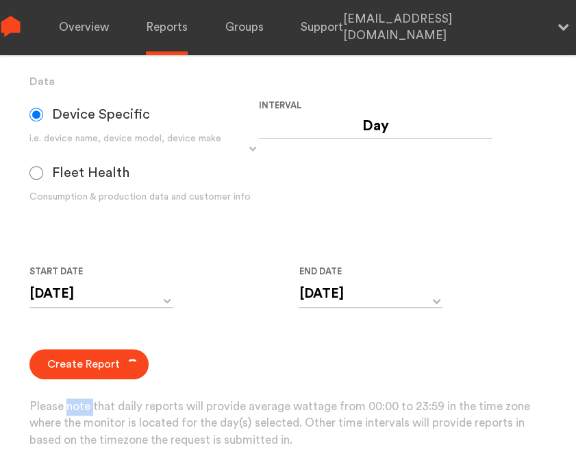
click at [77, 387] on div "Create Report Please note that daily reports will provide average wattage from …" at bounding box center [288, 399] width 518 height 100
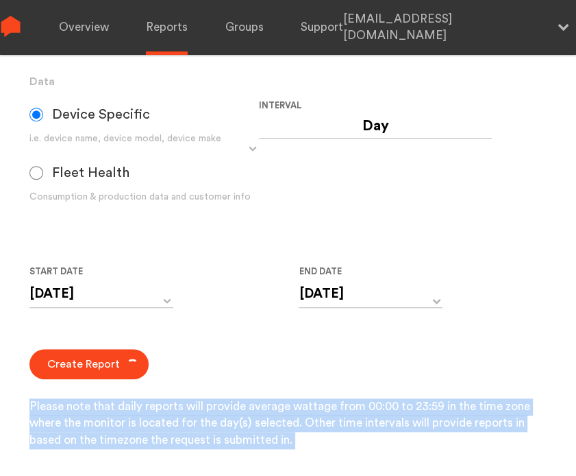
click at [77, 387] on div "Create Report Please note that daily reports will provide average wattage from …" at bounding box center [288, 399] width 518 height 100
drag, startPoint x: 77, startPoint y: 387, endPoint x: 49, endPoint y: 385, distance: 27.6
click at [49, 385] on div "Create Report Please note that daily reports will provide average wattage from …" at bounding box center [288, 399] width 518 height 100
click at [65, 408] on p "Please note that daily reports will provide average wattage from 00:00 to 23:59…" at bounding box center [288, 423] width 518 height 51
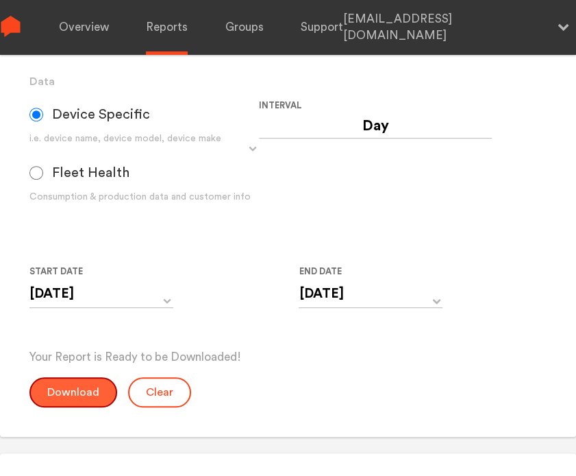
click at [73, 383] on button "Download" at bounding box center [73, 392] width 88 height 30
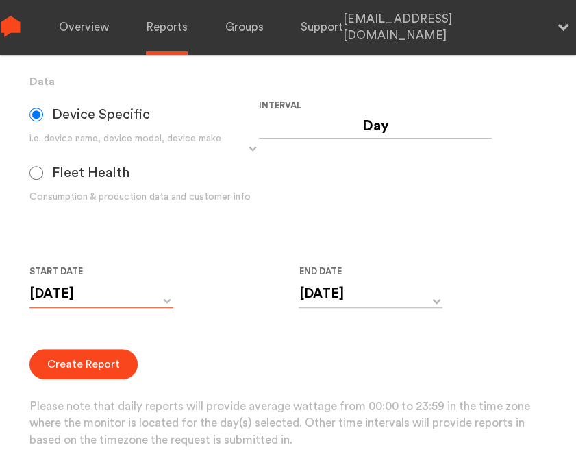
drag, startPoint x: 105, startPoint y: 295, endPoint x: 102, endPoint y: 308, distance: 13.3
click at [105, 295] on input "[DATE]" at bounding box center [101, 294] width 144 height 28
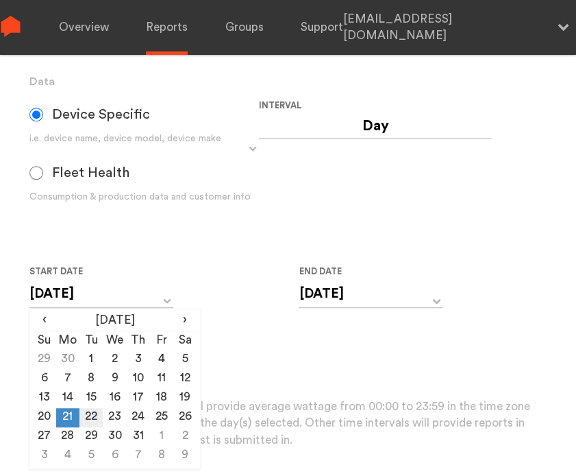
click at [88, 412] on td "22" at bounding box center [91, 417] width 23 height 19
type input "[DATE]"
click at [310, 297] on input "[DATE]" at bounding box center [371, 294] width 144 height 28
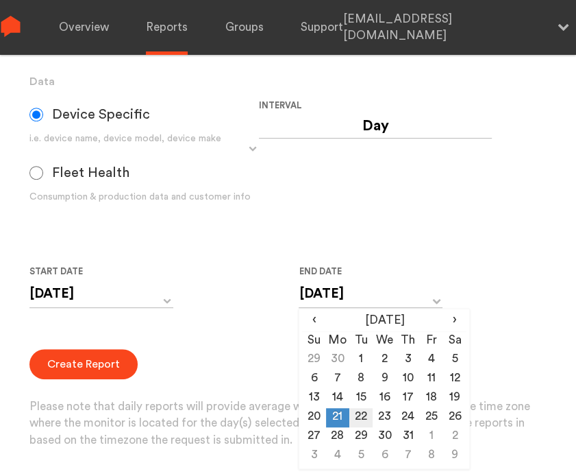
click at [365, 413] on td "22" at bounding box center [361, 417] width 23 height 19
type input "[DATE]"
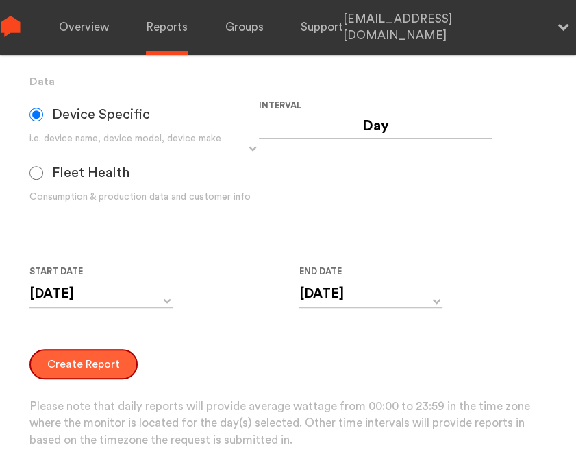
click at [71, 364] on button "Create Report" at bounding box center [83, 364] width 108 height 30
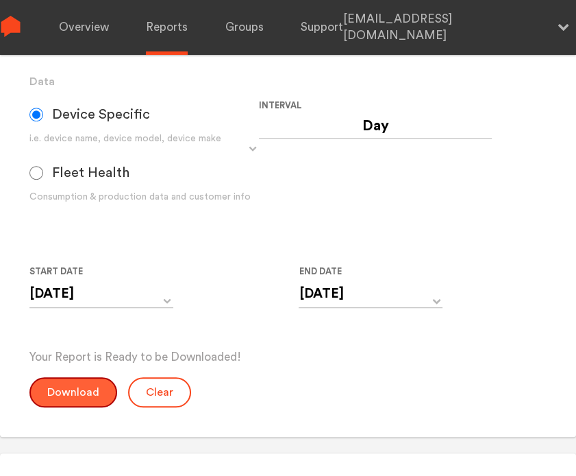
click at [69, 386] on button "Download" at bounding box center [73, 392] width 88 height 30
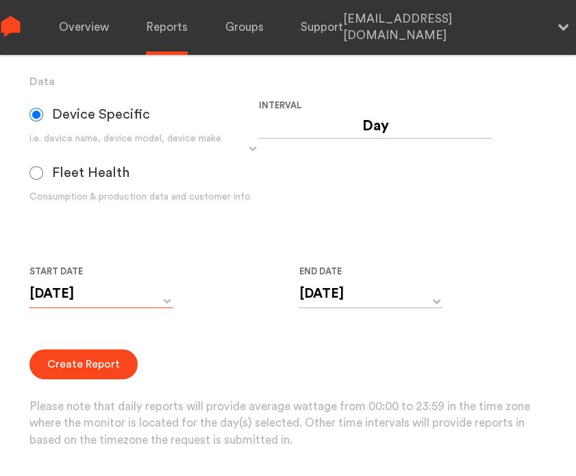
click at [95, 297] on input "[DATE]" at bounding box center [101, 294] width 144 height 28
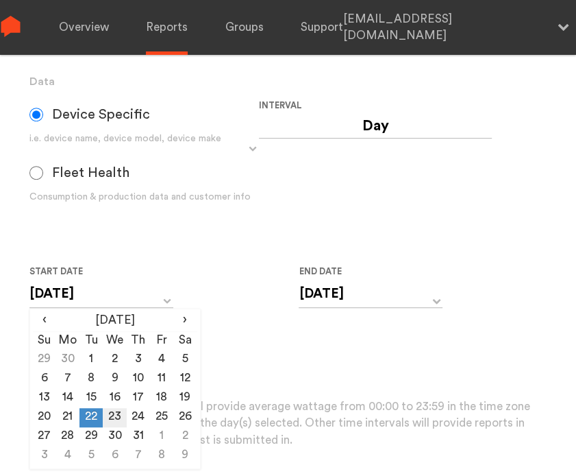
click at [121, 408] on td "23" at bounding box center [114, 417] width 23 height 19
type input "[DATE]"
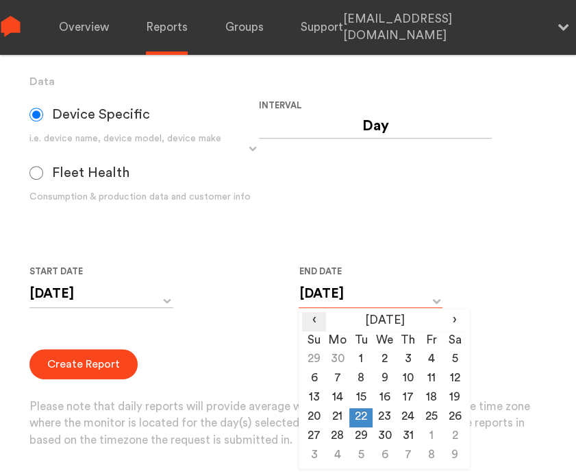
drag, startPoint x: 321, startPoint y: 295, endPoint x: 320, endPoint y: 316, distance: 20.6
click at [321, 295] on input "[DATE]" at bounding box center [371, 294] width 144 height 28
click at [383, 412] on td "23" at bounding box center [384, 417] width 23 height 19
type input "[DATE]"
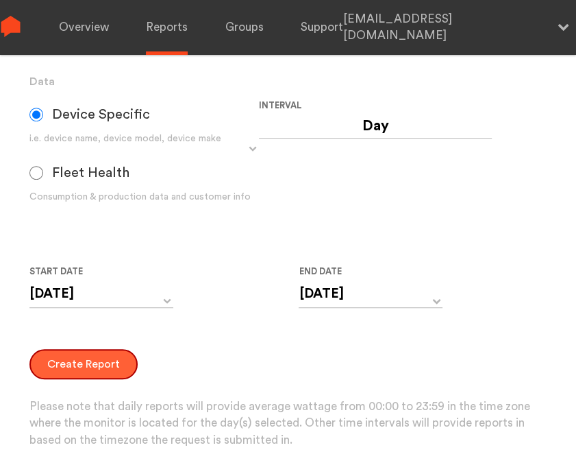
click at [71, 366] on button "Create Report" at bounding box center [83, 364] width 108 height 30
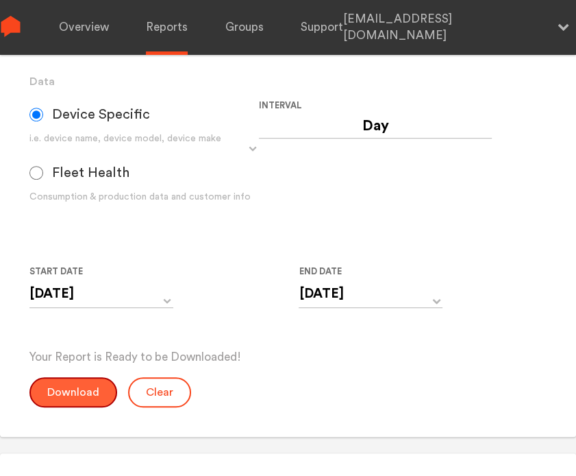
click at [72, 385] on button "Download" at bounding box center [73, 392] width 88 height 30
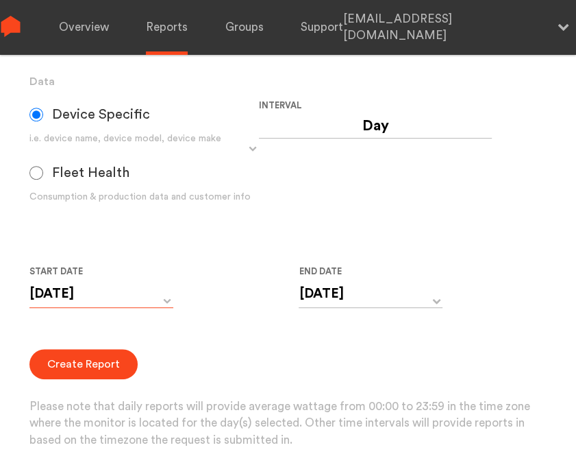
click at [101, 298] on input "[DATE]" at bounding box center [101, 294] width 144 height 28
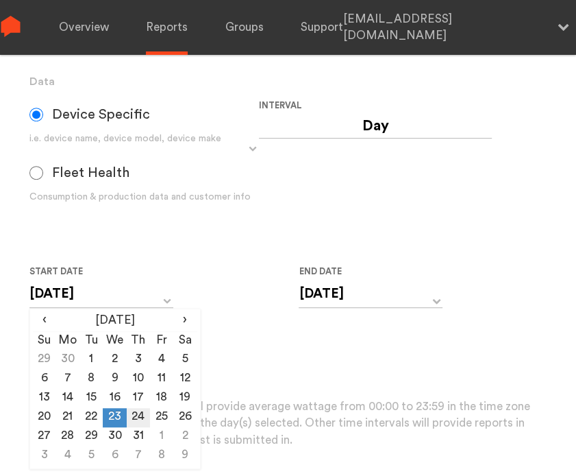
click at [134, 410] on td "24" at bounding box center [138, 417] width 23 height 19
type input "[DATE]"
click at [349, 302] on input "[DATE]" at bounding box center [371, 294] width 144 height 28
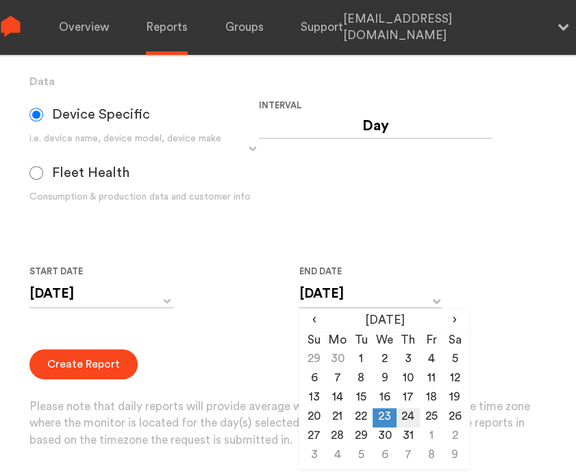
click at [404, 410] on td "24" at bounding box center [408, 417] width 23 height 19
type input "[DATE]"
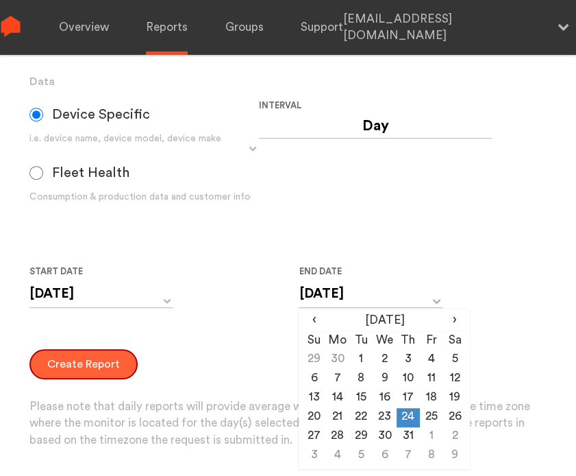
click at [65, 365] on button "Create Report" at bounding box center [83, 364] width 108 height 30
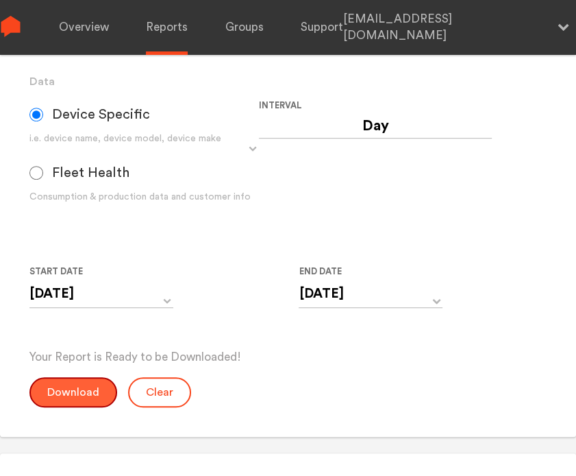
click at [73, 394] on button "Download" at bounding box center [73, 392] width 88 height 30
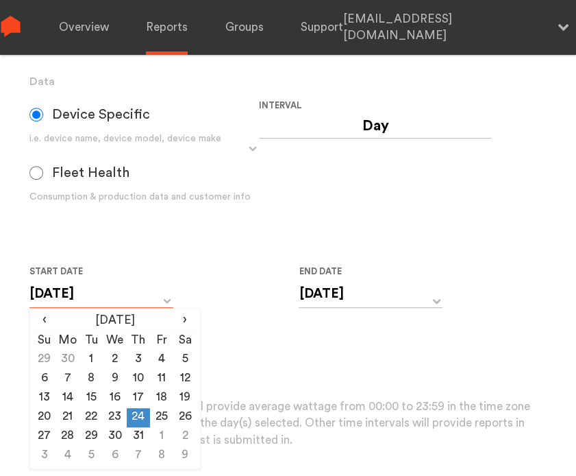
click at [121, 292] on input "[DATE]" at bounding box center [101, 294] width 144 height 28
click at [166, 415] on td "25" at bounding box center [161, 417] width 23 height 19
type input "[DATE]"
click at [340, 301] on input "[DATE]" at bounding box center [371, 294] width 144 height 28
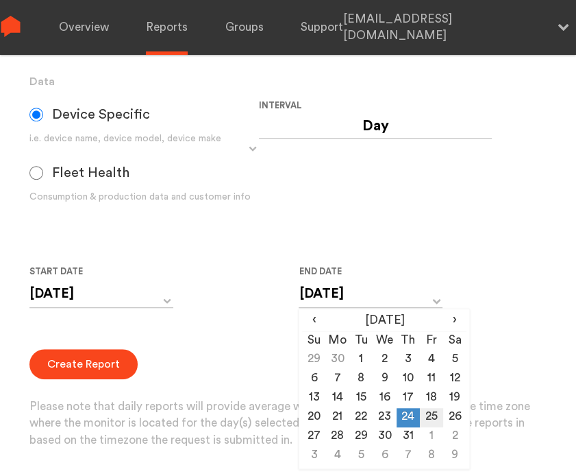
click at [434, 413] on td "25" at bounding box center [431, 417] width 23 height 19
type input "[DATE]"
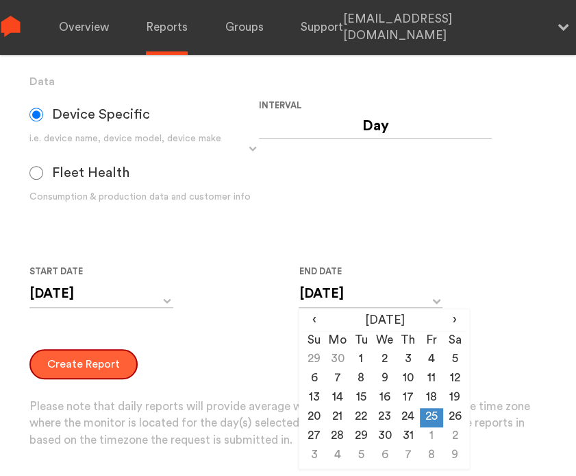
click at [47, 367] on button "Create Report" at bounding box center [83, 364] width 108 height 30
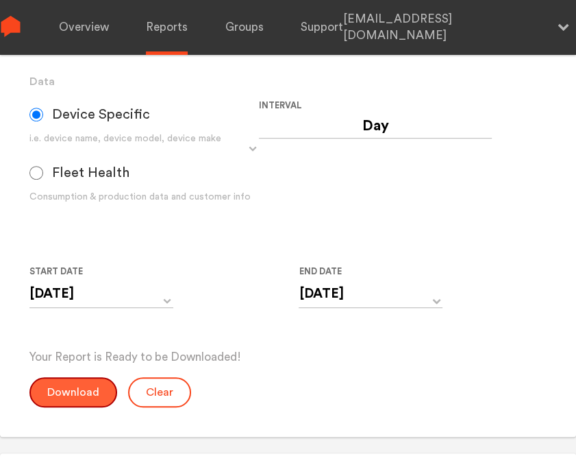
click at [71, 385] on button "Download" at bounding box center [73, 392] width 88 height 30
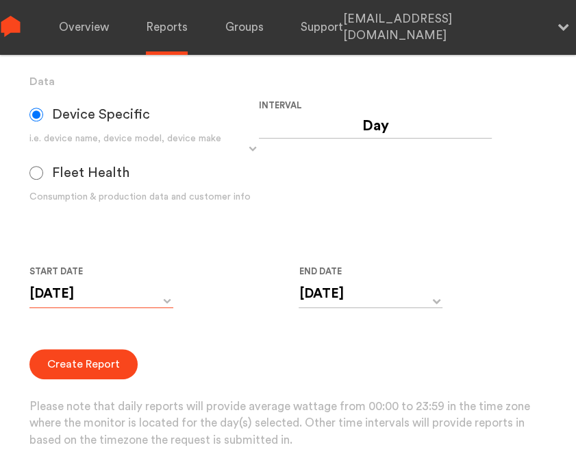
click at [125, 297] on input "[DATE]" at bounding box center [101, 294] width 144 height 28
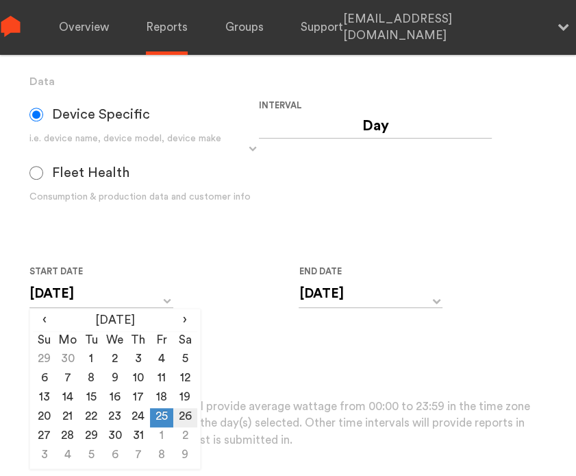
click at [184, 419] on td "26" at bounding box center [184, 417] width 23 height 19
type input "[DATE]"
click at [350, 291] on input "[DATE]" at bounding box center [371, 294] width 144 height 28
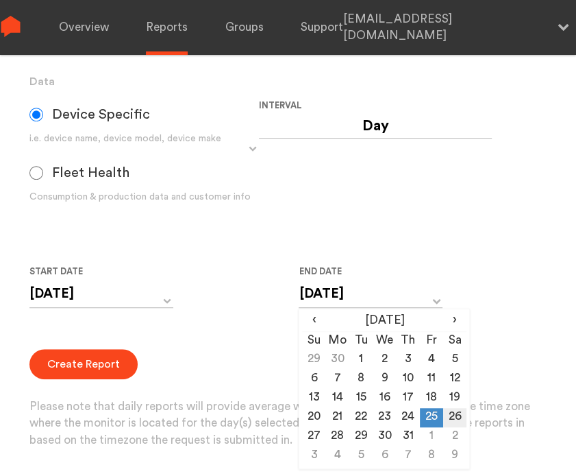
click at [450, 409] on td "26" at bounding box center [454, 417] width 23 height 19
type input "[DATE]"
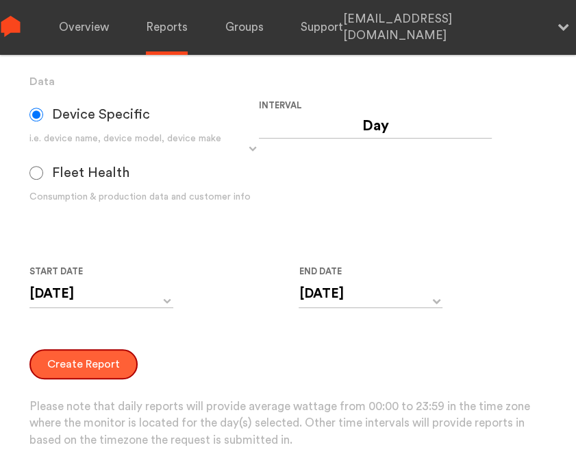
click at [76, 371] on button "Create Report" at bounding box center [83, 364] width 108 height 30
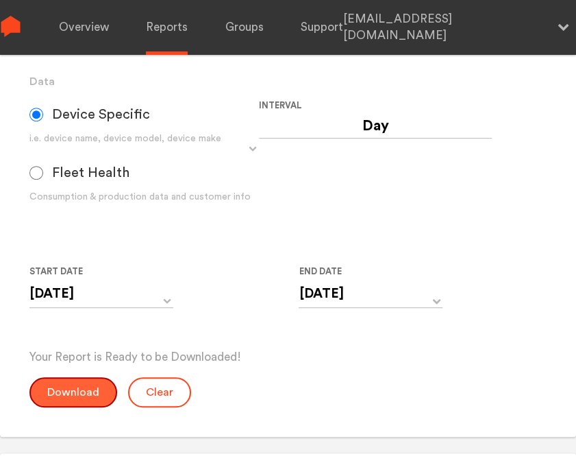
click at [81, 394] on button "Download" at bounding box center [73, 392] width 88 height 30
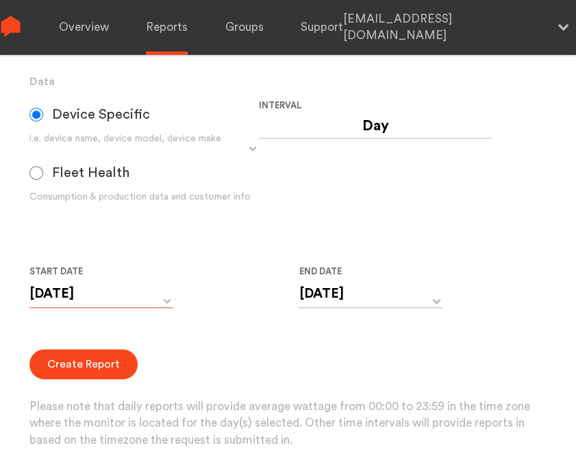
click at [120, 292] on input "[DATE]" at bounding box center [101, 294] width 144 height 28
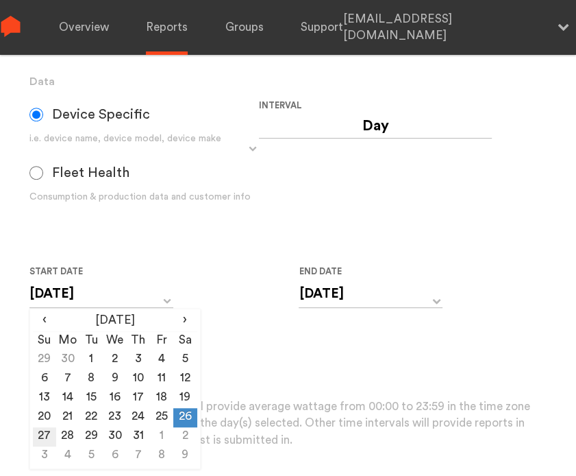
click at [50, 430] on td "27" at bounding box center [44, 436] width 23 height 19
type input "[DATE]"
click at [373, 306] on input "[DATE]" at bounding box center [371, 294] width 144 height 28
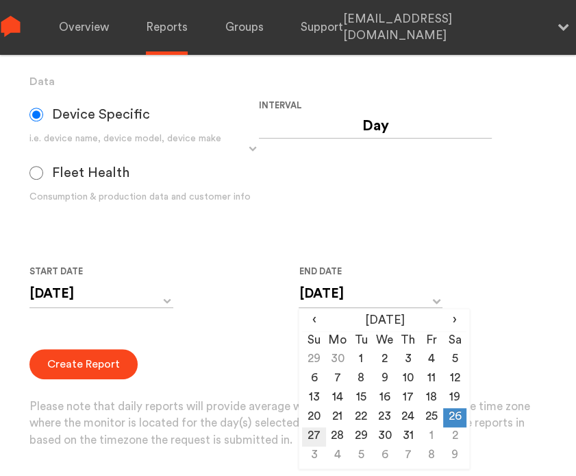
click at [307, 434] on td "27" at bounding box center [313, 436] width 23 height 19
type input "[DATE]"
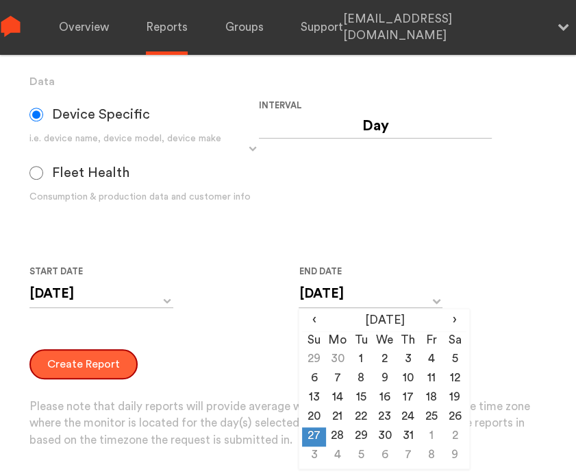
click at [87, 369] on button "Create Report" at bounding box center [83, 364] width 108 height 30
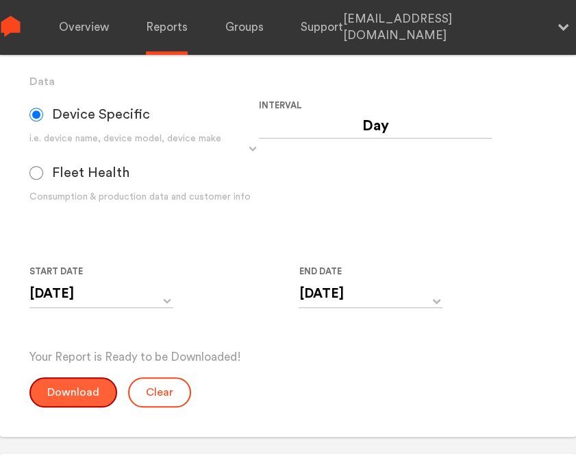
click at [90, 397] on button "Download" at bounding box center [73, 392] width 88 height 30
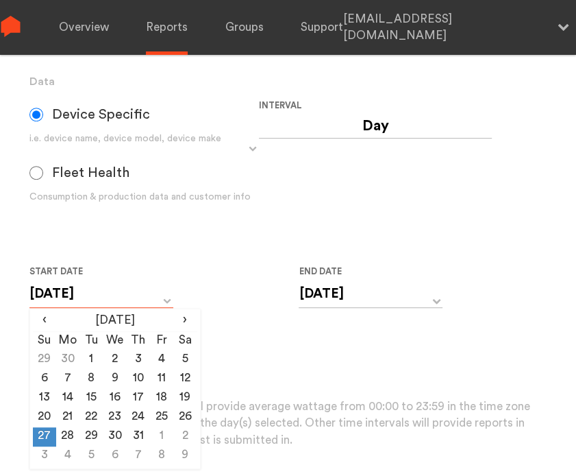
click at [113, 295] on input "[DATE]" at bounding box center [101, 294] width 144 height 28
drag, startPoint x: 70, startPoint y: 437, endPoint x: 112, endPoint y: 422, distance: 45.1
click at [70, 437] on td "28" at bounding box center [67, 436] width 23 height 19
type input "[DATE]"
click at [329, 295] on input "[DATE]" at bounding box center [371, 294] width 144 height 28
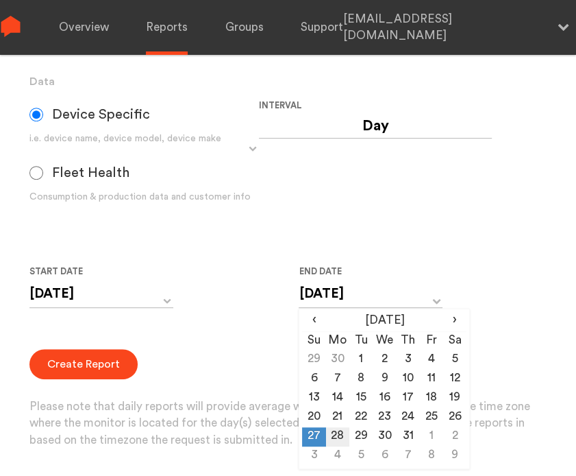
click at [342, 439] on td "28" at bounding box center [337, 436] width 23 height 19
type input "[DATE]"
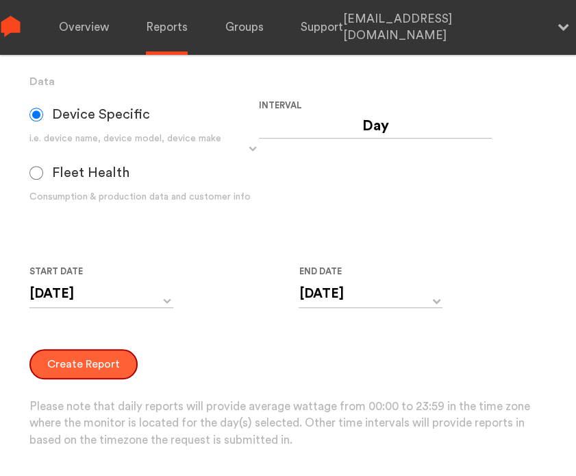
click at [115, 365] on button "Create Report" at bounding box center [83, 364] width 108 height 30
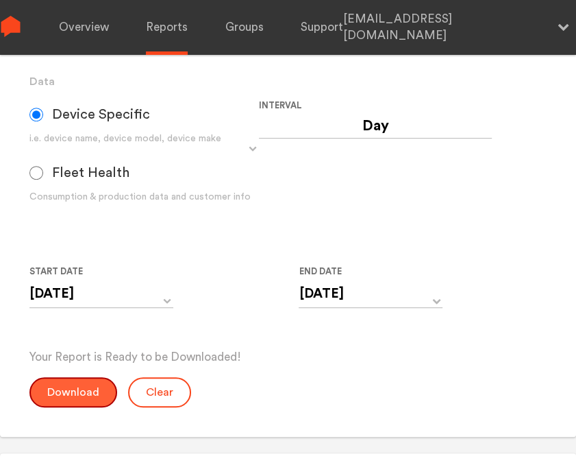
click at [80, 385] on button "Download" at bounding box center [73, 392] width 88 height 30
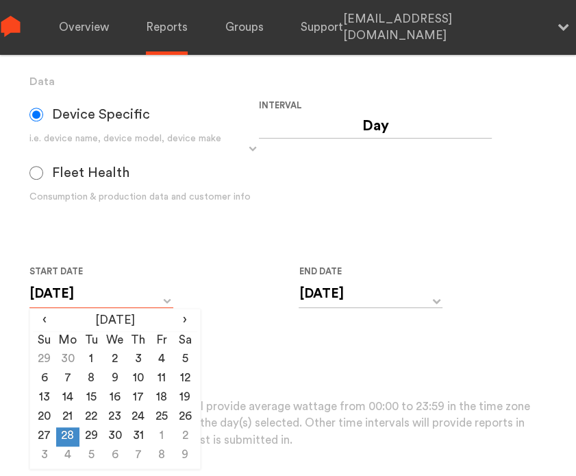
click at [97, 289] on input "[DATE]" at bounding box center [101, 294] width 144 height 28
click at [95, 437] on td "29" at bounding box center [91, 436] width 23 height 19
type input "[DATE]"
click at [351, 289] on input "[DATE]" at bounding box center [371, 294] width 144 height 28
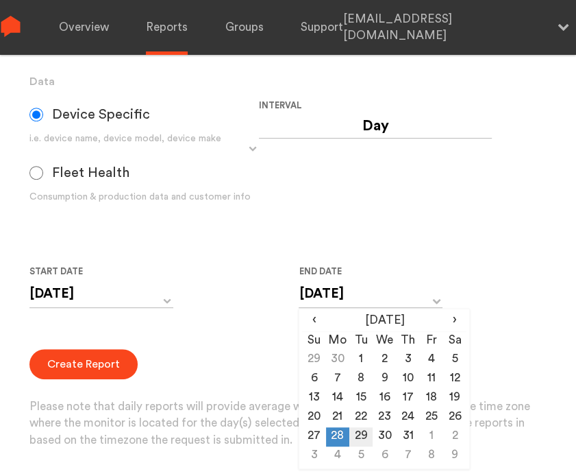
click at [360, 435] on td "29" at bounding box center [361, 436] width 23 height 19
type input "[DATE]"
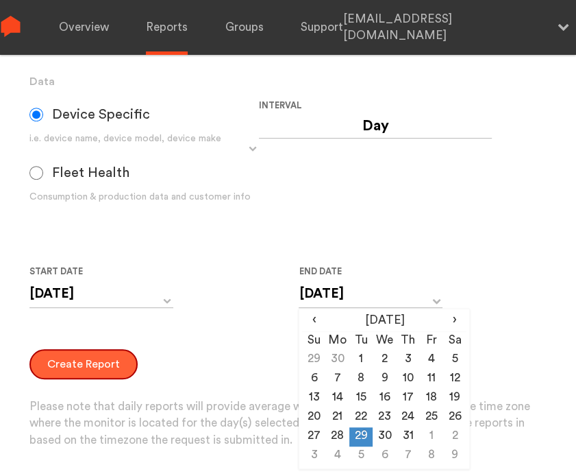
click at [46, 361] on button "Create Report" at bounding box center [83, 364] width 108 height 30
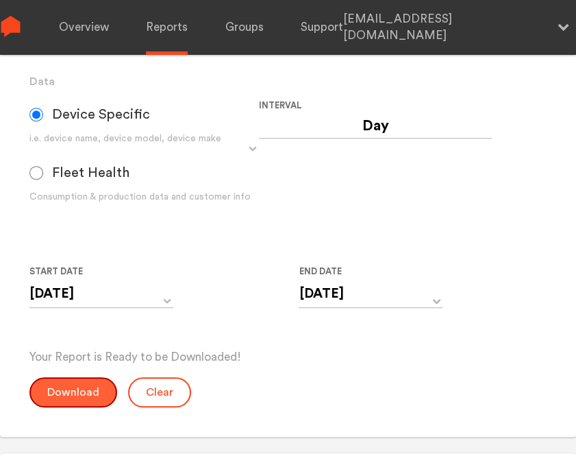
click at [74, 387] on button "Download" at bounding box center [73, 392] width 88 height 30
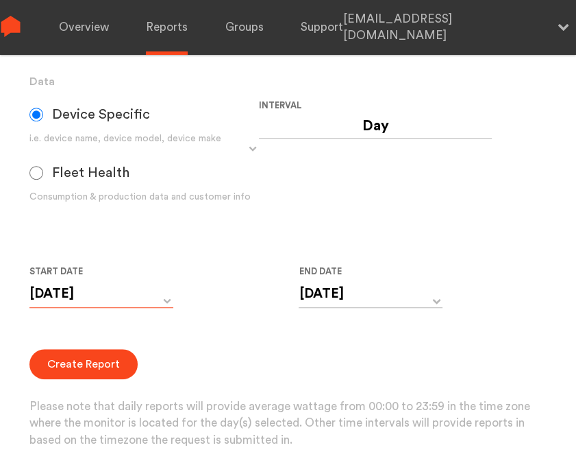
click at [112, 297] on input "[DATE]" at bounding box center [101, 294] width 144 height 28
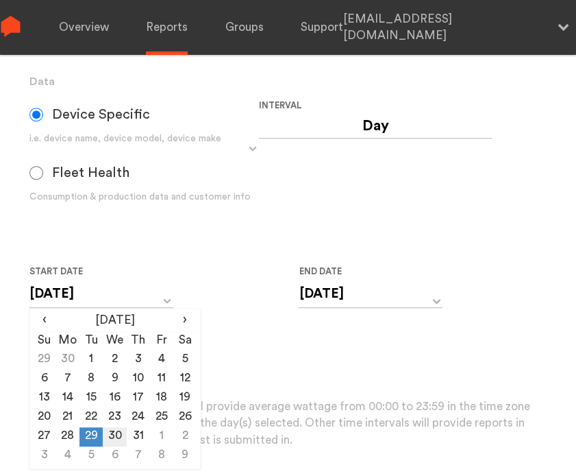
click at [113, 437] on td "30" at bounding box center [114, 436] width 23 height 19
type input "[DATE]"
click at [332, 300] on input "[DATE]" at bounding box center [371, 294] width 144 height 28
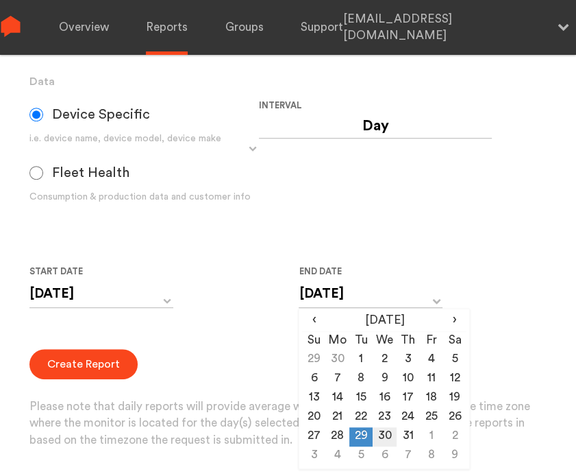
click at [389, 435] on td "30" at bounding box center [384, 436] width 23 height 19
type input "[DATE]"
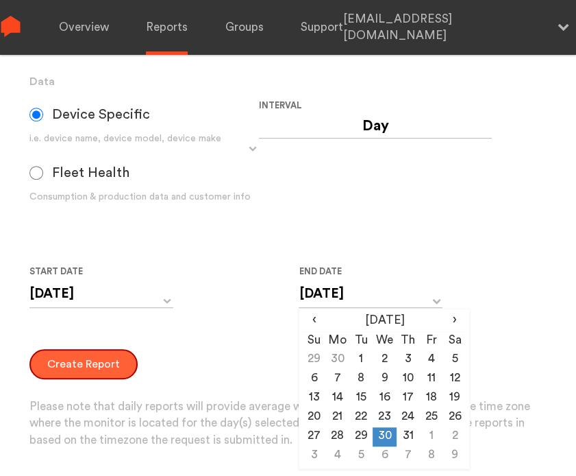
click at [118, 367] on button "Create Report" at bounding box center [83, 364] width 108 height 30
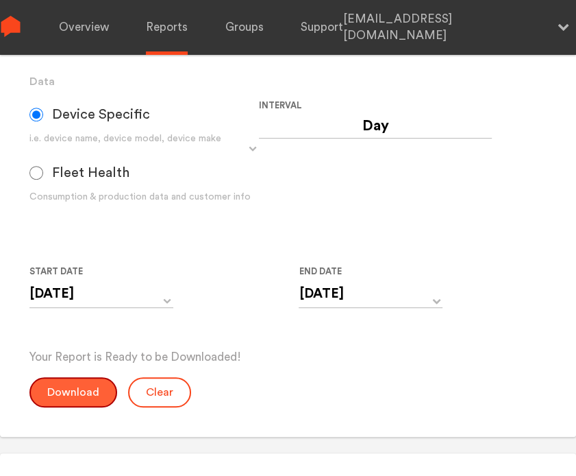
click at [75, 400] on button "Download" at bounding box center [73, 392] width 88 height 30
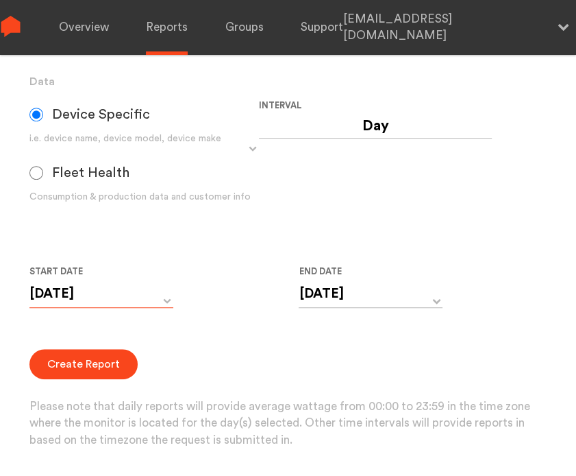
click at [110, 297] on input "[DATE]" at bounding box center [101, 294] width 144 height 28
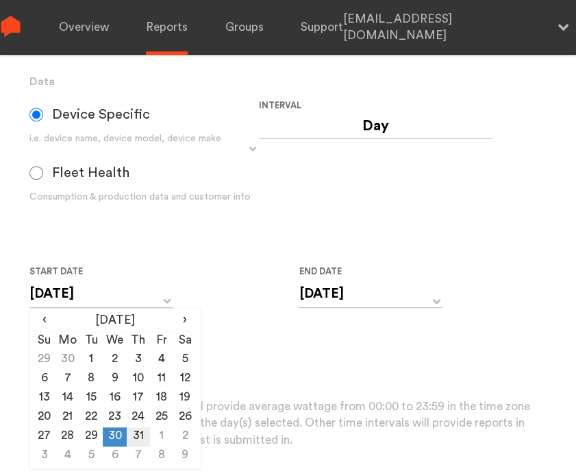
click at [135, 432] on td "31" at bounding box center [138, 436] width 23 height 19
type input "[DATE]"
click at [330, 300] on input "[DATE]" at bounding box center [371, 294] width 144 height 28
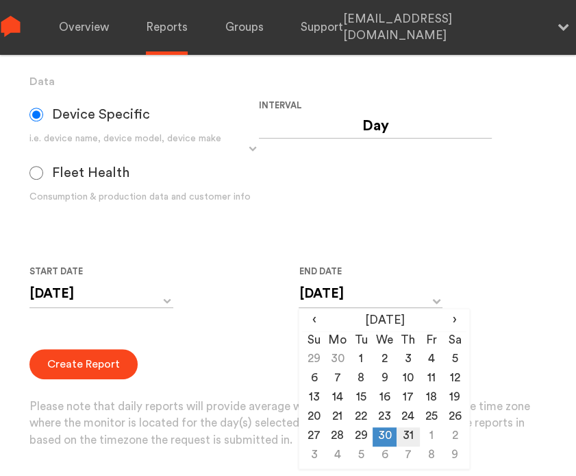
click at [406, 434] on td "31" at bounding box center [408, 436] width 23 height 19
type input "[DATE]"
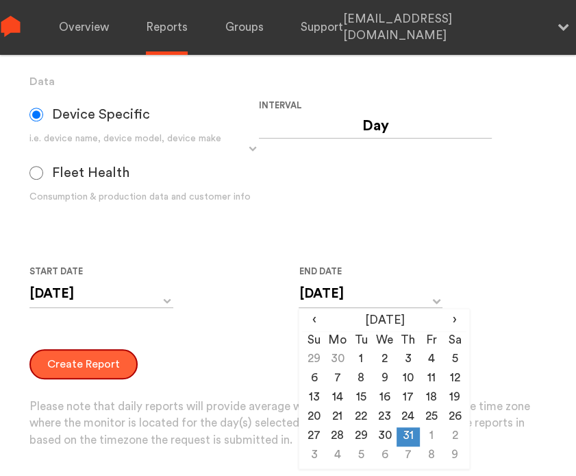
click at [90, 365] on button "Create Report" at bounding box center [83, 364] width 108 height 30
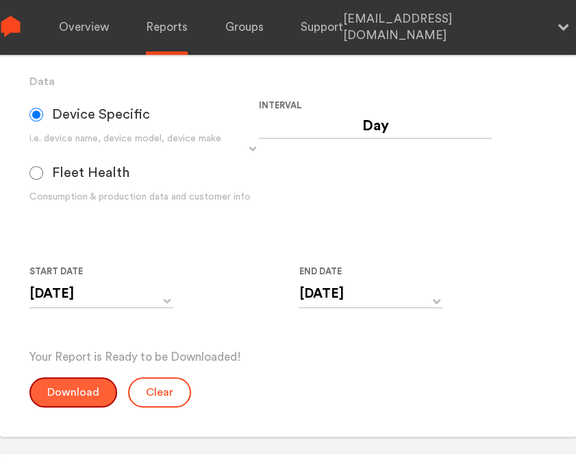
click at [84, 383] on button "Download" at bounding box center [73, 392] width 88 height 30
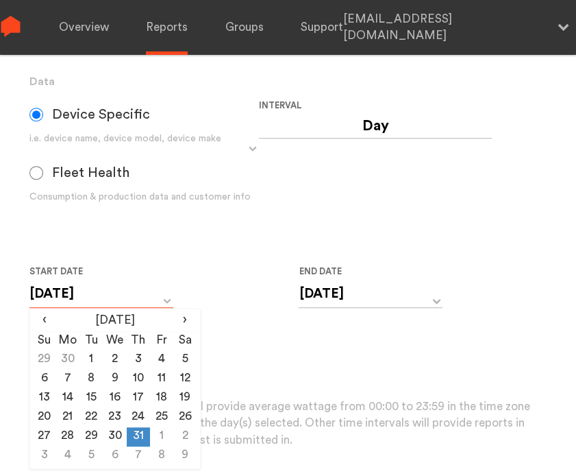
click at [129, 305] on input "[DATE]" at bounding box center [101, 294] width 144 height 28
click at [154, 437] on td "1" at bounding box center [161, 436] width 23 height 19
type input "[DATE]"
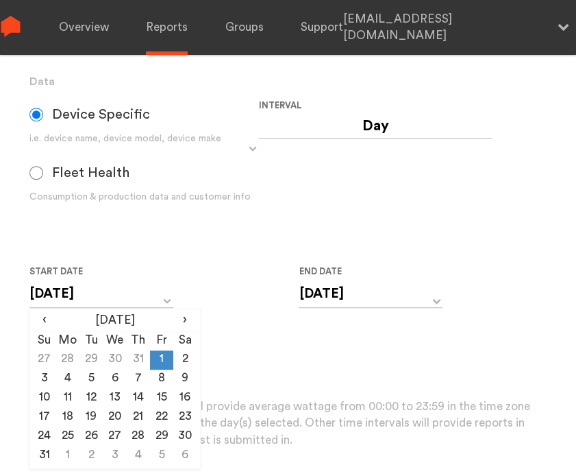
click at [292, 334] on form "Group Single Monitor Monitor Group Chugoku Electrical Instruments Default Group…" at bounding box center [288, 180] width 518 height 538
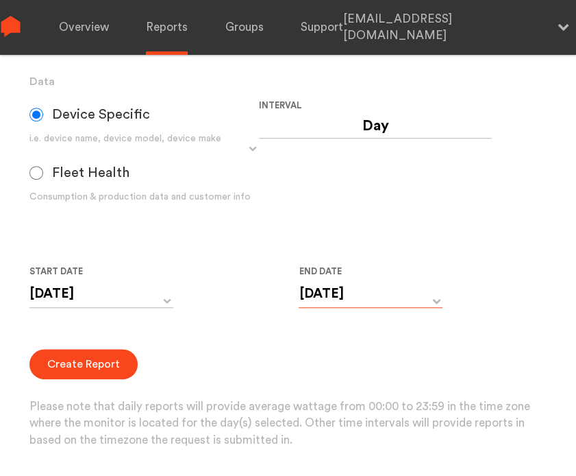
click at [371, 301] on input "[DATE]" at bounding box center [371, 294] width 144 height 28
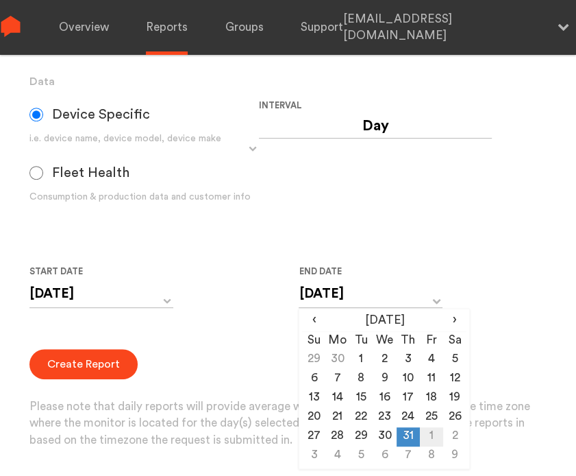
click at [426, 430] on td "1" at bounding box center [431, 436] width 23 height 19
type input "[DATE]"
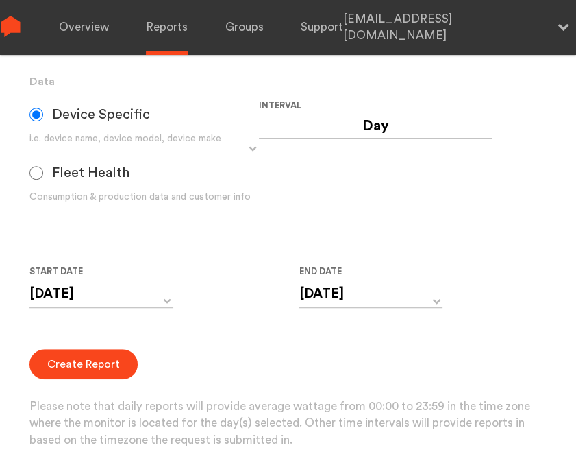
click at [513, 310] on form "Group Single Monitor Monitor Group Chugoku Electrical Instruments Default Group…" at bounding box center [288, 180] width 518 height 538
drag, startPoint x: 169, startPoint y: 368, endPoint x: 151, endPoint y: 374, distance: 18.6
click at [169, 368] on div "Create Report Please note that daily reports will provide average wattage from …" at bounding box center [288, 399] width 518 height 100
click at [90, 374] on button "Create Report" at bounding box center [83, 364] width 108 height 30
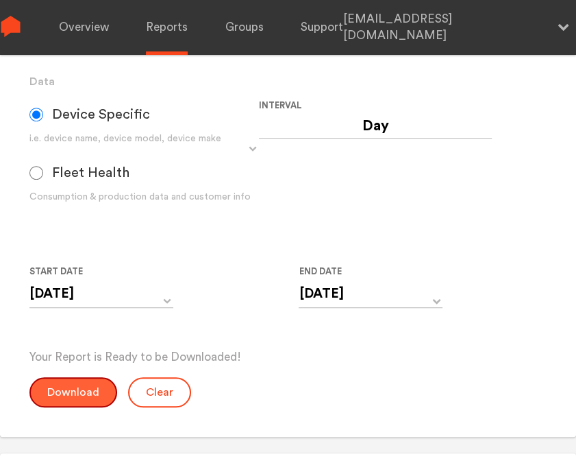
click at [45, 398] on button "Download" at bounding box center [73, 392] width 88 height 30
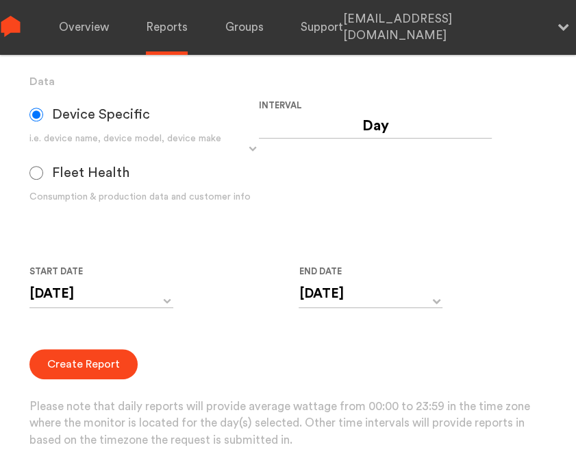
click at [162, 388] on div "Create Report Please note that daily reports will provide average wattage from …" at bounding box center [288, 399] width 518 height 100
click at [147, 291] on input "[DATE]" at bounding box center [101, 294] width 144 height 28
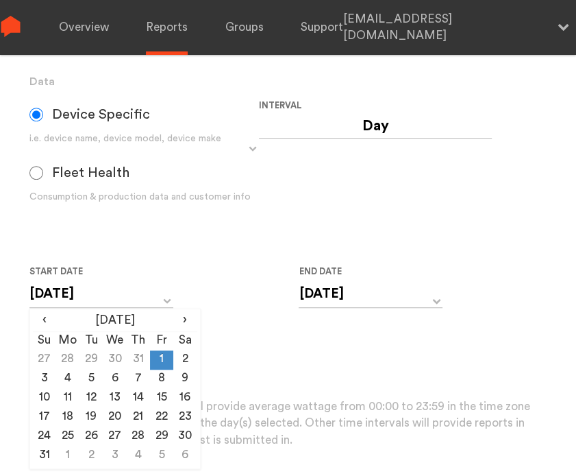
click at [183, 347] on th "Sa" at bounding box center [184, 340] width 23 height 19
click at [193, 355] on td "2" at bounding box center [184, 359] width 23 height 19
type input "[DATE]"
click at [332, 304] on input "[DATE]" at bounding box center [371, 294] width 144 height 28
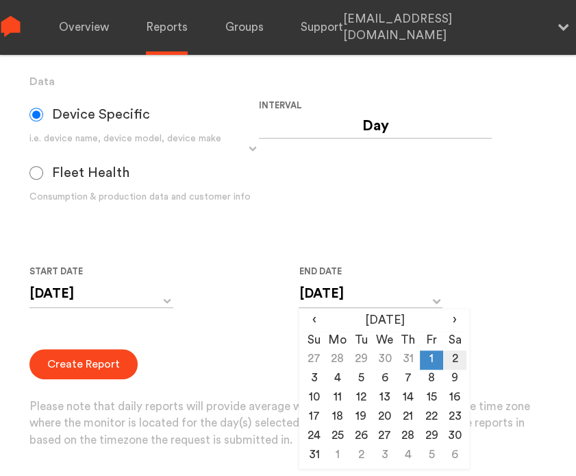
click at [447, 357] on td "2" at bounding box center [454, 359] width 23 height 19
type input "[DATE]"
click at [277, 343] on form "Group Single Monitor Monitor Group Chugoku Electrical Instruments Default Group…" at bounding box center [288, 180] width 518 height 538
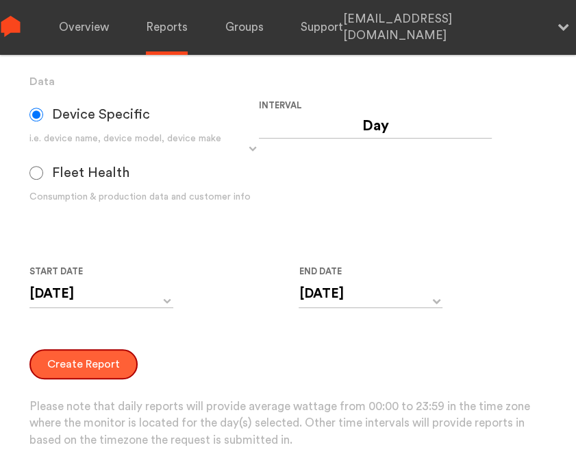
click at [61, 360] on button "Create Report" at bounding box center [83, 364] width 108 height 30
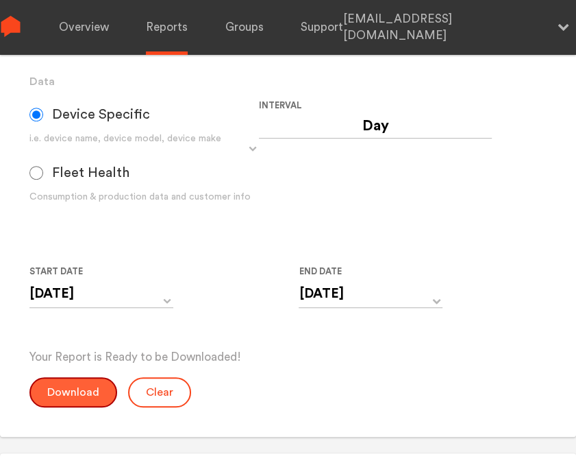
click at [69, 395] on button "Download" at bounding box center [73, 392] width 88 height 30
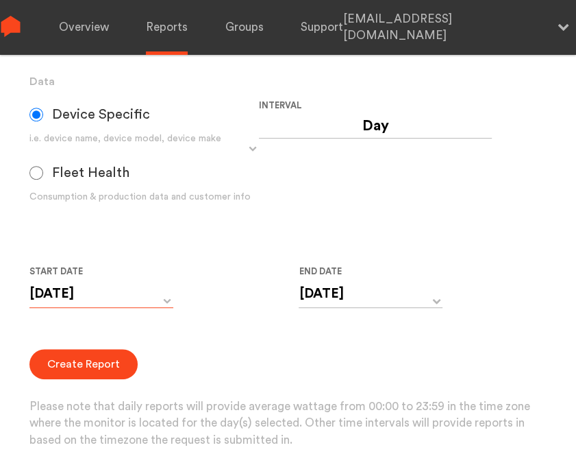
click at [110, 300] on input "[DATE]" at bounding box center [101, 294] width 144 height 28
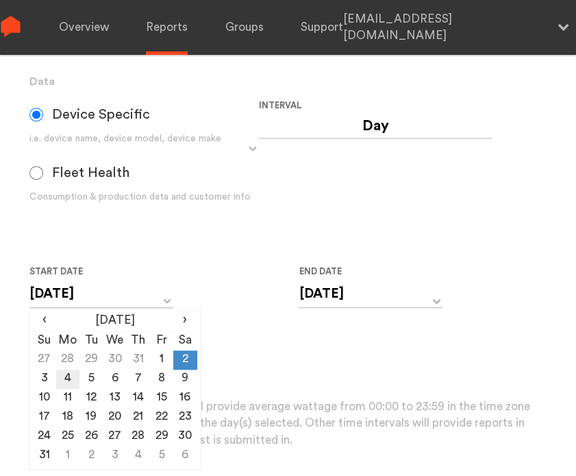
click at [55, 377] on td "3" at bounding box center [44, 378] width 23 height 19
type input "[DATE]"
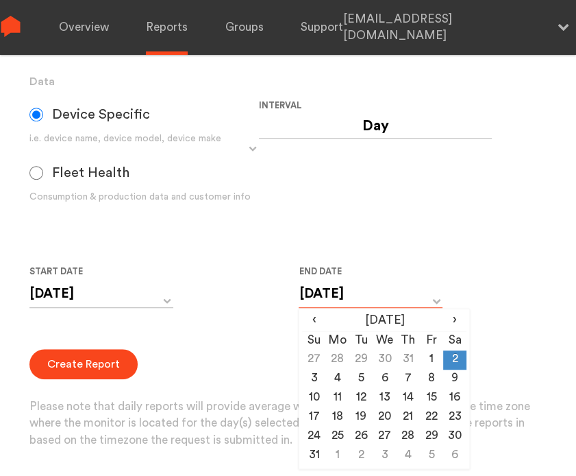
click at [379, 305] on input "[DATE]" at bounding box center [371, 294] width 144 height 28
click at [312, 376] on td "3" at bounding box center [313, 378] width 23 height 19
type input "[DATE]"
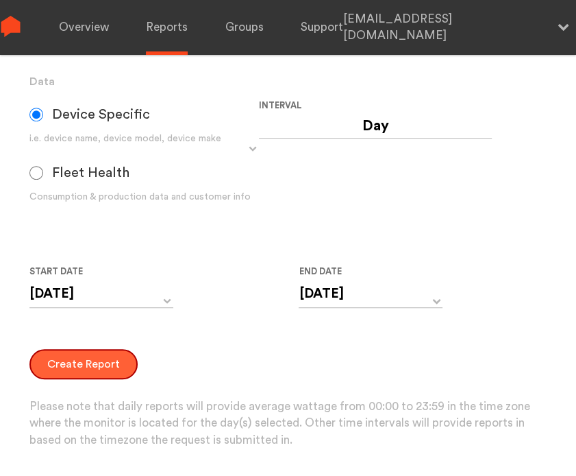
click at [80, 363] on button "Create Report" at bounding box center [83, 364] width 108 height 30
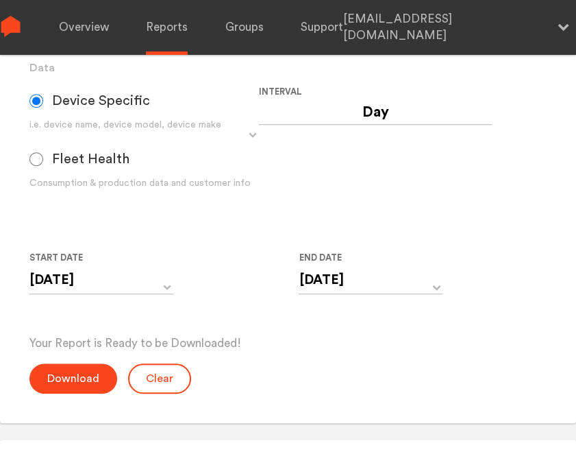
scroll to position [426, 0]
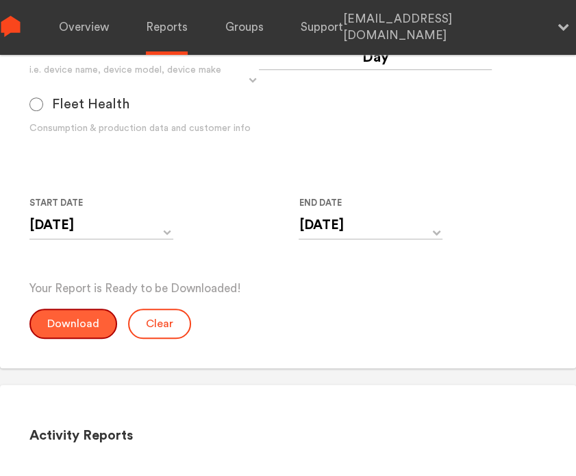
click at [88, 328] on button "Download" at bounding box center [73, 323] width 88 height 30
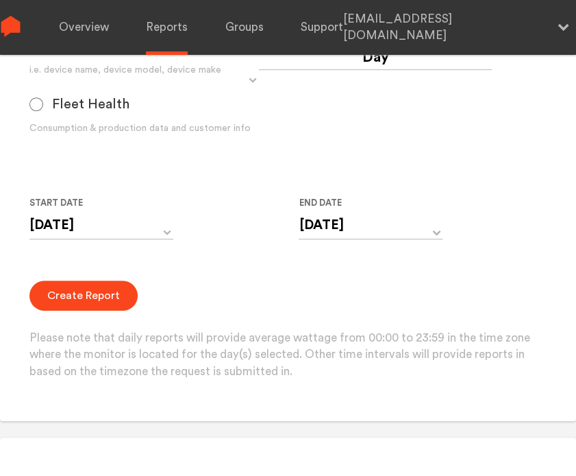
scroll to position [358, 0]
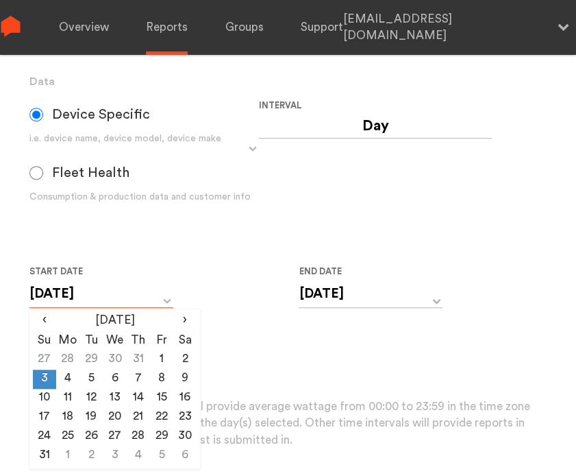
click at [122, 294] on input "[DATE]" at bounding box center [101, 294] width 144 height 28
click at [69, 379] on td "4" at bounding box center [67, 378] width 23 height 19
type input "[DATE]"
click at [367, 286] on input "[DATE]" at bounding box center [371, 294] width 144 height 28
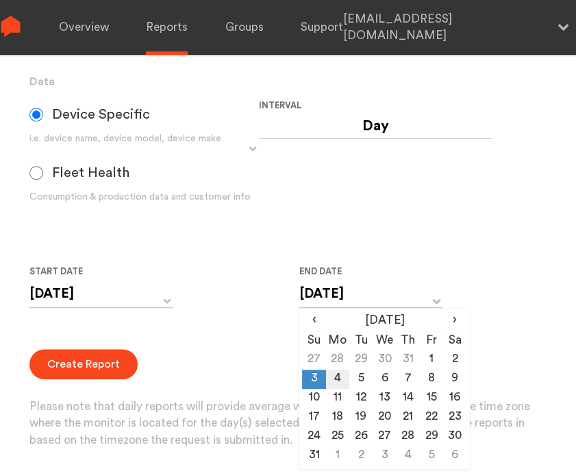
click at [344, 379] on td "4" at bounding box center [337, 378] width 23 height 19
type input "[DATE]"
drag, startPoint x: 195, startPoint y: 377, endPoint x: 184, endPoint y: 378, distance: 10.4
click at [196, 377] on div "Create Report Please note that daily reports will provide average wattage from …" at bounding box center [288, 399] width 518 height 100
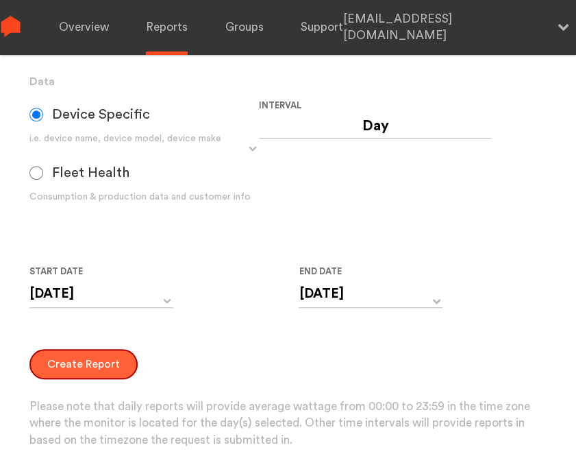
click at [80, 353] on button "Create Report" at bounding box center [83, 364] width 108 height 30
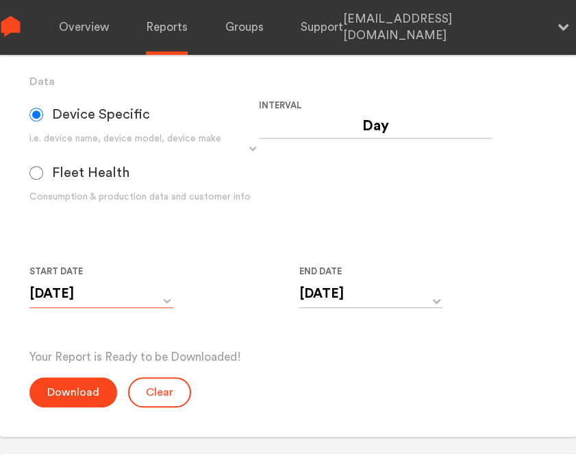
click at [121, 300] on input "[DATE]" at bounding box center [101, 294] width 144 height 28
click at [249, 328] on form "Group Single Monitor Monitor Group Chugoku Electrical Instruments Default Group…" at bounding box center [288, 159] width 518 height 496
click at [53, 386] on button "Download" at bounding box center [73, 392] width 88 height 30
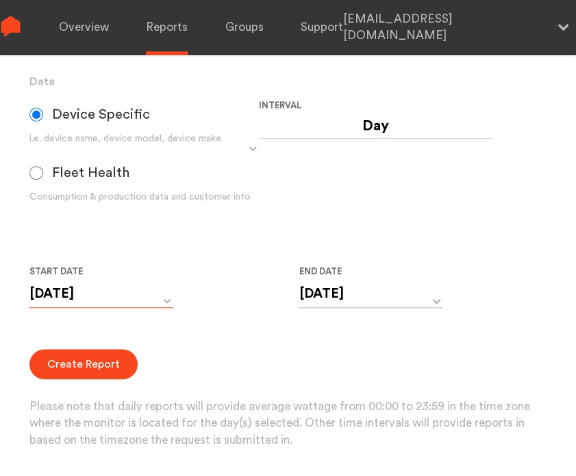
click at [125, 303] on input "[DATE]" at bounding box center [101, 294] width 144 height 28
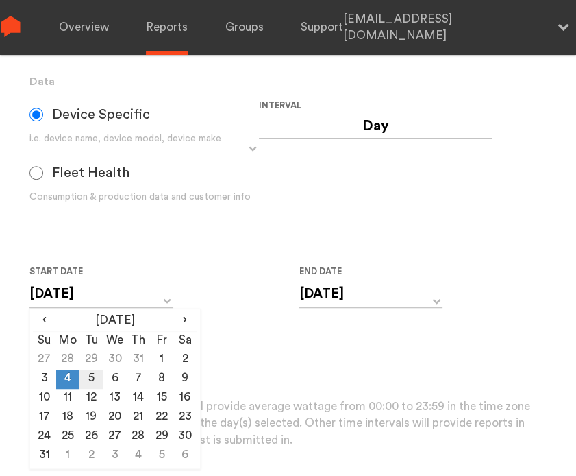
click at [88, 374] on td "5" at bounding box center [91, 378] width 23 height 19
type input "[DATE]"
click at [314, 291] on input "[DATE]" at bounding box center [371, 294] width 144 height 28
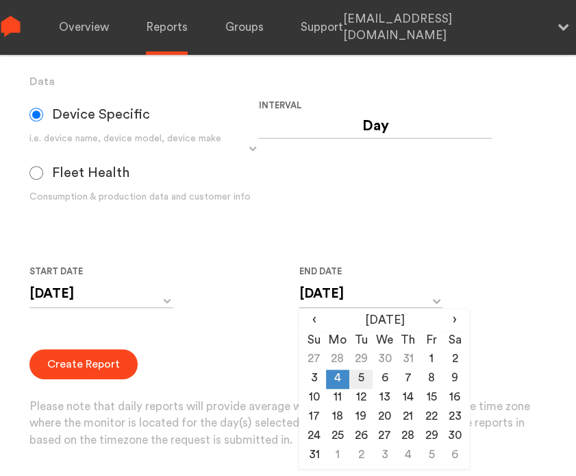
click at [355, 380] on td "5" at bounding box center [361, 378] width 23 height 19
type input "[DATE]"
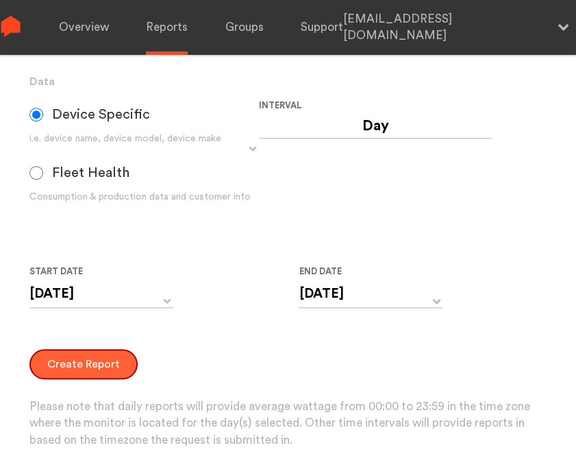
click at [50, 352] on button "Create Report" at bounding box center [83, 364] width 108 height 30
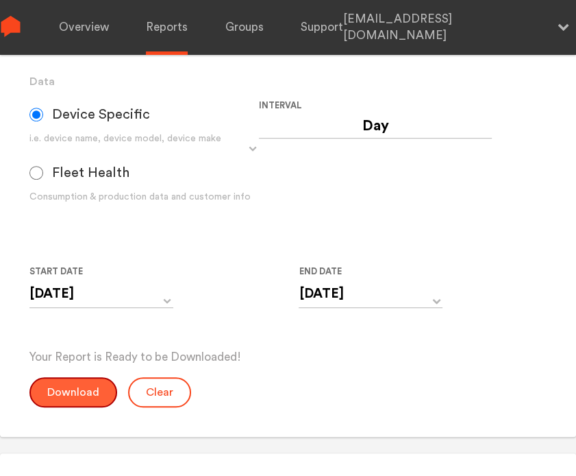
click at [58, 387] on button "Download" at bounding box center [73, 392] width 88 height 30
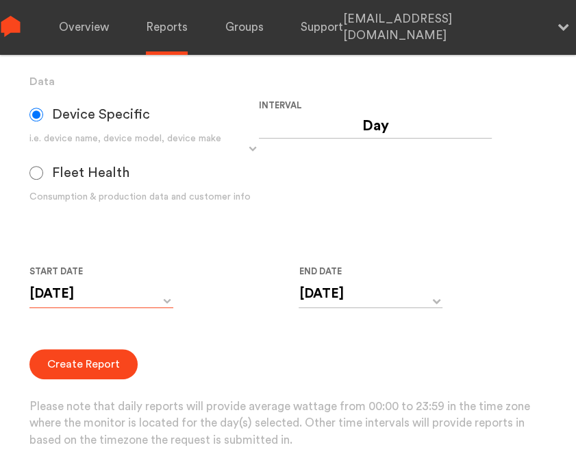
click at [113, 292] on input "[DATE]" at bounding box center [101, 294] width 144 height 28
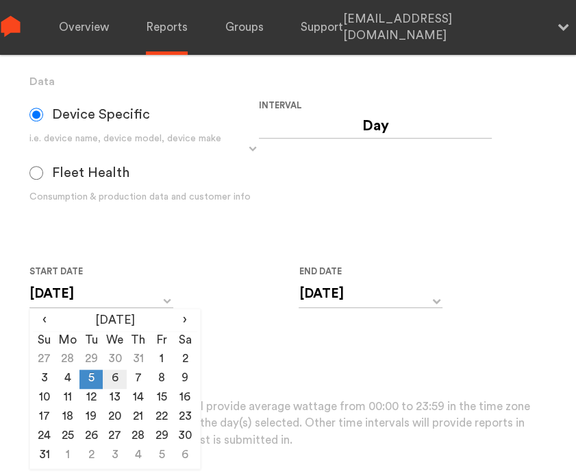
click at [118, 378] on td "6" at bounding box center [114, 378] width 23 height 19
type input "[DATE]"
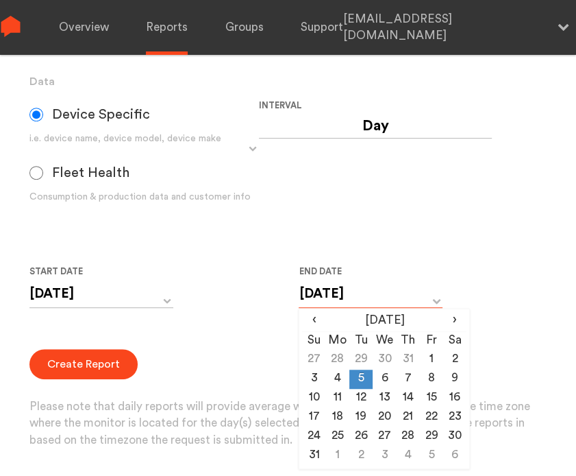
click at [332, 291] on input "[DATE]" at bounding box center [371, 294] width 144 height 28
click at [382, 378] on td "6" at bounding box center [384, 378] width 23 height 19
type input "[DATE]"
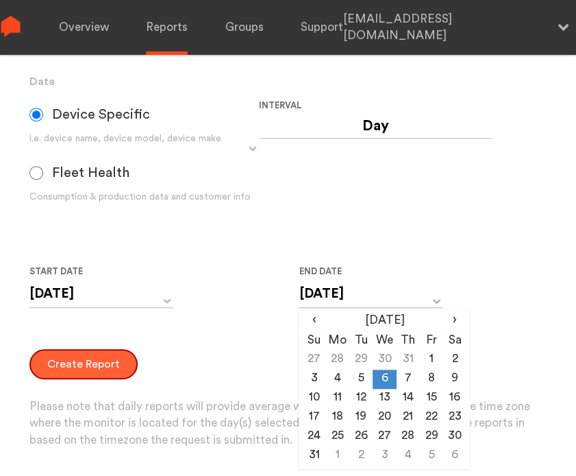
click at [84, 359] on button "Create Report" at bounding box center [83, 364] width 108 height 30
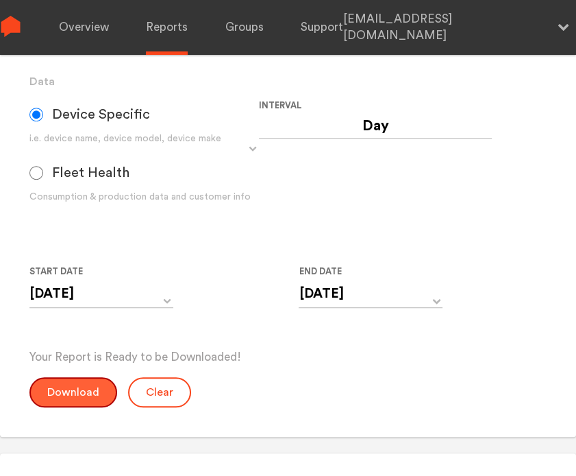
click at [58, 380] on button "Download" at bounding box center [73, 392] width 88 height 30
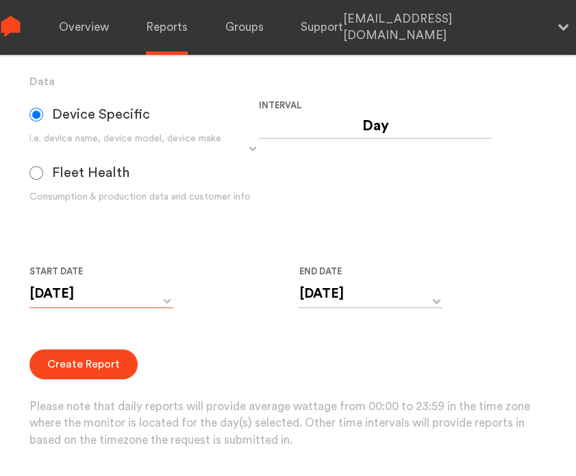
click at [109, 286] on input "[DATE]" at bounding box center [101, 294] width 144 height 28
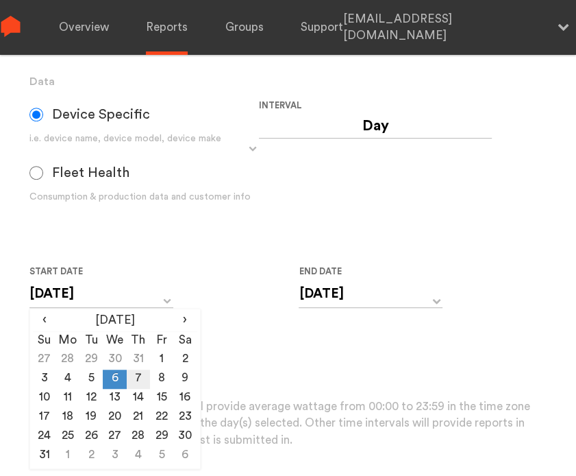
click at [133, 376] on td "7" at bounding box center [138, 378] width 23 height 19
type input "[DATE]"
drag, startPoint x: 333, startPoint y: 280, endPoint x: 333, endPoint y: 295, distance: 15.1
click at [333, 282] on input "[DATE]" at bounding box center [371, 294] width 144 height 28
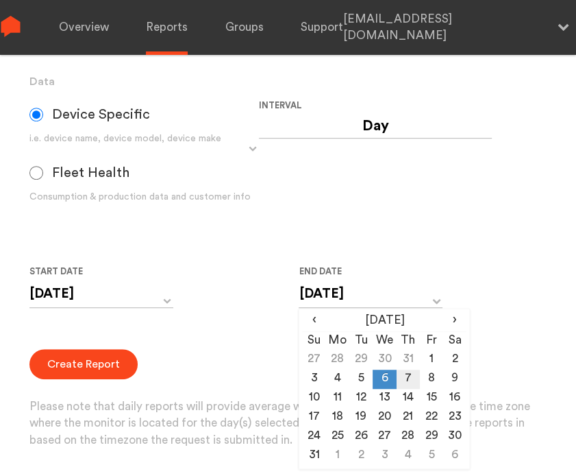
click at [414, 379] on td "7" at bounding box center [408, 378] width 23 height 19
type input "[DATE]"
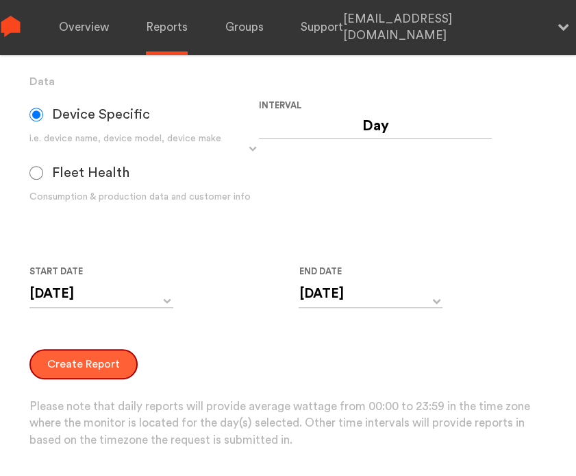
click at [77, 365] on button "Create Report" at bounding box center [83, 364] width 108 height 30
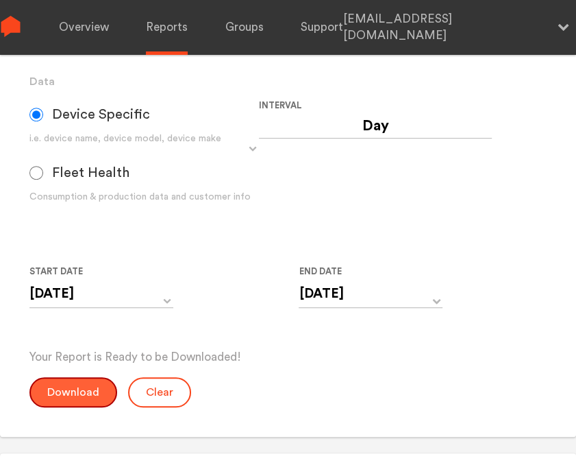
click at [74, 387] on button "Download" at bounding box center [73, 392] width 88 height 30
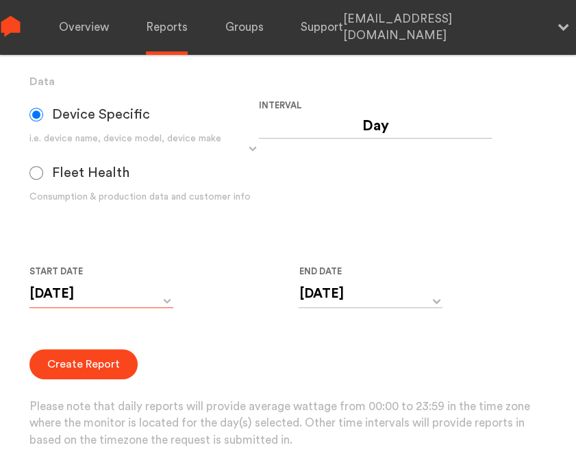
click at [99, 291] on input "[DATE]" at bounding box center [101, 294] width 144 height 28
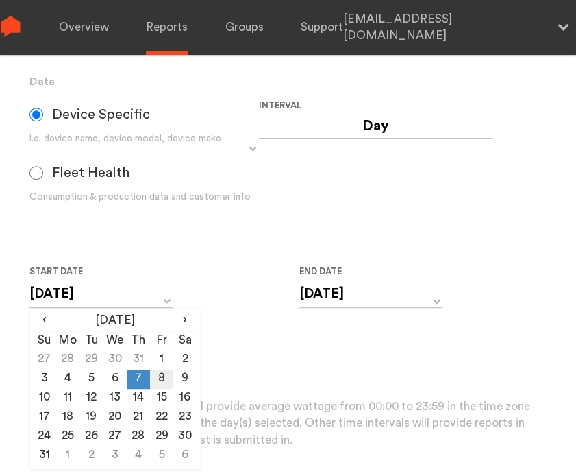
drag, startPoint x: 99, startPoint y: 291, endPoint x: 162, endPoint y: 380, distance: 108.6
click at [162, 380] on td "8" at bounding box center [161, 378] width 23 height 19
type input "[DATE]"
click at [371, 295] on input "[DATE]" at bounding box center [371, 294] width 144 height 28
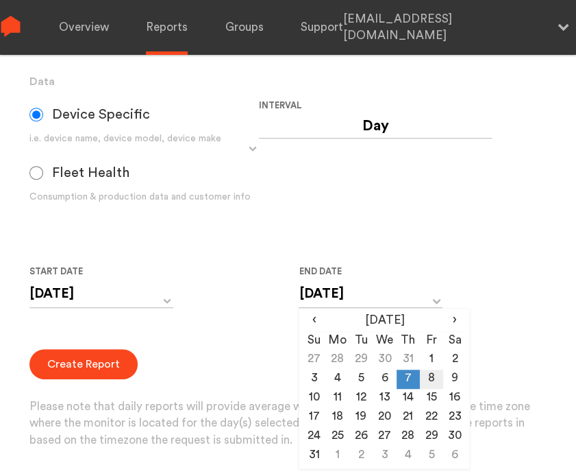
click at [435, 378] on td "8" at bounding box center [431, 378] width 23 height 19
type input "[DATE]"
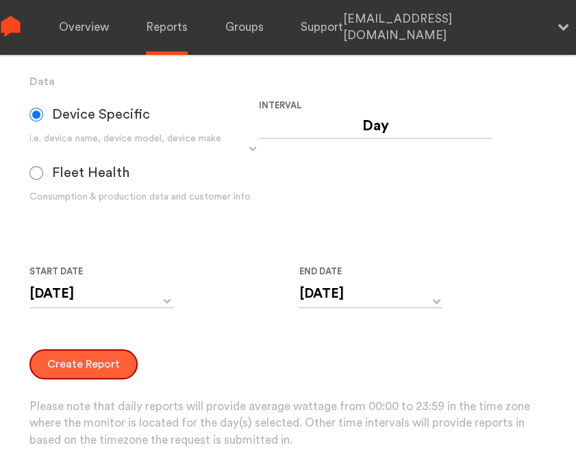
click at [94, 363] on button "Create Report" at bounding box center [83, 364] width 108 height 30
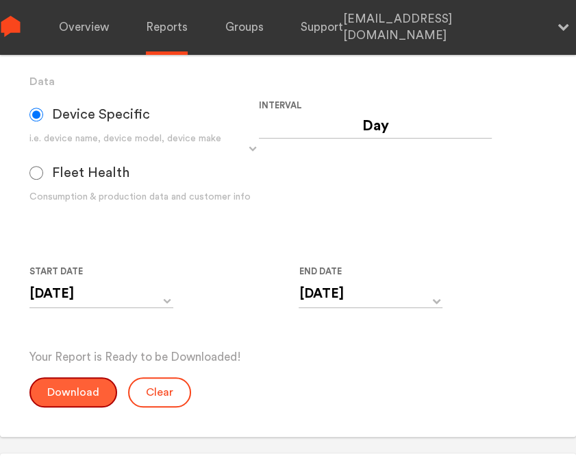
click at [82, 401] on button "Download" at bounding box center [73, 392] width 88 height 30
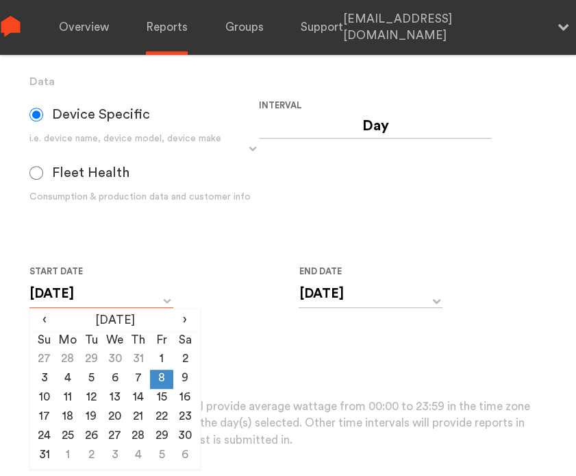
drag, startPoint x: 132, startPoint y: 291, endPoint x: 129, endPoint y: 308, distance: 17.4
click at [132, 291] on input "[DATE]" at bounding box center [101, 294] width 144 height 28
click at [190, 376] on td "9" at bounding box center [184, 378] width 23 height 19
type input "[DATE]"
click at [334, 278] on label "End Date" at bounding box center [365, 271] width 133 height 16
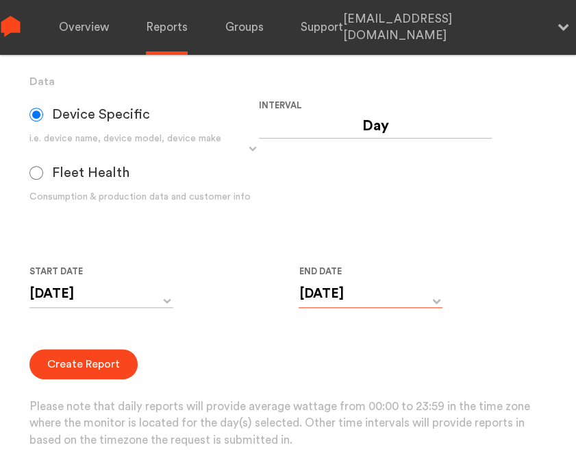
click at [334, 299] on input "[DATE]" at bounding box center [371, 294] width 144 height 28
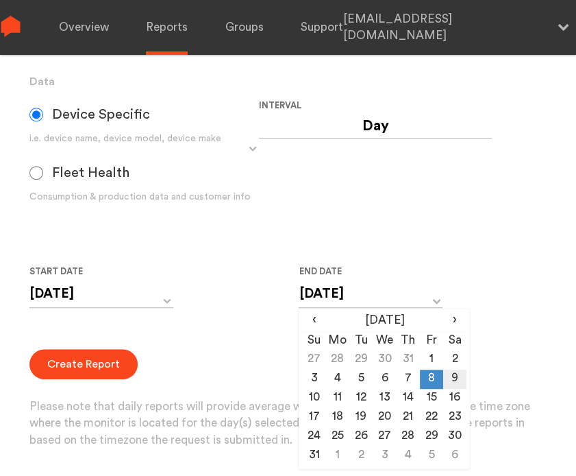
click at [455, 382] on td "9" at bounding box center [454, 378] width 23 height 19
type input "[DATE]"
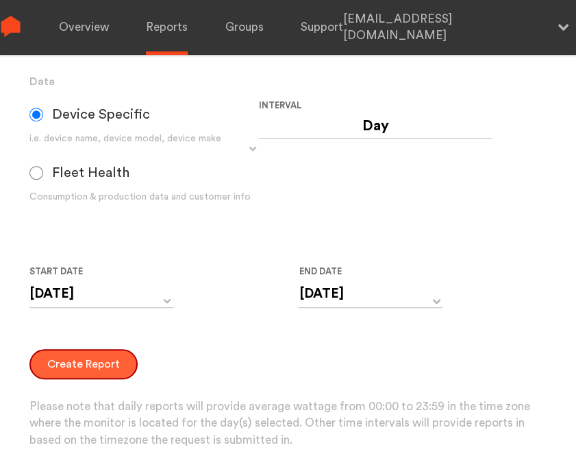
click at [53, 368] on button "Create Report" at bounding box center [83, 364] width 108 height 30
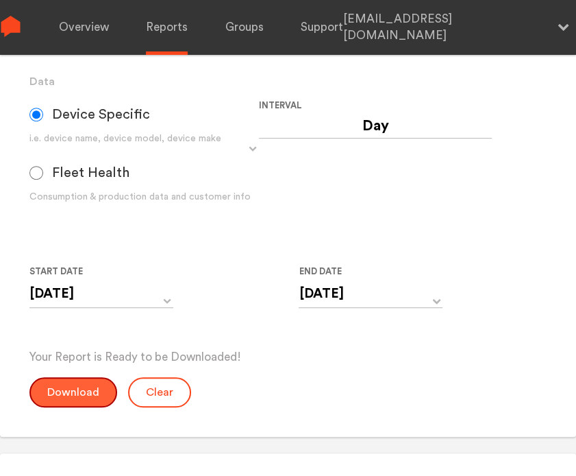
click at [68, 393] on button "Download" at bounding box center [73, 392] width 88 height 30
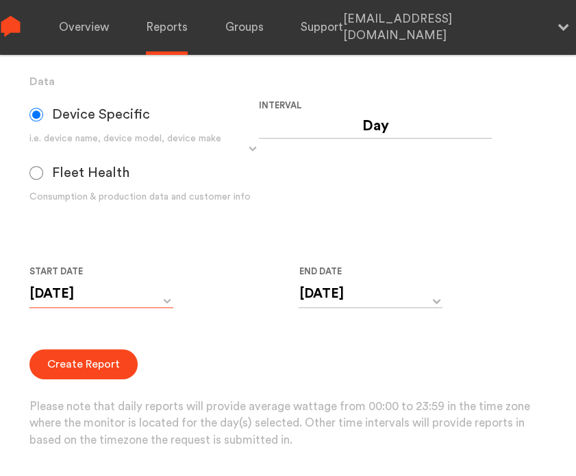
click at [140, 298] on input "[DATE]" at bounding box center [101, 294] width 144 height 28
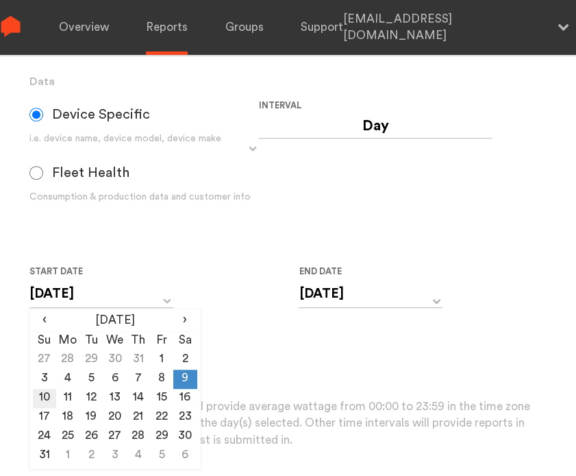
click at [42, 400] on td "10" at bounding box center [44, 398] width 23 height 19
type input "[DATE]"
click at [346, 296] on input "[DATE]" at bounding box center [371, 294] width 144 height 28
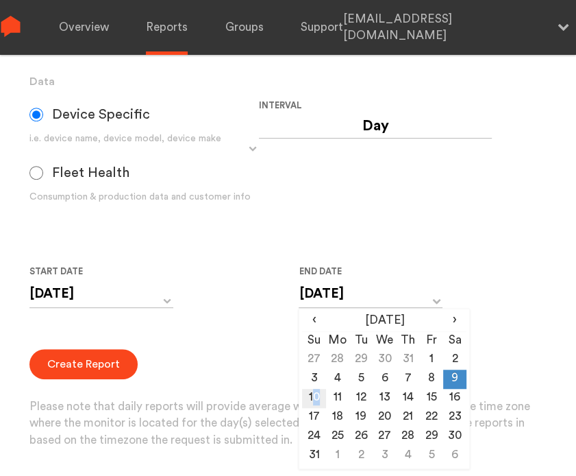
drag, startPoint x: 346, startPoint y: 296, endPoint x: 316, endPoint y: 403, distance: 111.1
click at [316, 403] on td "10" at bounding box center [313, 398] width 23 height 19
type input "[DATE]"
drag, startPoint x: 316, startPoint y: 403, endPoint x: 255, endPoint y: 367, distance: 70.6
click at [255, 367] on div "Create Report Please note that daily reports will provide average wattage from …" at bounding box center [288, 399] width 518 height 100
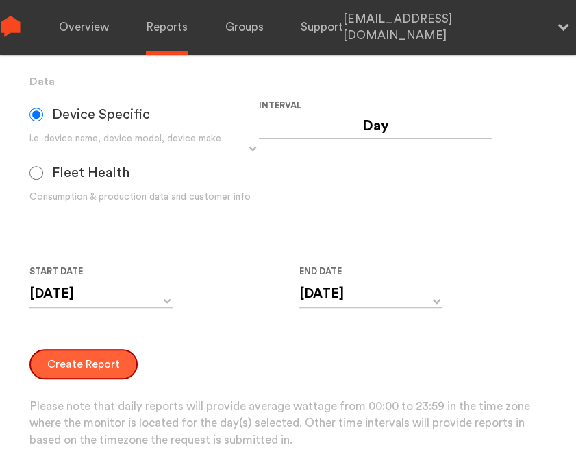
click at [71, 358] on button "Create Report" at bounding box center [83, 364] width 108 height 30
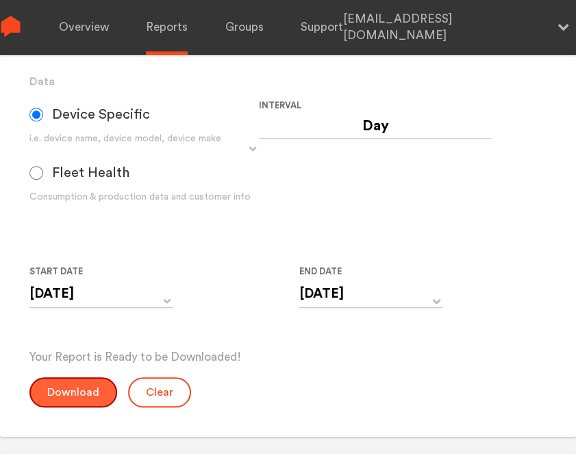
click at [78, 404] on button "Download" at bounding box center [73, 392] width 88 height 30
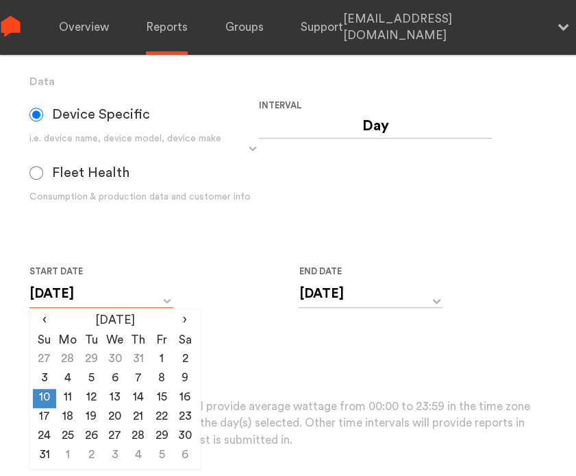
click at [123, 297] on input "[DATE]" at bounding box center [101, 294] width 144 height 28
click at [72, 398] on td "11" at bounding box center [67, 398] width 23 height 19
type input "[DATE]"
click at [322, 294] on input "[DATE]" at bounding box center [371, 294] width 144 height 28
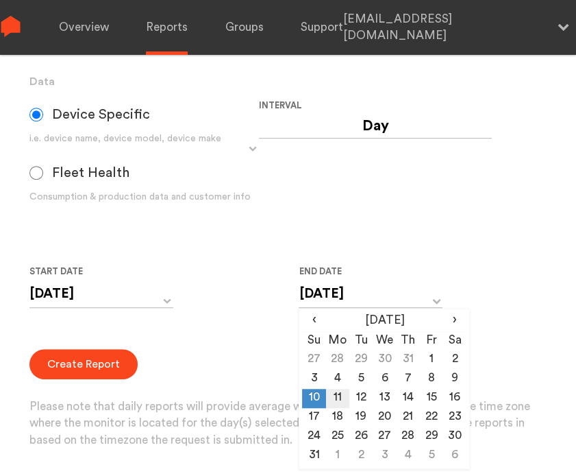
click at [343, 398] on td "11" at bounding box center [337, 398] width 23 height 19
type input "[DATE]"
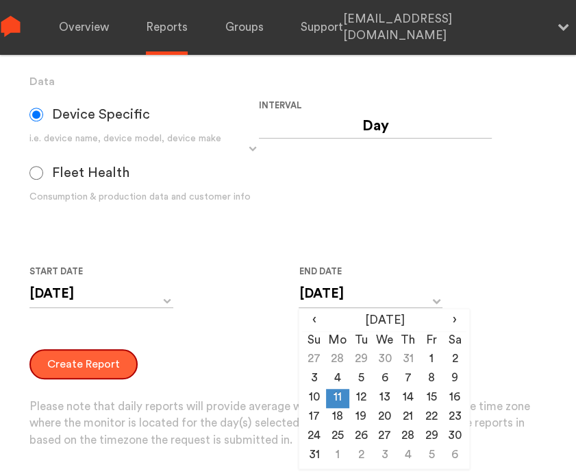
click at [66, 363] on button "Create Report" at bounding box center [83, 364] width 108 height 30
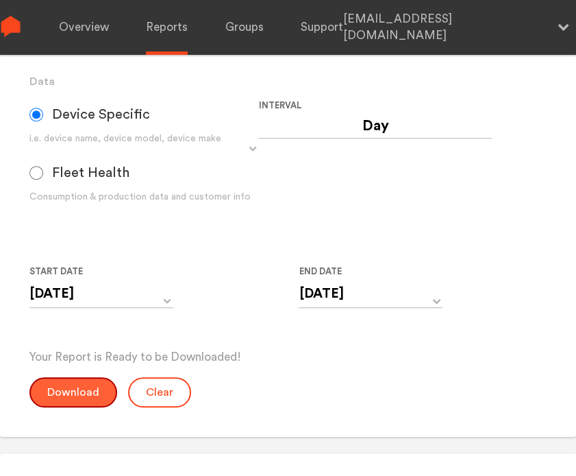
click at [73, 387] on button "Download" at bounding box center [73, 392] width 88 height 30
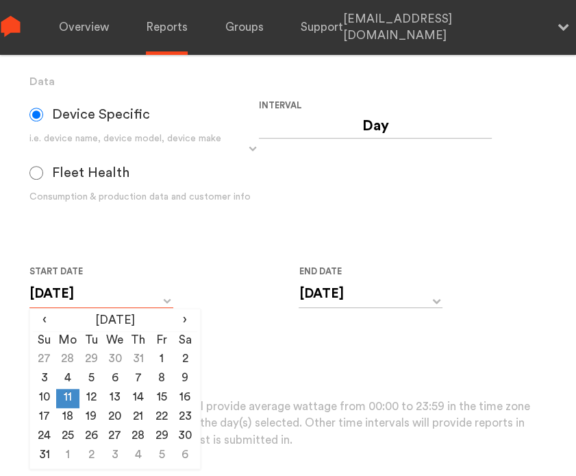
click at [148, 305] on input "[DATE]" at bounding box center [101, 294] width 144 height 28
click at [98, 400] on td "12" at bounding box center [91, 398] width 23 height 19
type input "[DATE]"
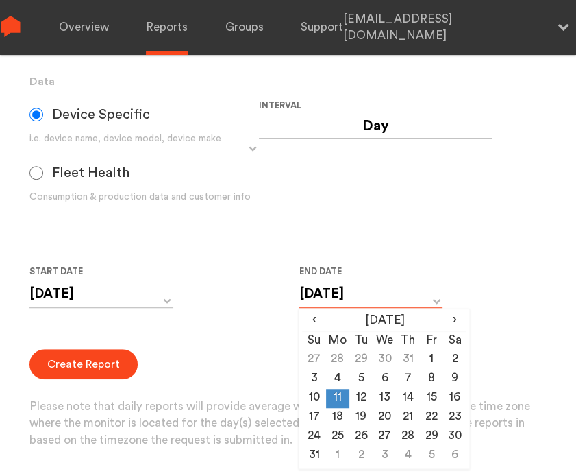
drag, startPoint x: 374, startPoint y: 293, endPoint x: 350, endPoint y: 337, distance: 50.0
click at [373, 295] on input "[DATE]" at bounding box center [371, 294] width 144 height 28
click at [364, 398] on td "12" at bounding box center [361, 398] width 23 height 19
type input "[DATE]"
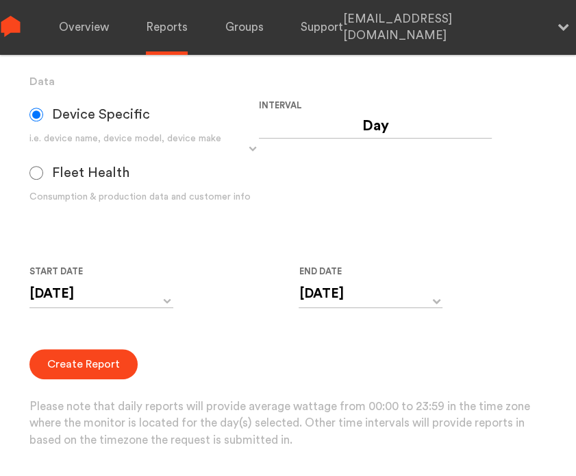
click at [229, 356] on div "Create Report Please note that daily reports will provide average wattage from …" at bounding box center [288, 399] width 518 height 100
click at [130, 371] on button "Create Report" at bounding box center [83, 364] width 108 height 30
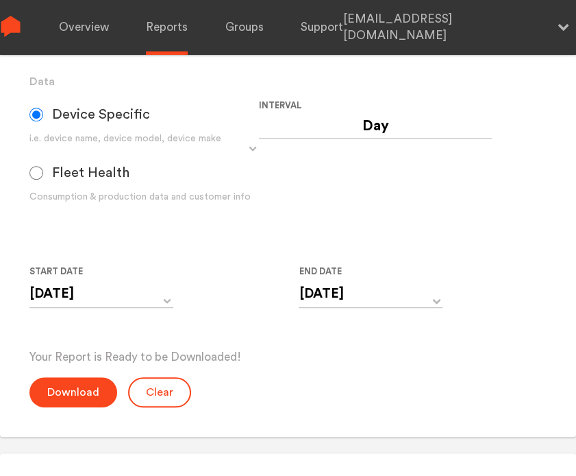
click at [175, 234] on div "Device Specific i.e. device name, device model, device make Fleet Health Consum…" at bounding box center [259, 168] width 460 height 143
click at [79, 384] on button "Download" at bounding box center [73, 392] width 88 height 30
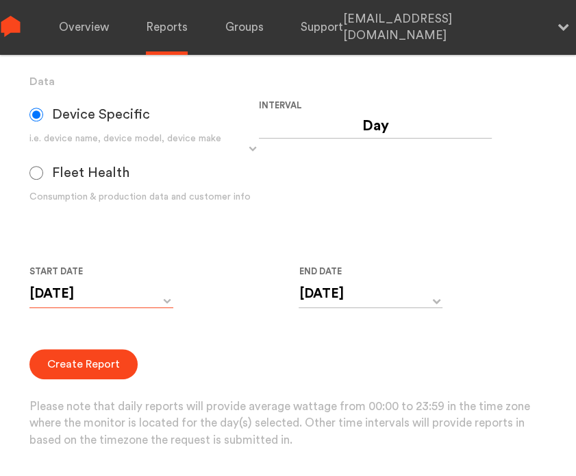
click at [118, 290] on input "[DATE]" at bounding box center [101, 294] width 144 height 28
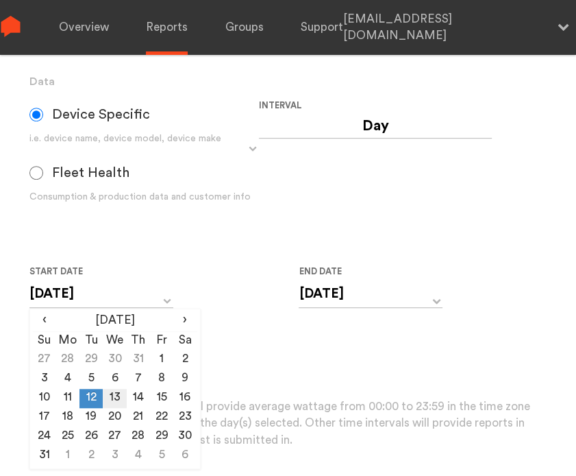
click at [114, 401] on td "13" at bounding box center [114, 398] width 23 height 19
type input "[DATE]"
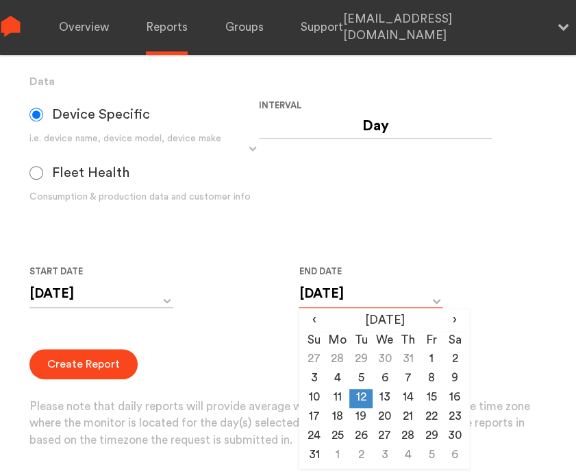
click at [340, 297] on input "[DATE]" at bounding box center [371, 294] width 144 height 28
click at [389, 400] on td "13" at bounding box center [384, 398] width 23 height 19
type input "[DATE]"
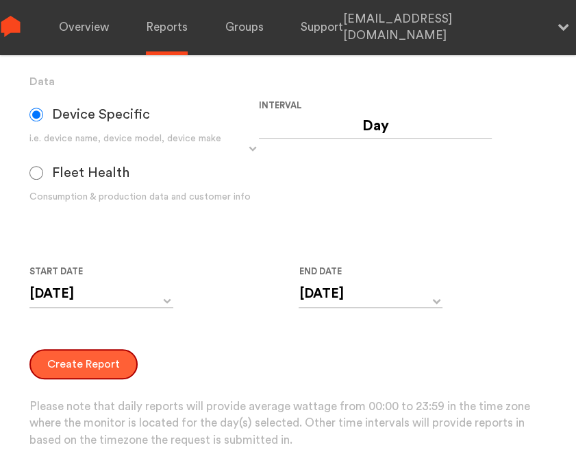
click at [98, 363] on button "Create Report" at bounding box center [83, 364] width 108 height 30
click at [74, 385] on div "Create Report Please note that daily reports will provide average wattage from …" at bounding box center [288, 399] width 518 height 100
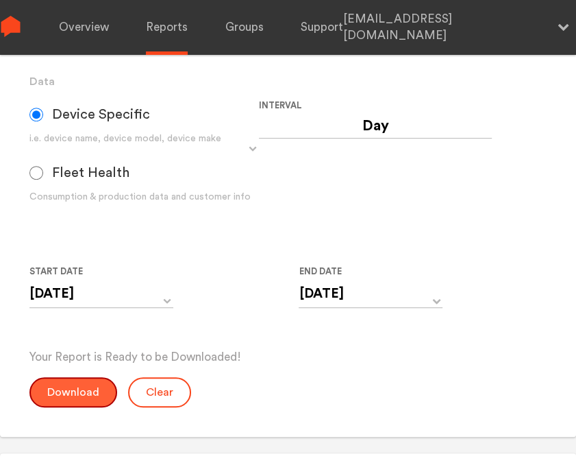
click at [63, 385] on button "Download" at bounding box center [73, 392] width 88 height 30
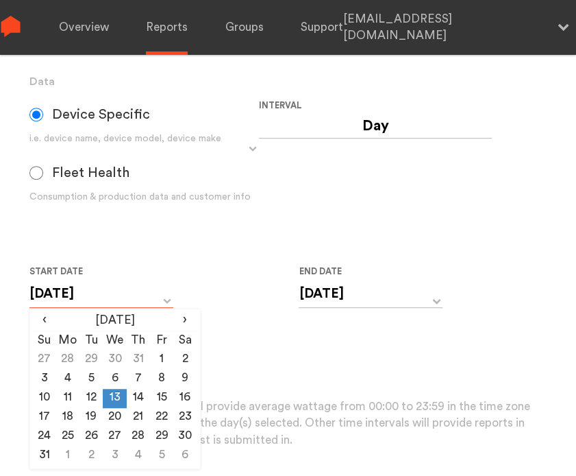
click at [90, 291] on input "[DATE]" at bounding box center [101, 294] width 144 height 28
click at [134, 395] on td "14" at bounding box center [138, 398] width 23 height 19
type input "[DATE]"
click at [321, 299] on input "[DATE]" at bounding box center [371, 294] width 144 height 28
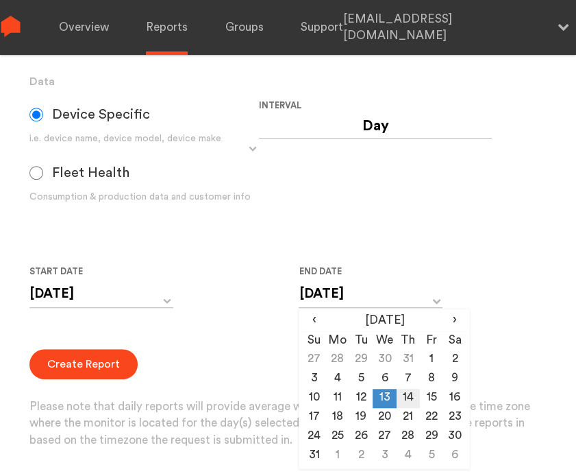
click at [404, 393] on td "14" at bounding box center [408, 398] width 23 height 19
type input "[DATE]"
click at [267, 357] on div "Create Report Please note that daily reports will provide average wattage from …" at bounding box center [288, 399] width 518 height 100
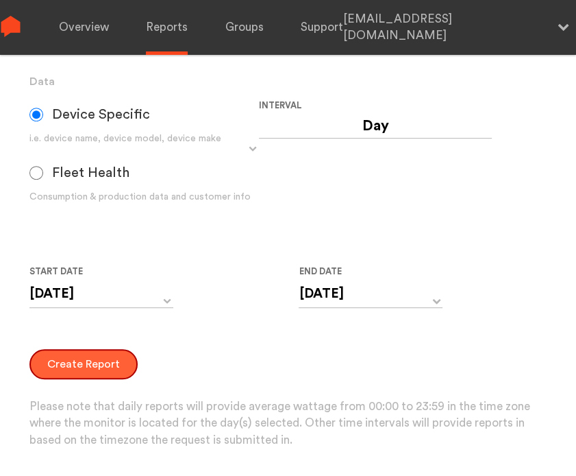
click at [97, 371] on button "Create Report" at bounding box center [83, 364] width 108 height 30
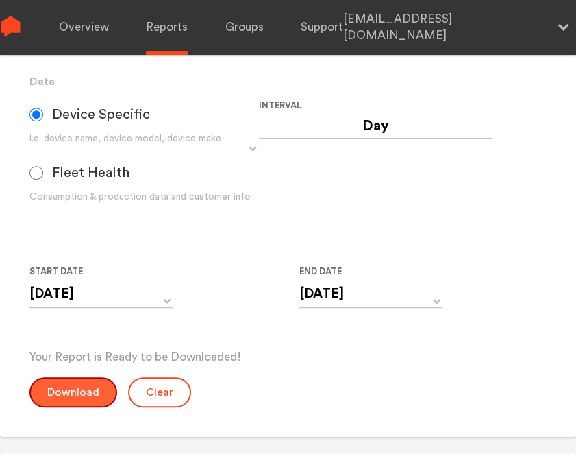
click at [66, 387] on button "Download" at bounding box center [73, 392] width 88 height 30
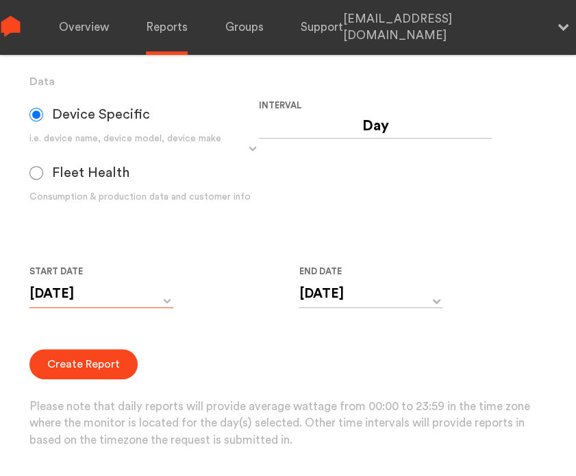
drag, startPoint x: 97, startPoint y: 302, endPoint x: 96, endPoint y: 295, distance: 6.9
click at [97, 302] on input "[DATE]" at bounding box center [101, 294] width 144 height 28
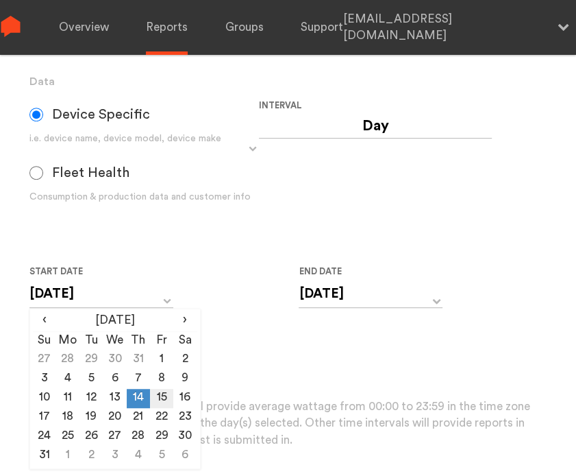
click at [156, 399] on td "15" at bounding box center [161, 398] width 23 height 19
type input "[DATE]"
click at [345, 304] on input "[DATE]" at bounding box center [371, 294] width 144 height 28
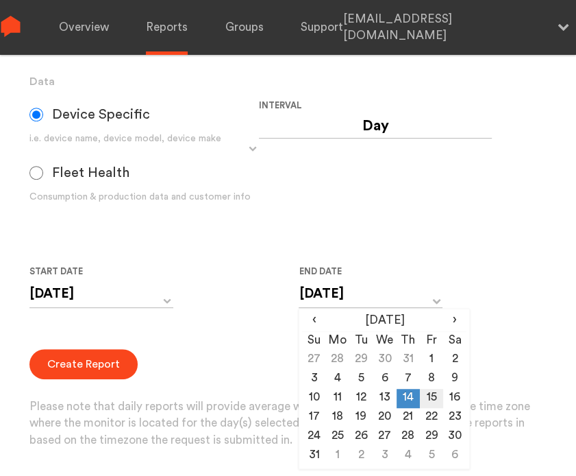
click at [437, 399] on td "15" at bounding box center [431, 398] width 23 height 19
type input "[DATE]"
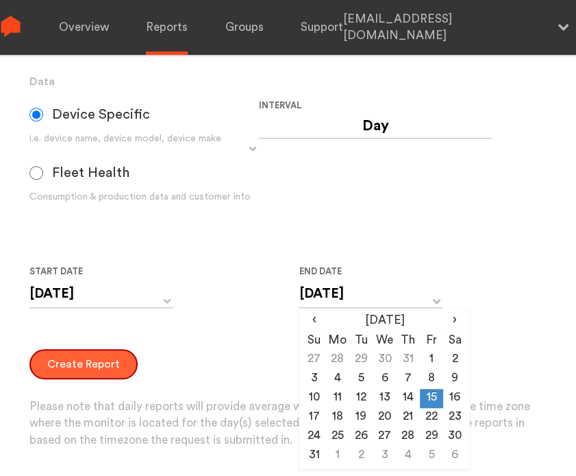
click at [63, 363] on button "Create Report" at bounding box center [83, 364] width 108 height 30
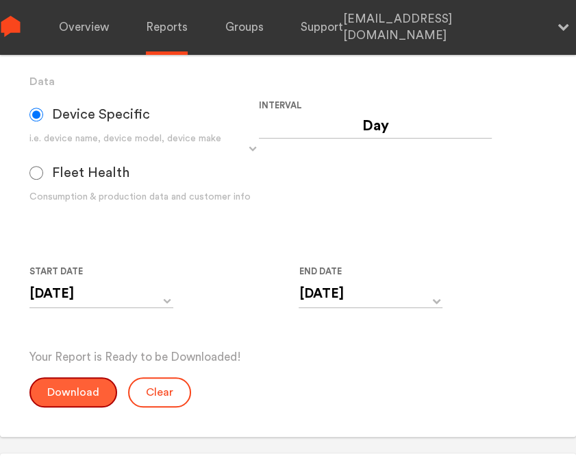
click at [73, 385] on button "Download" at bounding box center [73, 392] width 88 height 30
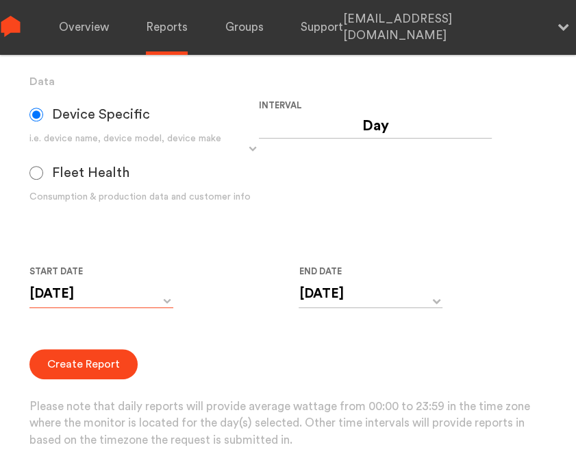
click at [96, 295] on input "[DATE]" at bounding box center [101, 294] width 144 height 28
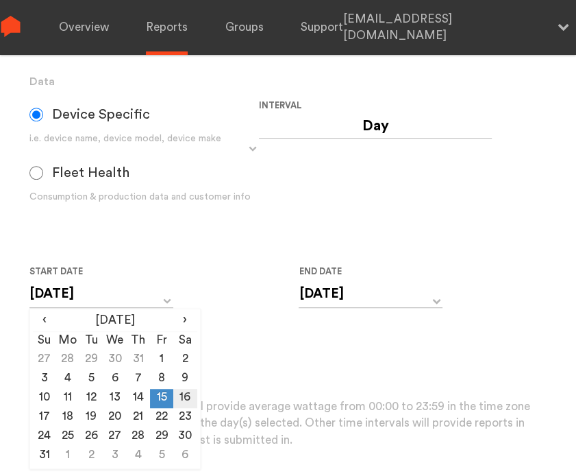
click at [185, 395] on td "16" at bounding box center [184, 398] width 23 height 19
type input "[DATE]"
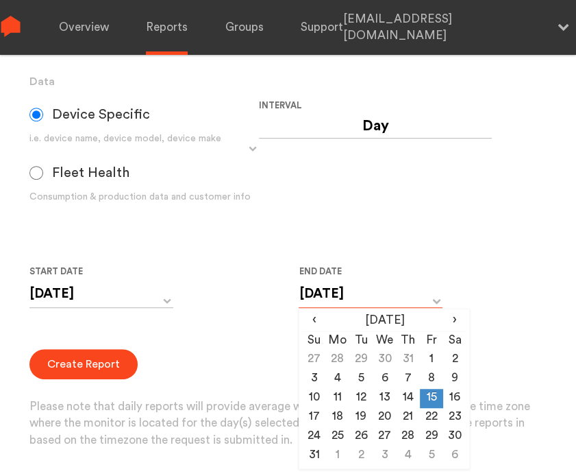
click at [345, 294] on input "[DATE]" at bounding box center [371, 294] width 144 height 28
click at [455, 395] on td "16" at bounding box center [454, 398] width 23 height 19
type input "[DATE]"
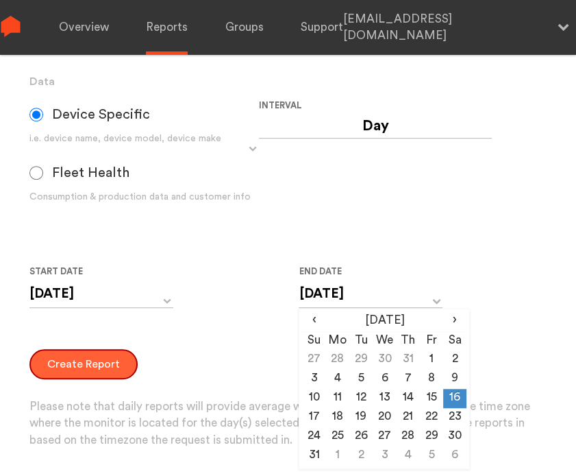
click at [96, 357] on button "Create Report" at bounding box center [83, 364] width 108 height 30
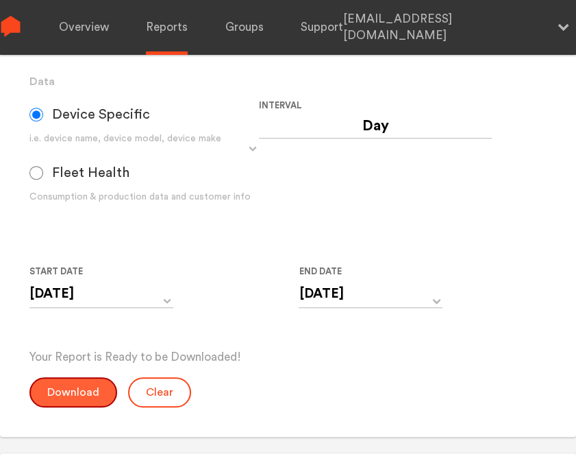
click at [95, 393] on button "Download" at bounding box center [73, 392] width 88 height 30
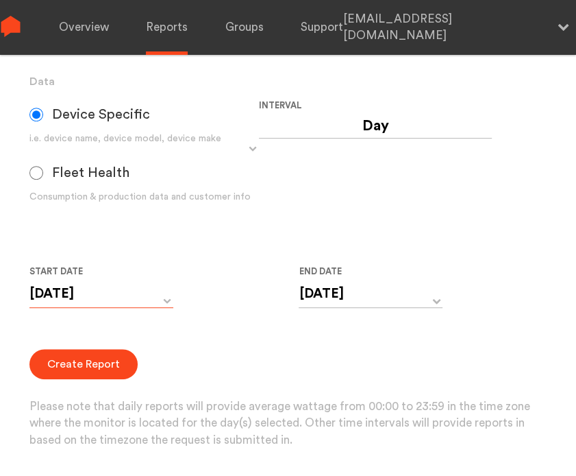
click at [159, 301] on input "[DATE]" at bounding box center [101, 294] width 144 height 28
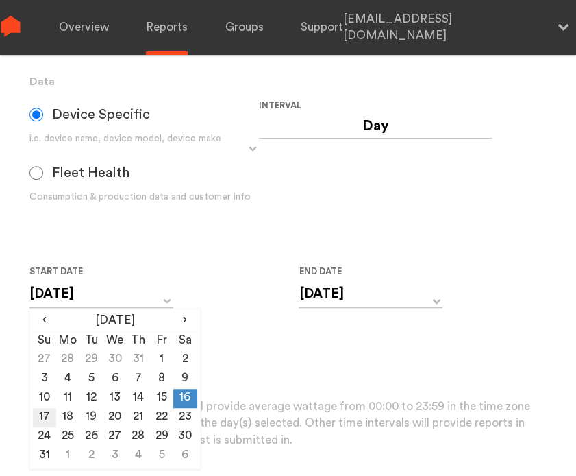
click at [44, 417] on td "17" at bounding box center [44, 417] width 23 height 19
type input "[DATE]"
click at [329, 297] on input "[DATE]" at bounding box center [371, 294] width 144 height 28
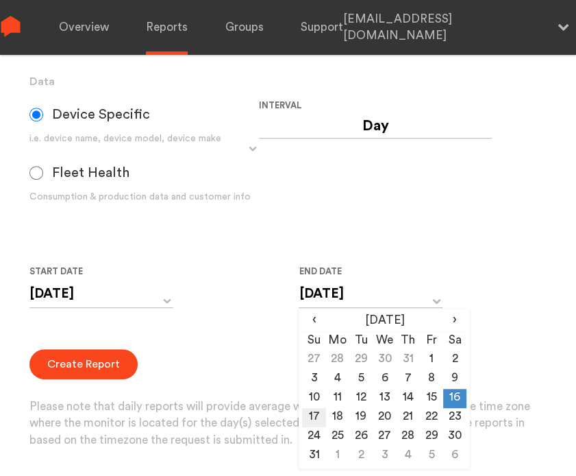
click at [316, 413] on td "17" at bounding box center [313, 417] width 23 height 19
type input "[DATE]"
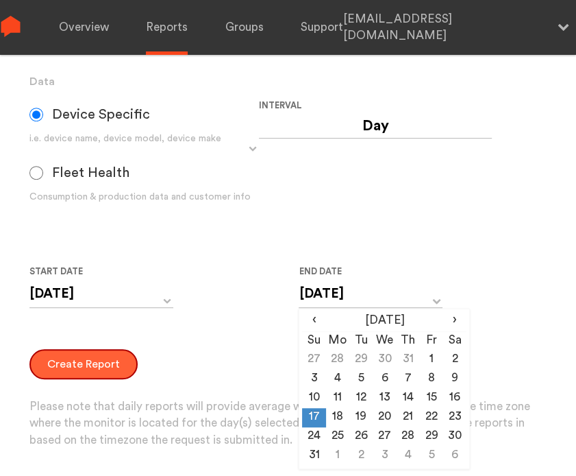
click at [66, 353] on button "Create Report" at bounding box center [83, 364] width 108 height 30
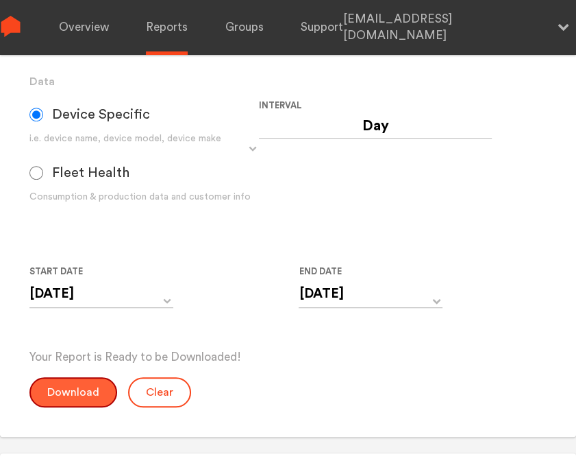
click at [71, 397] on button "Download" at bounding box center [73, 392] width 88 height 30
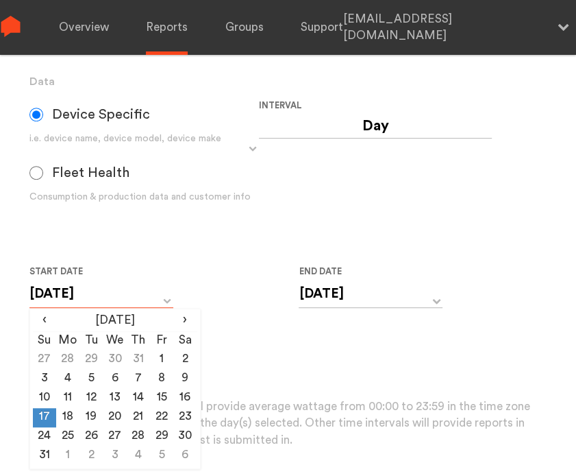
click at [99, 296] on input "[DATE]" at bounding box center [101, 294] width 144 height 28
click at [74, 419] on td "18" at bounding box center [67, 417] width 23 height 19
type input "[DATE]"
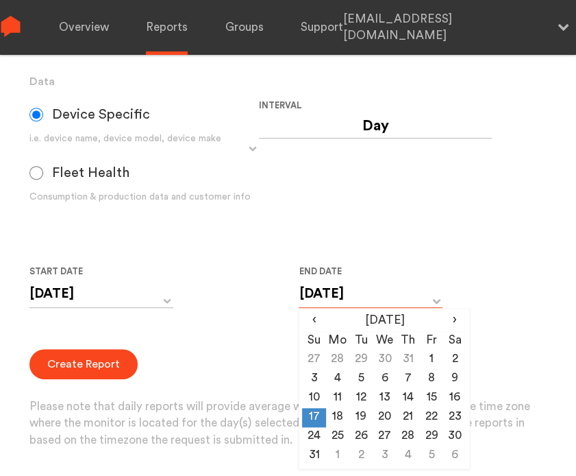
click at [337, 294] on input "[DATE]" at bounding box center [371, 294] width 144 height 28
click at [328, 422] on td "18" at bounding box center [337, 417] width 23 height 19
type input "[DATE]"
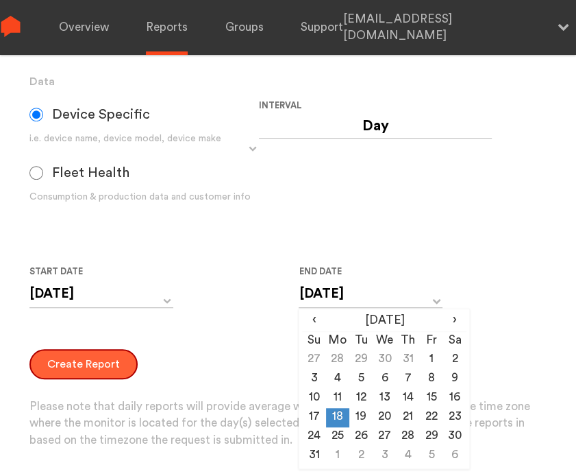
click at [71, 358] on button "Create Report" at bounding box center [83, 364] width 108 height 30
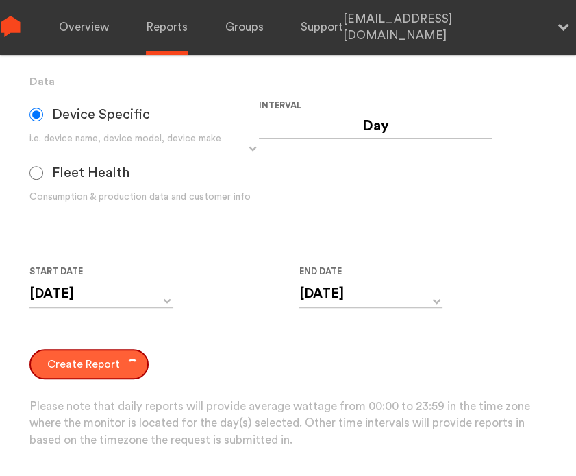
click at [77, 363] on button "Create Report" at bounding box center [88, 364] width 119 height 30
click at [78, 363] on button "Create Report" at bounding box center [88, 364] width 119 height 30
click at [82, 363] on button "Create Report" at bounding box center [88, 364] width 119 height 30
click at [85, 365] on button "Create Report" at bounding box center [88, 364] width 119 height 30
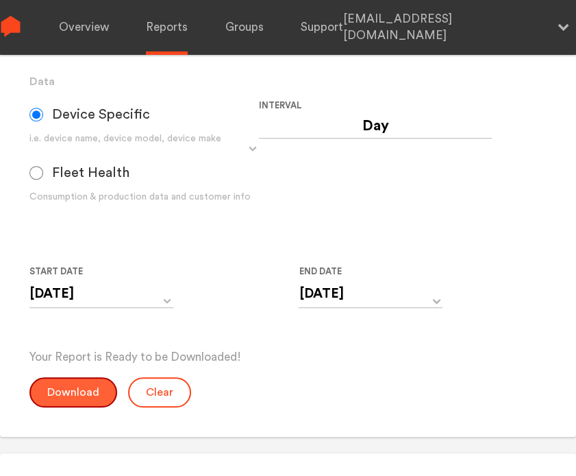
click at [74, 388] on button "Download" at bounding box center [73, 392] width 88 height 30
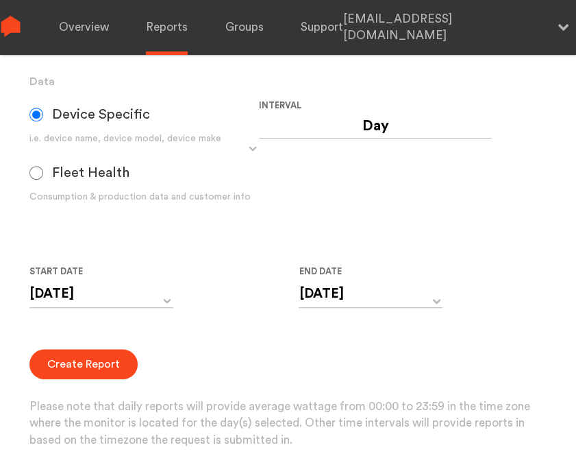
click at [107, 314] on div "[DATE] ‹ [DATE] › Su Mo Tu We Th Fr Sa 27 28 29 30 31 1 2 3 4 5 6 7 8 9 10 11 1…" at bounding box center [101, 303] width 144 height 46
click at [108, 308] on div "[DATE] ‹ [DATE] › Su Mo Tu We Th Fr Sa 27 28 29 30 31 1 2 3 4 5 6 7 8 9 10 11 1…" at bounding box center [101, 303] width 144 height 46
click at [123, 291] on input "[DATE]" at bounding box center [101, 294] width 144 height 28
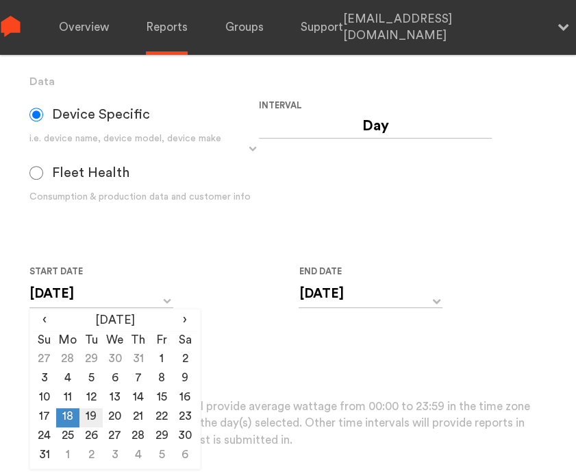
click at [89, 417] on td "19" at bounding box center [91, 417] width 23 height 19
type input "[DATE]"
click at [334, 291] on input "[DATE]" at bounding box center [371, 294] width 144 height 28
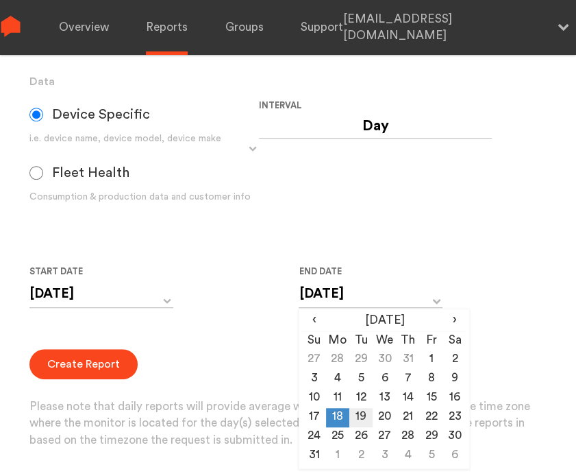
click at [359, 414] on td "19" at bounding box center [361, 417] width 23 height 19
type input "[DATE]"
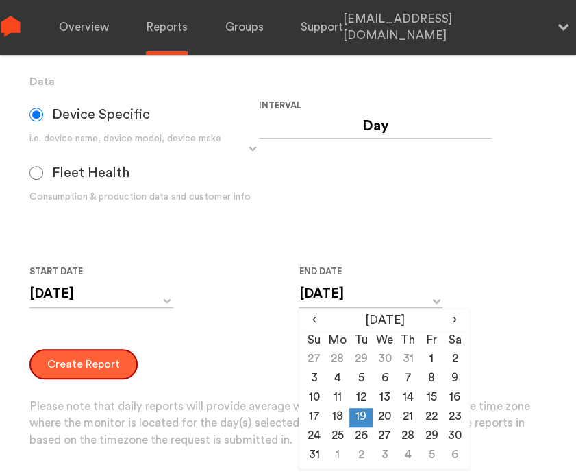
click at [49, 365] on button "Create Report" at bounding box center [83, 364] width 108 height 30
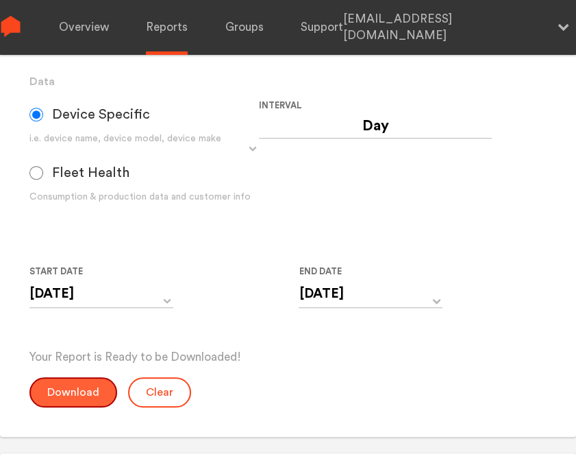
click at [59, 387] on button "Download" at bounding box center [73, 392] width 88 height 30
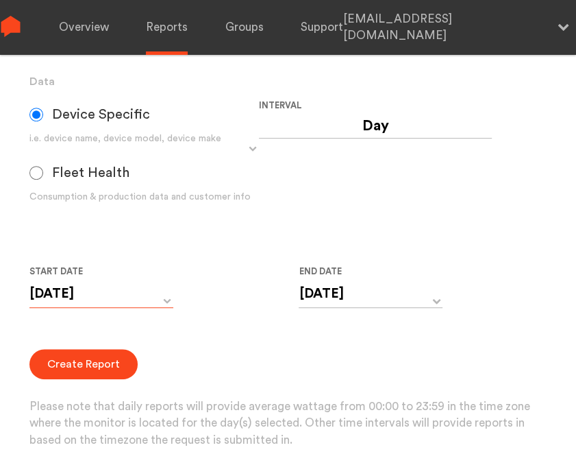
click at [111, 295] on input "[DATE]" at bounding box center [101, 294] width 144 height 28
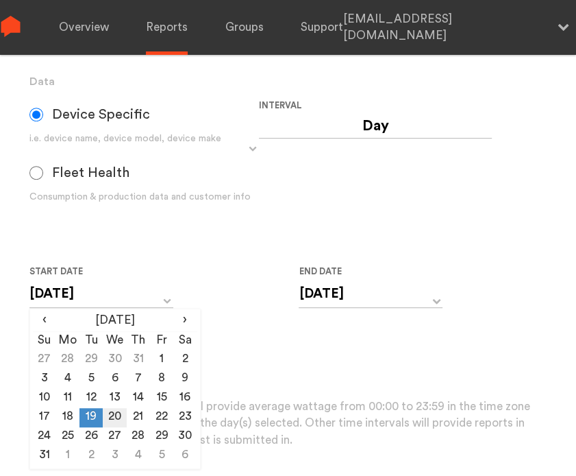
click at [110, 415] on td "20" at bounding box center [114, 417] width 23 height 19
type input "[DATE]"
click at [363, 300] on input "[DATE]" at bounding box center [371, 294] width 144 height 28
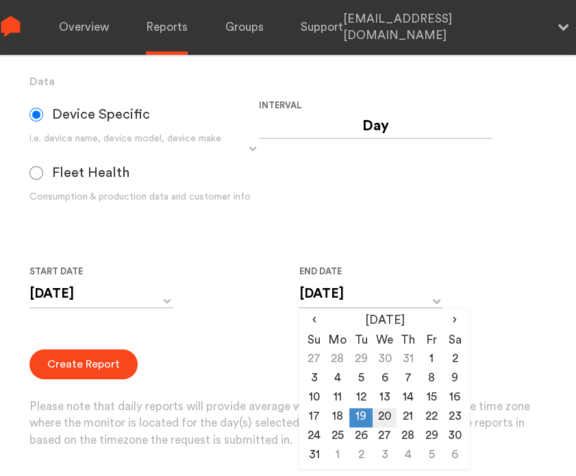
click at [385, 420] on td "20" at bounding box center [384, 417] width 23 height 19
type input "[DATE]"
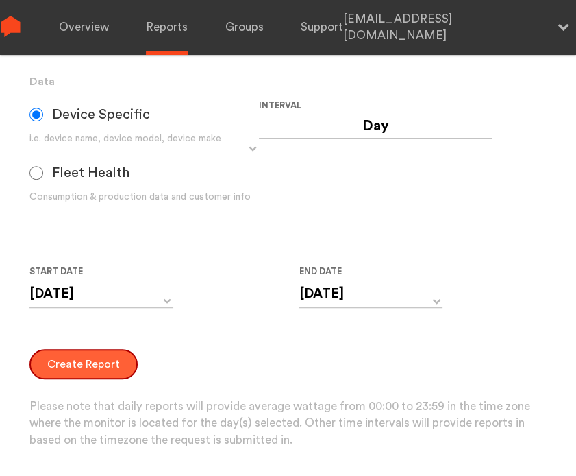
click at [80, 361] on button "Create Report" at bounding box center [83, 364] width 108 height 30
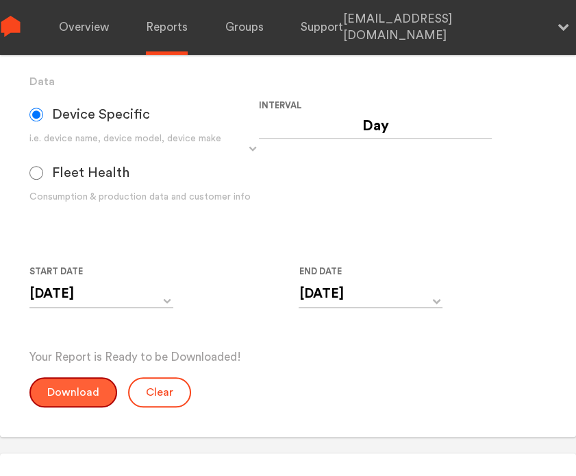
click at [73, 395] on button "Download" at bounding box center [73, 392] width 88 height 30
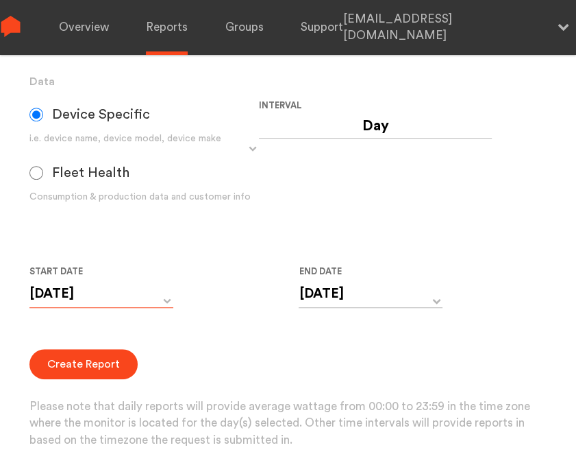
click at [93, 301] on input "[DATE]" at bounding box center [101, 294] width 144 height 28
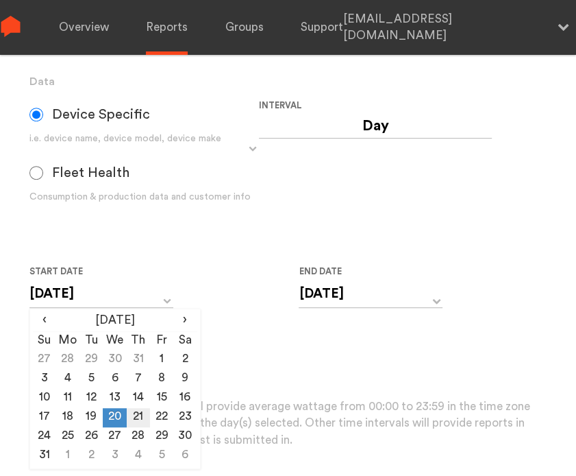
click at [135, 420] on td "21" at bounding box center [138, 417] width 23 height 19
type input "[DATE]"
click at [418, 293] on input "[DATE]" at bounding box center [371, 294] width 144 height 28
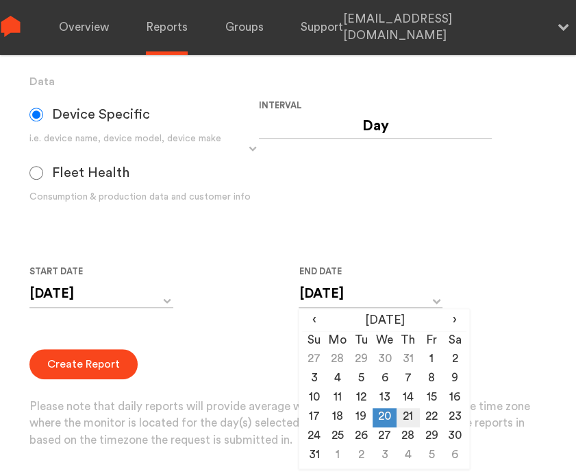
click at [408, 412] on td "21" at bounding box center [408, 417] width 23 height 19
type input "[DATE]"
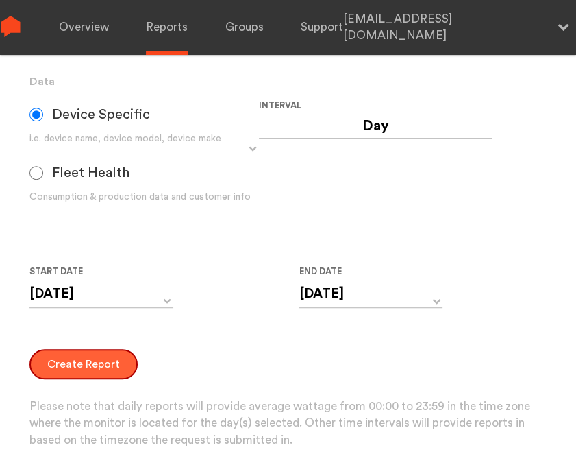
click at [85, 371] on button "Create Report" at bounding box center [83, 364] width 108 height 30
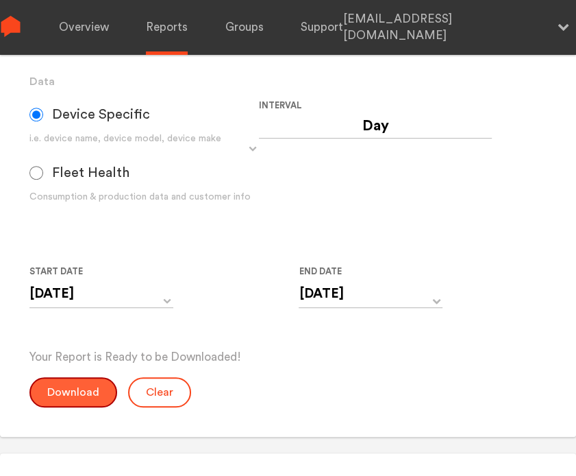
click at [73, 398] on button "Download" at bounding box center [73, 392] width 88 height 30
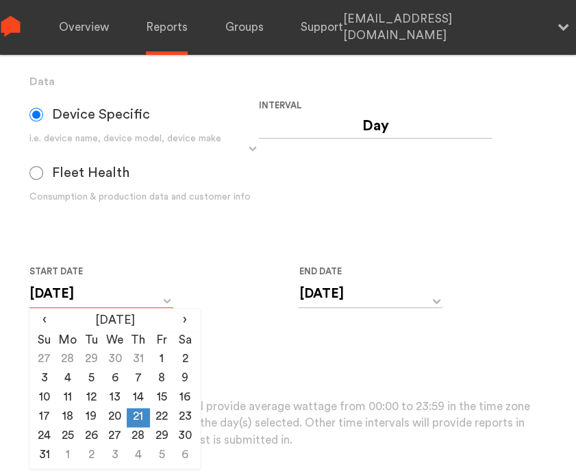
click at [110, 302] on input "[DATE]" at bounding box center [101, 294] width 144 height 28
click at [162, 415] on td "22" at bounding box center [161, 417] width 23 height 19
type input "[DATE]"
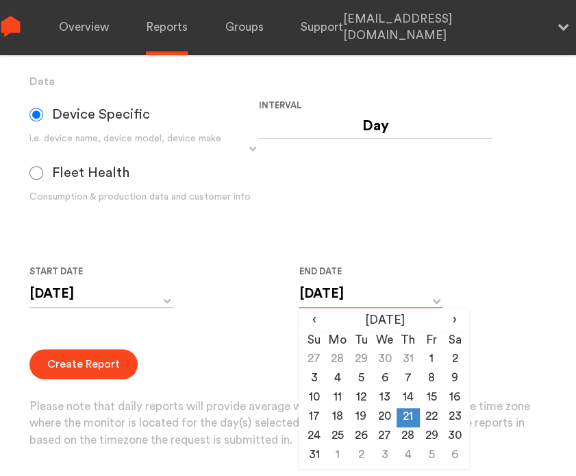
click at [326, 294] on input "[DATE]" at bounding box center [371, 294] width 144 height 28
click at [426, 419] on td "22" at bounding box center [431, 417] width 23 height 19
type input "[DATE]"
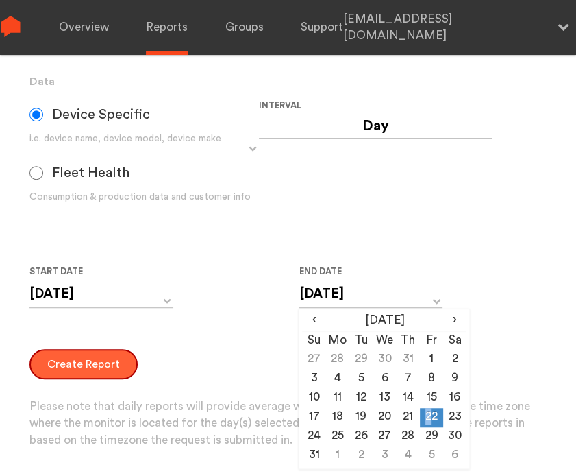
click at [84, 369] on button "Create Report" at bounding box center [83, 364] width 108 height 30
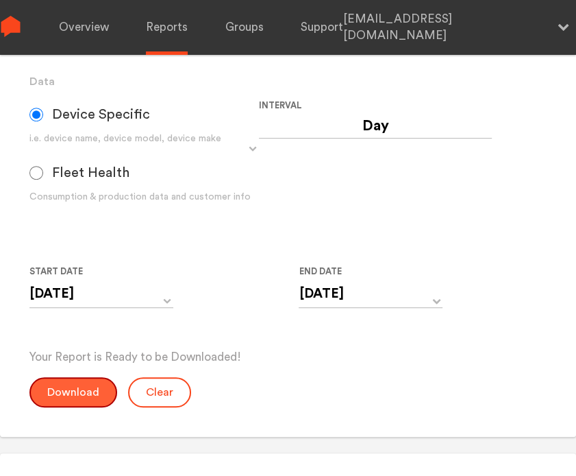
click at [99, 383] on button "Download" at bounding box center [73, 392] width 88 height 30
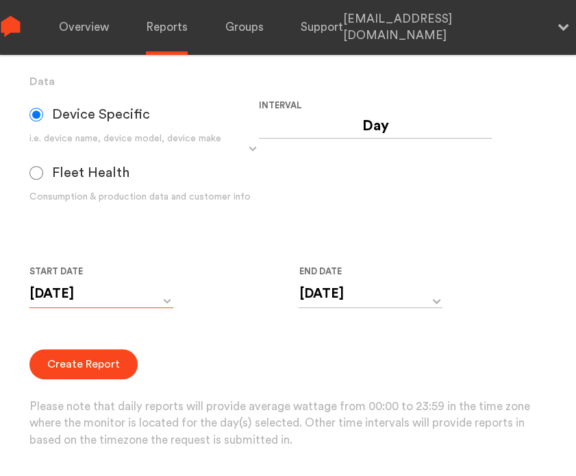
click at [91, 305] on input "[DATE]" at bounding box center [101, 294] width 144 height 28
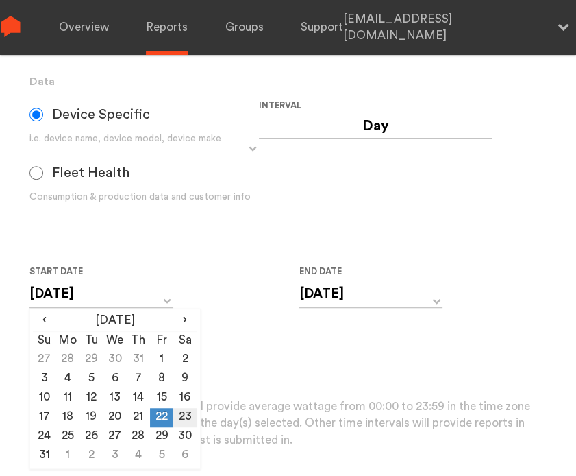
click at [184, 413] on td "23" at bounding box center [184, 417] width 23 height 19
type input "[DATE]"
click at [352, 294] on input "[DATE]" at bounding box center [371, 294] width 144 height 28
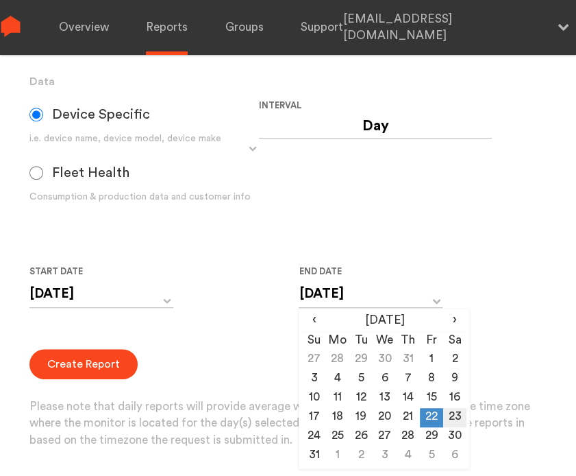
click at [461, 424] on td "23" at bounding box center [454, 417] width 23 height 19
type input "[DATE]"
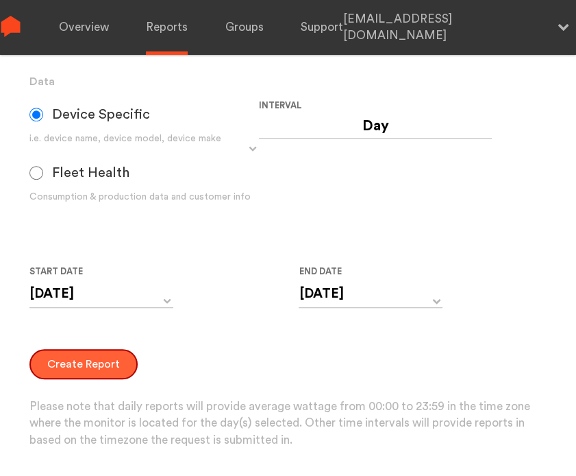
click at [63, 368] on button "Create Report" at bounding box center [83, 364] width 108 height 30
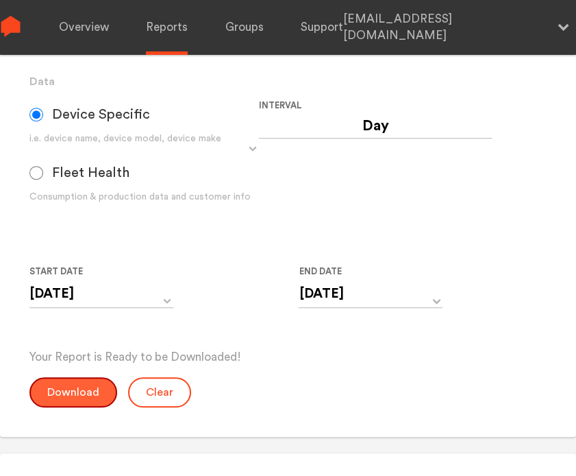
click at [60, 387] on button "Download" at bounding box center [73, 392] width 88 height 30
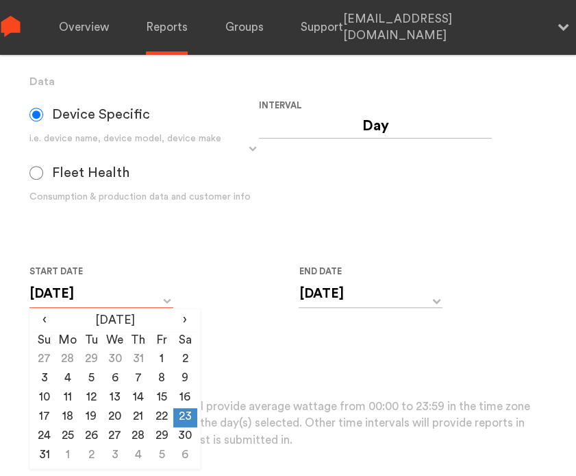
click at [112, 302] on input "[DATE]" at bounding box center [101, 294] width 144 height 28
drag, startPoint x: 52, startPoint y: 441, endPoint x: 82, endPoint y: 439, distance: 29.5
click at [52, 441] on td "24" at bounding box center [44, 436] width 23 height 19
type input "[DATE]"
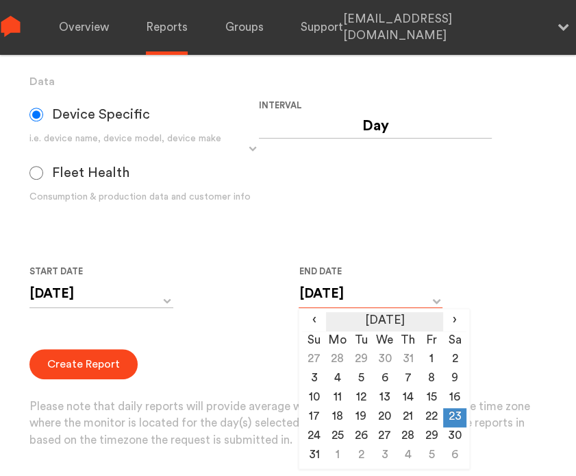
drag, startPoint x: 370, startPoint y: 298, endPoint x: 368, endPoint y: 317, distance: 18.6
click at [371, 299] on input "[DATE]" at bounding box center [371, 294] width 144 height 28
click at [317, 435] on td "24" at bounding box center [313, 436] width 23 height 19
type input "[DATE]"
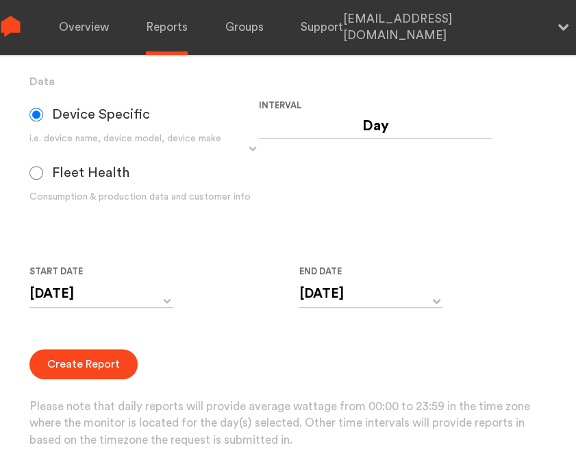
click at [200, 364] on div "Create Report Please note that daily reports will provide average wattage from …" at bounding box center [288, 399] width 518 height 100
click at [90, 368] on button "Create Report" at bounding box center [83, 364] width 108 height 30
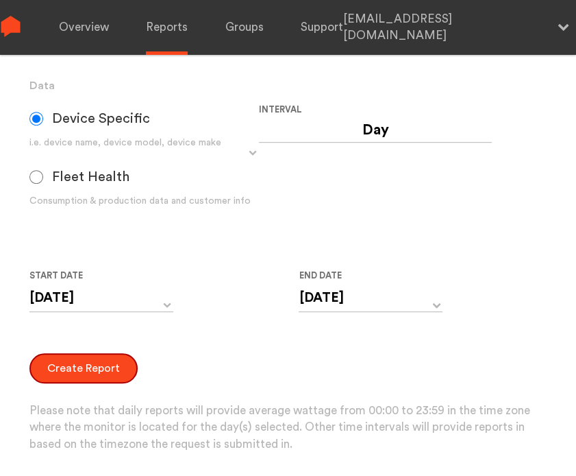
scroll to position [426, 0]
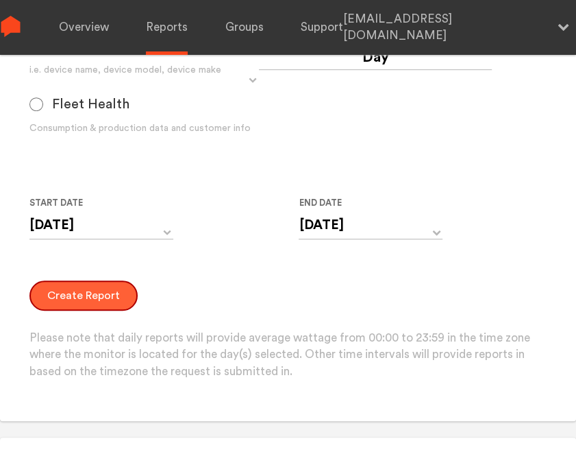
click at [68, 302] on button "Create Report" at bounding box center [83, 295] width 108 height 30
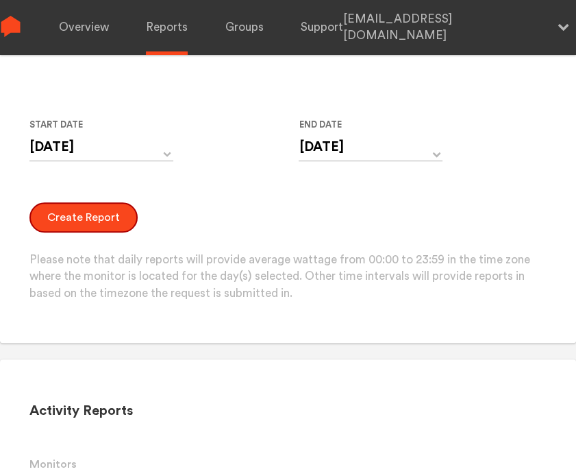
scroll to position [563, 0]
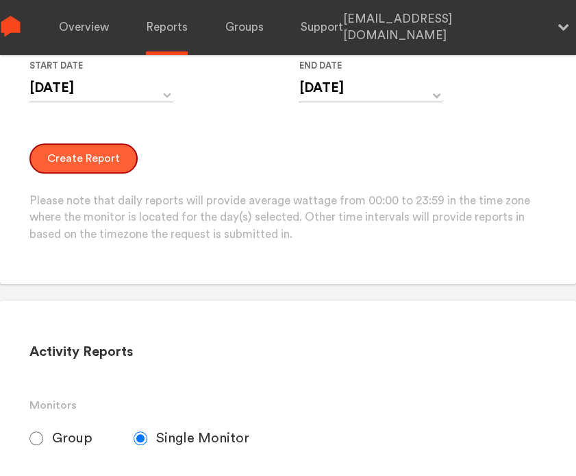
click at [59, 160] on button "Create Report" at bounding box center [83, 158] width 108 height 30
click at [62, 160] on button "Create Report" at bounding box center [83, 158] width 108 height 30
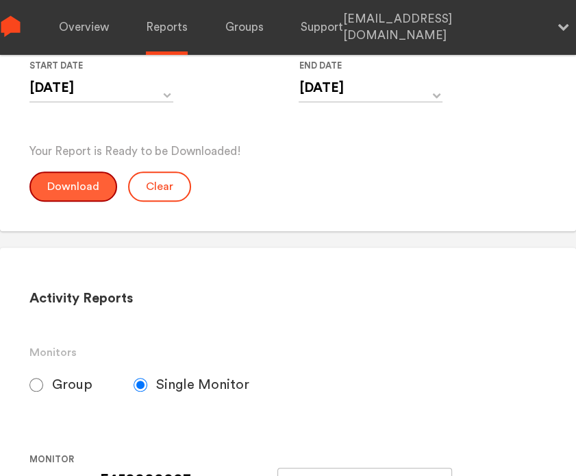
click at [69, 186] on button "Download" at bounding box center [73, 186] width 88 height 30
